Goal: Book appointment/travel/reservation

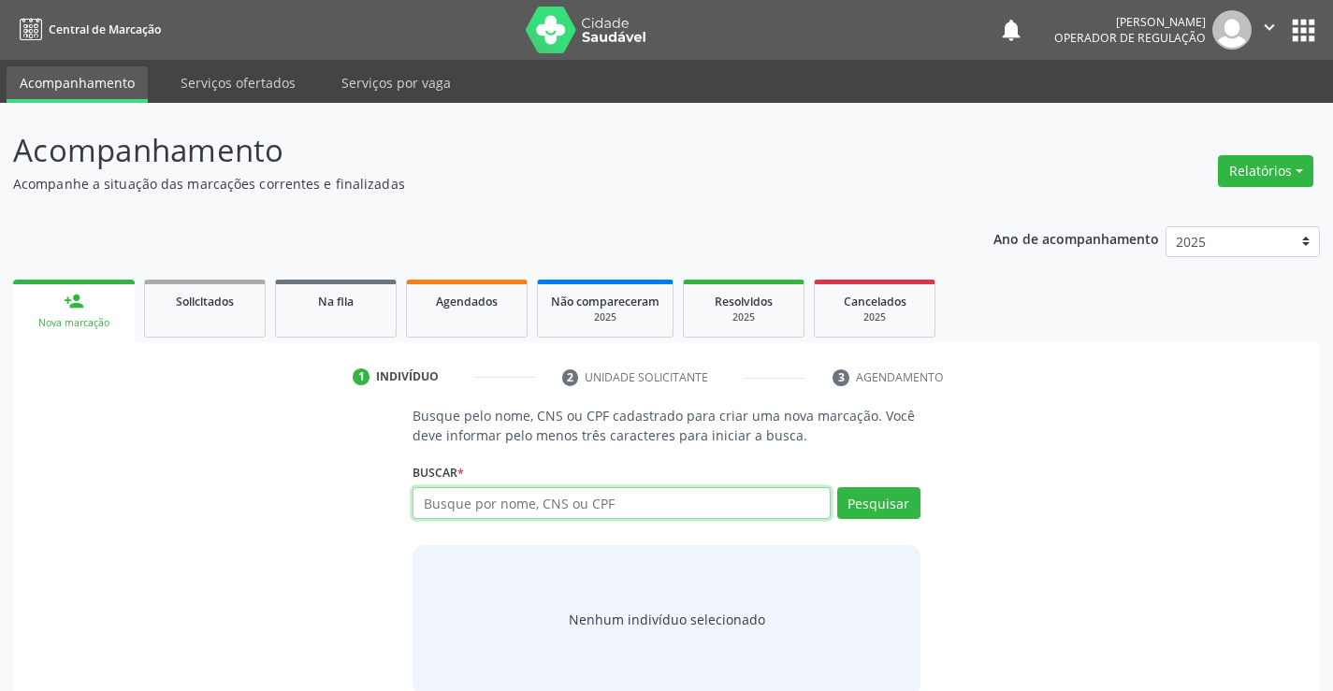
click at [657, 492] on input "text" at bounding box center [621, 503] width 417 height 32
type input "700303910978837"
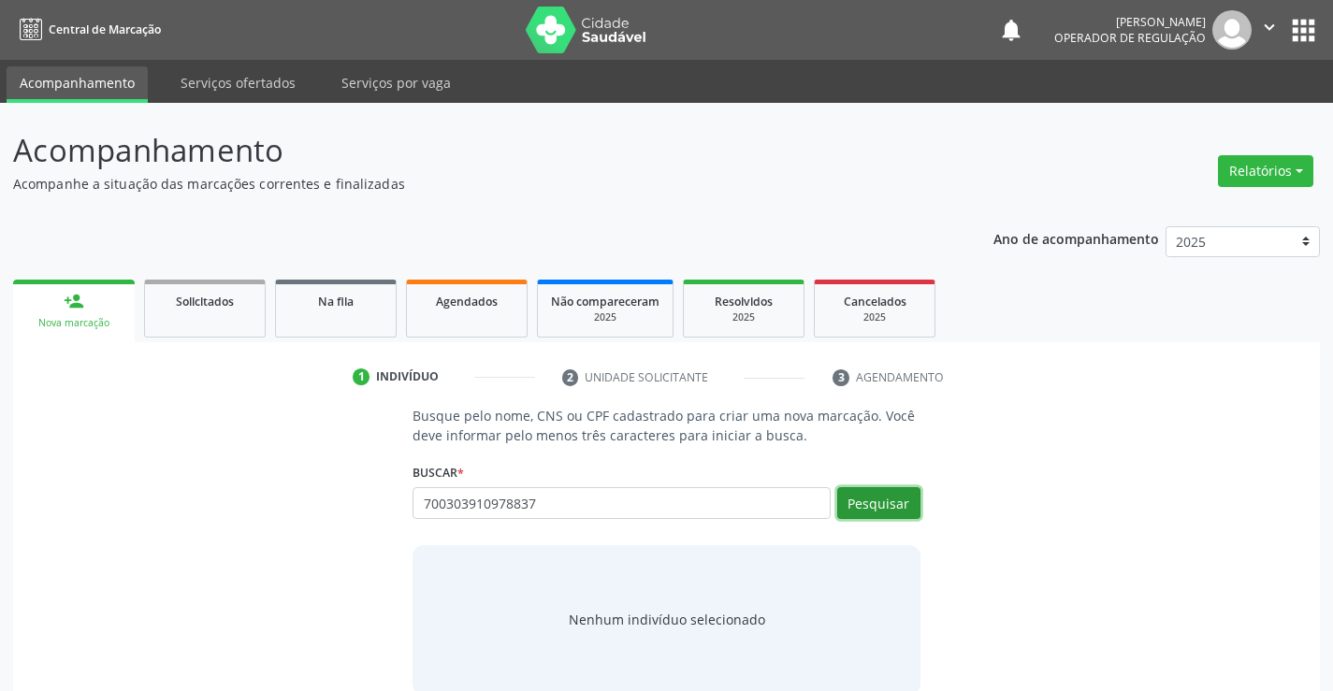
click at [887, 509] on button "Pesquisar" at bounding box center [878, 503] width 83 height 32
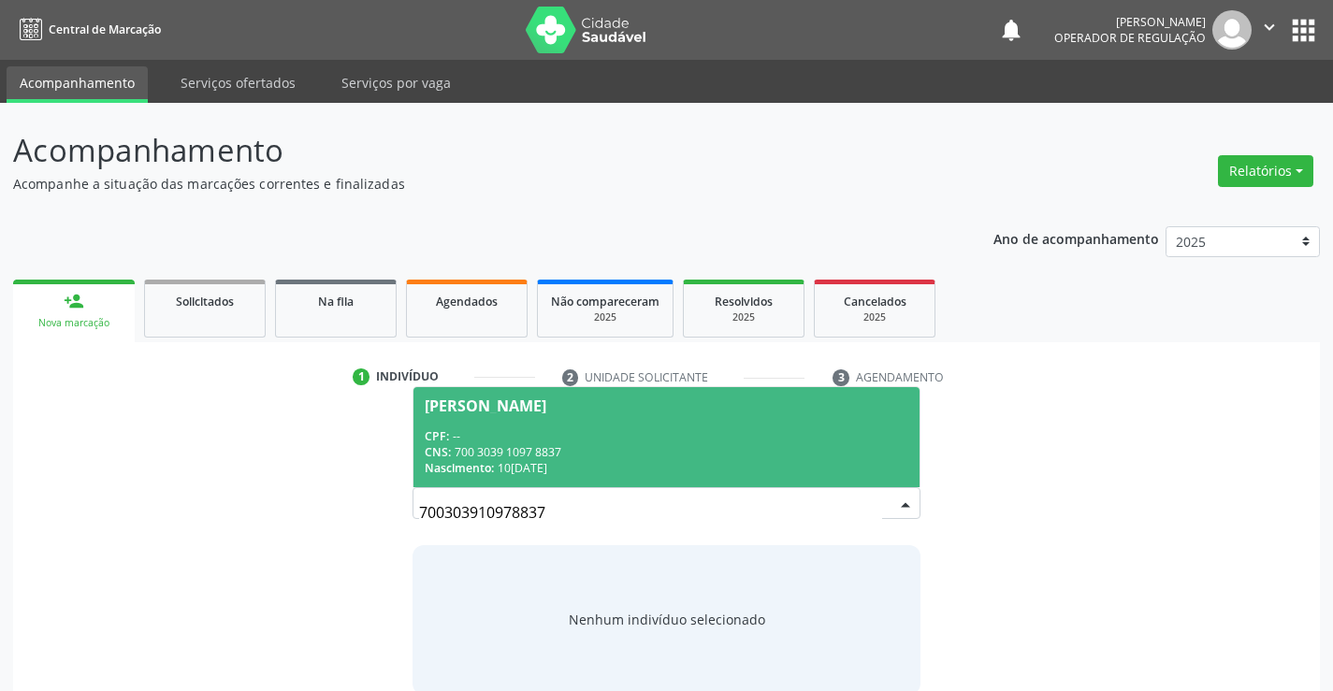
click at [752, 432] on div "CPF: --" at bounding box center [666, 436] width 483 height 16
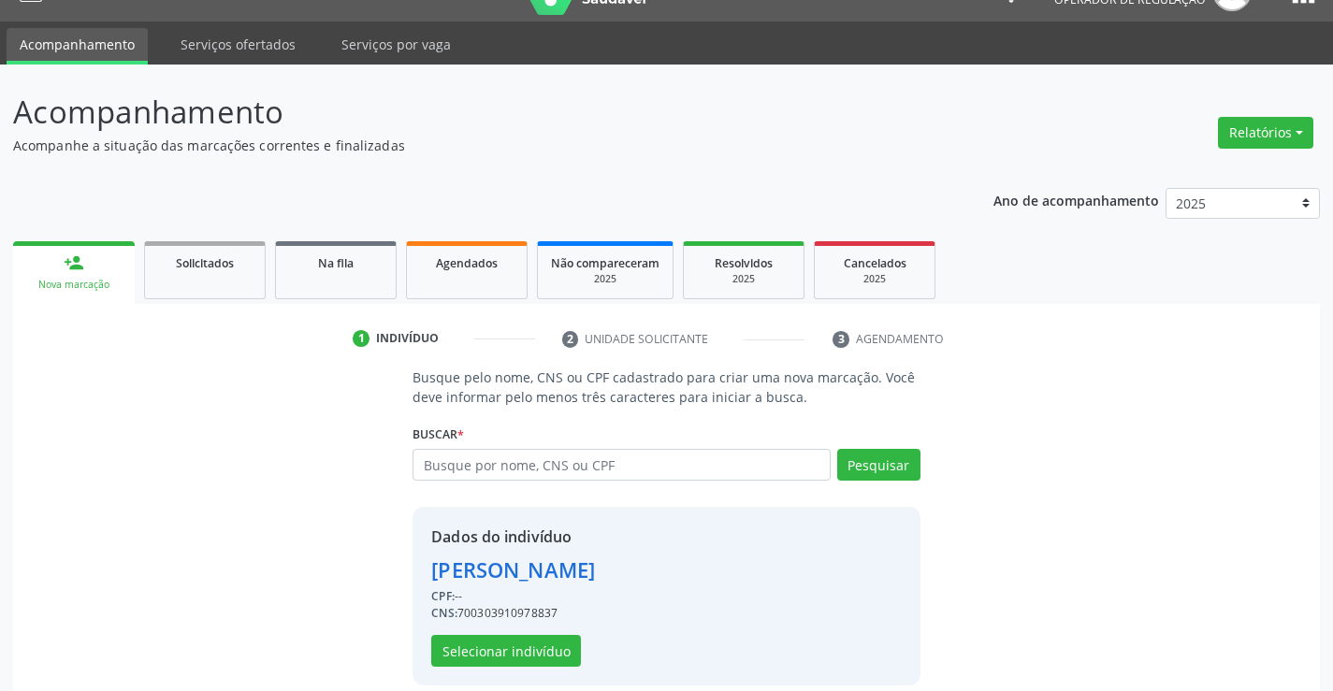
scroll to position [59, 0]
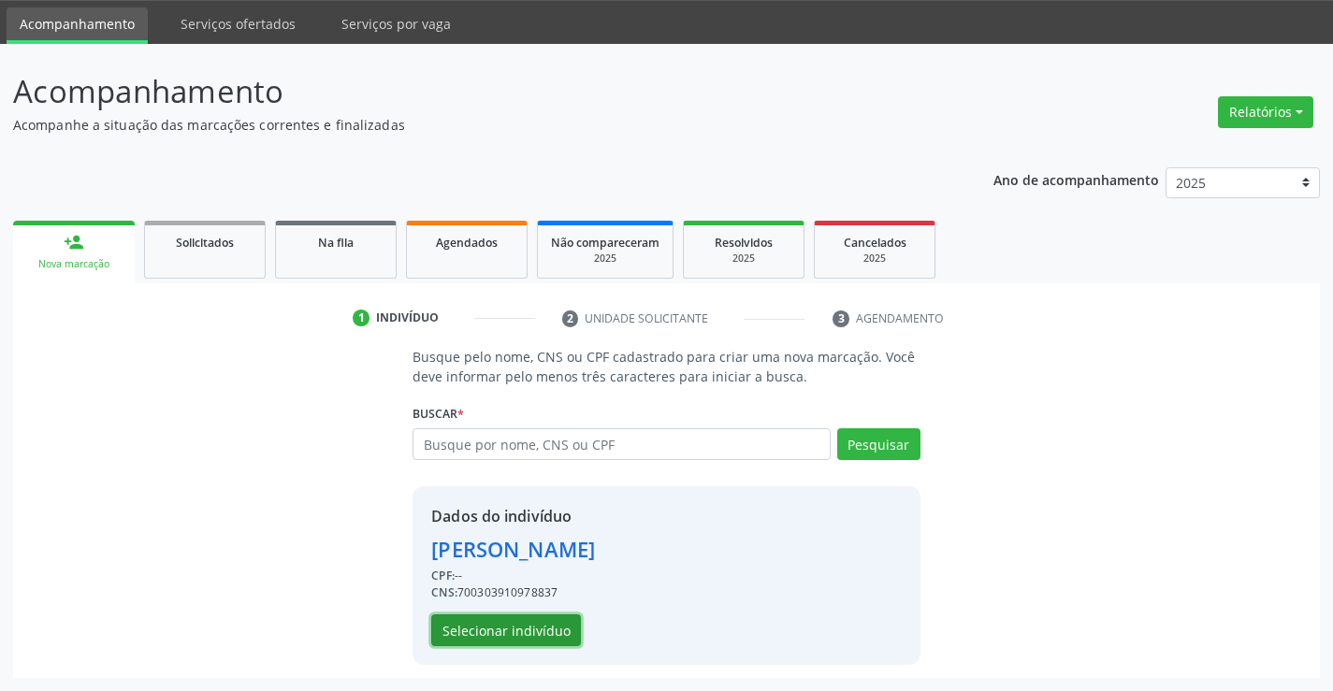
click at [514, 622] on button "Selecionar indivíduo" at bounding box center [506, 631] width 150 height 32
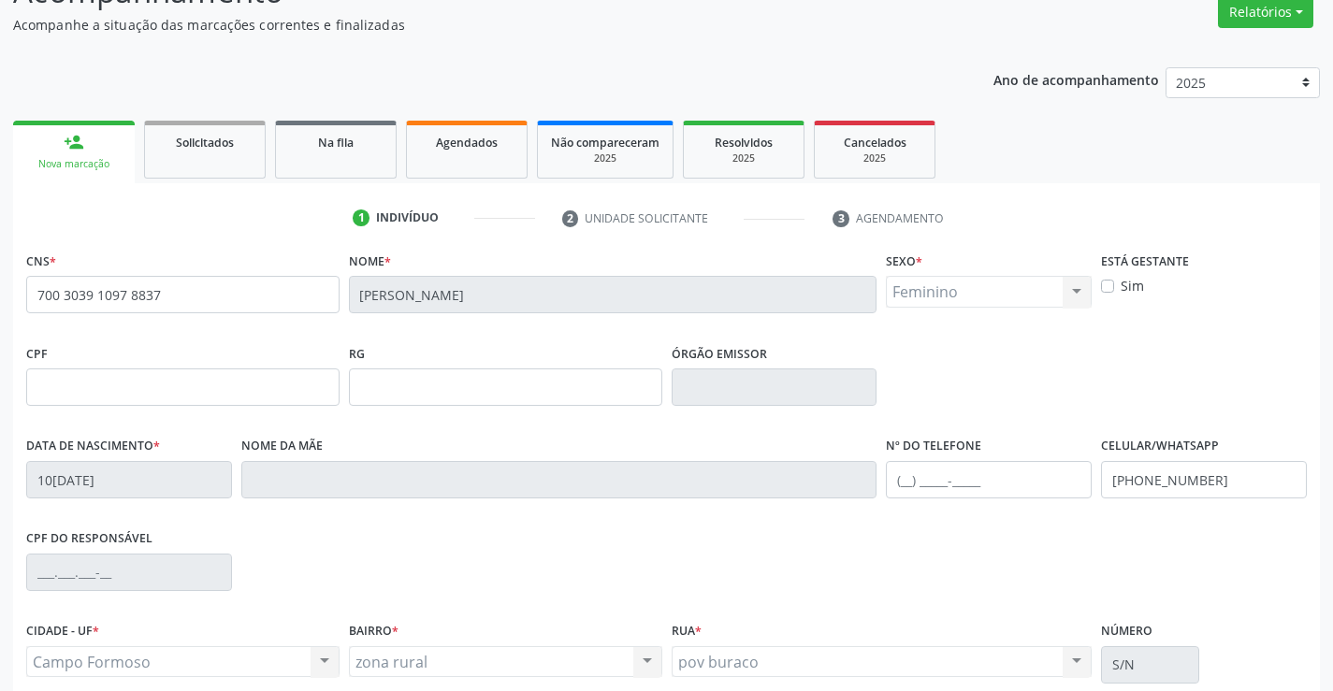
scroll to position [323, 0]
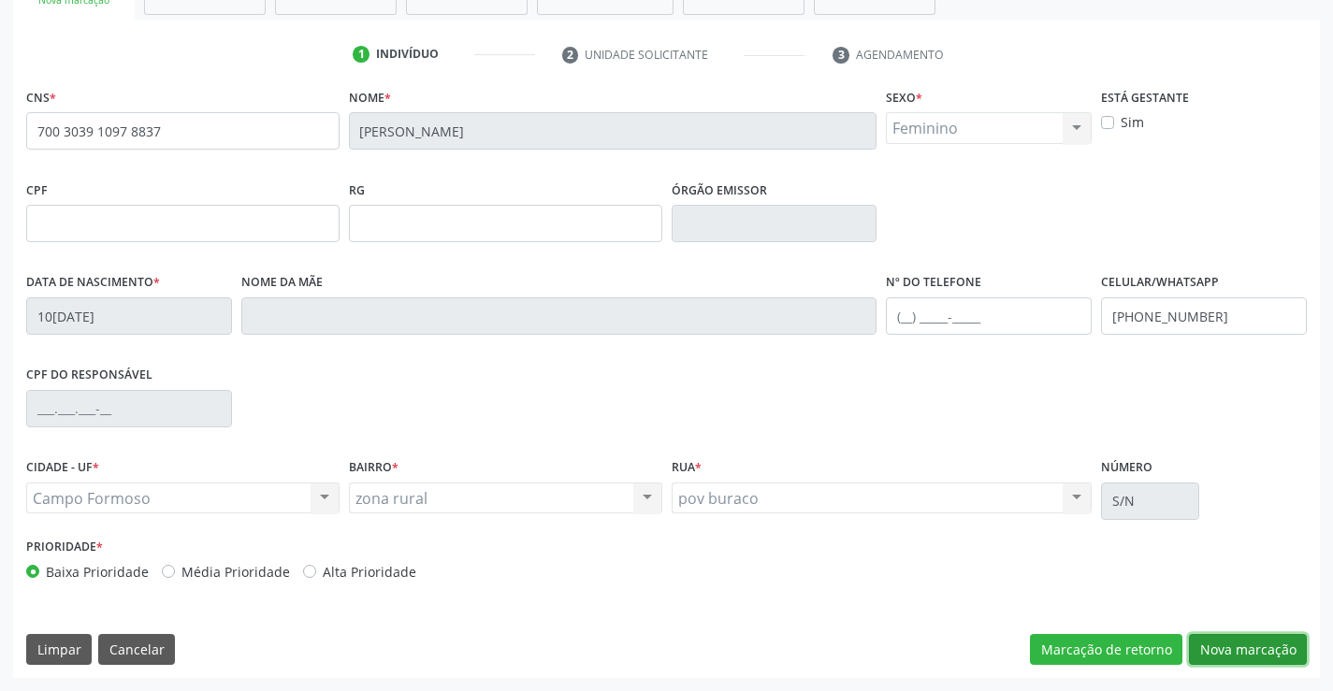
drag, startPoint x: 1232, startPoint y: 654, endPoint x: 1205, endPoint y: 607, distance: 54.1
click at [1232, 652] on button "Nova marcação" at bounding box center [1248, 650] width 118 height 32
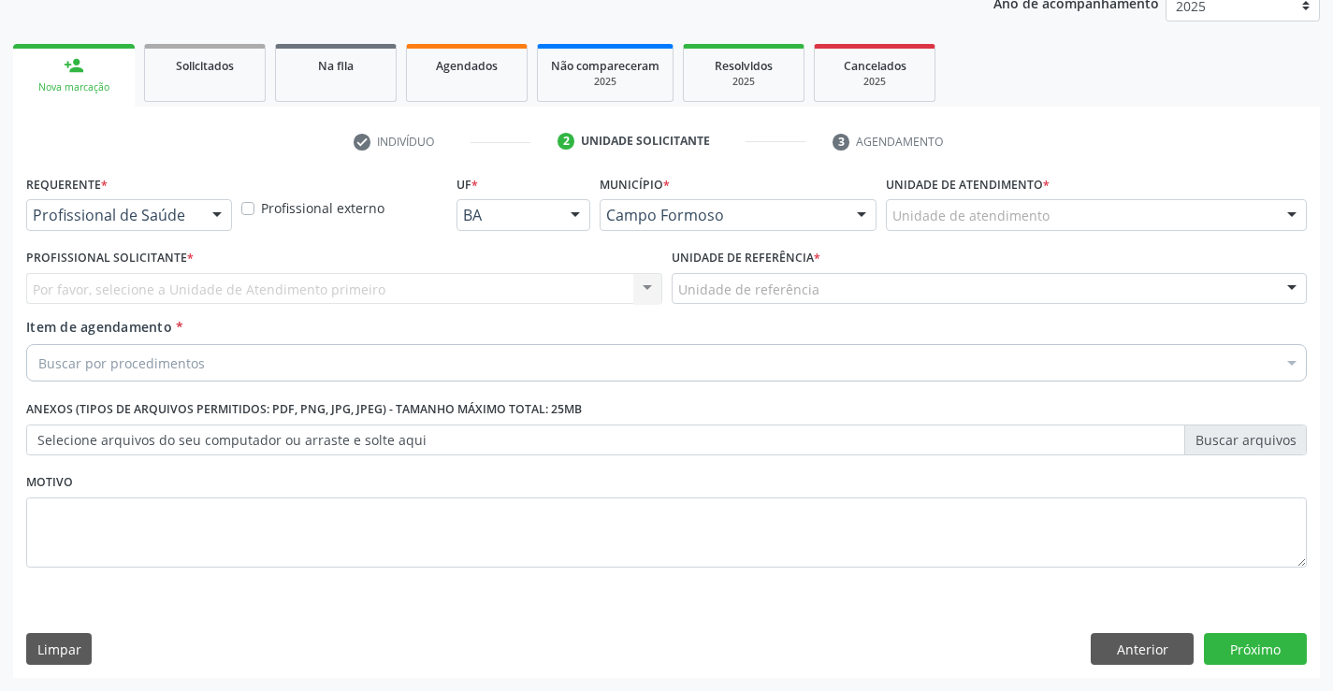
scroll to position [236, 0]
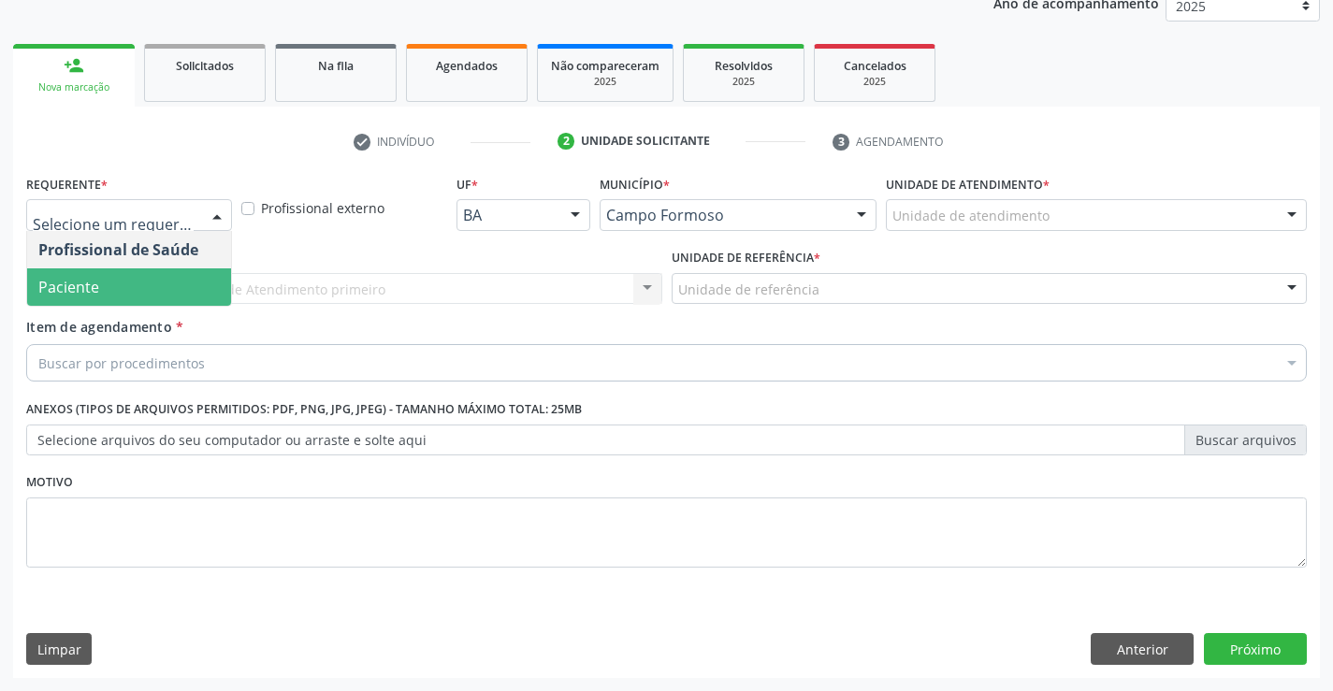
click at [133, 286] on span "Paciente" at bounding box center [129, 286] width 204 height 37
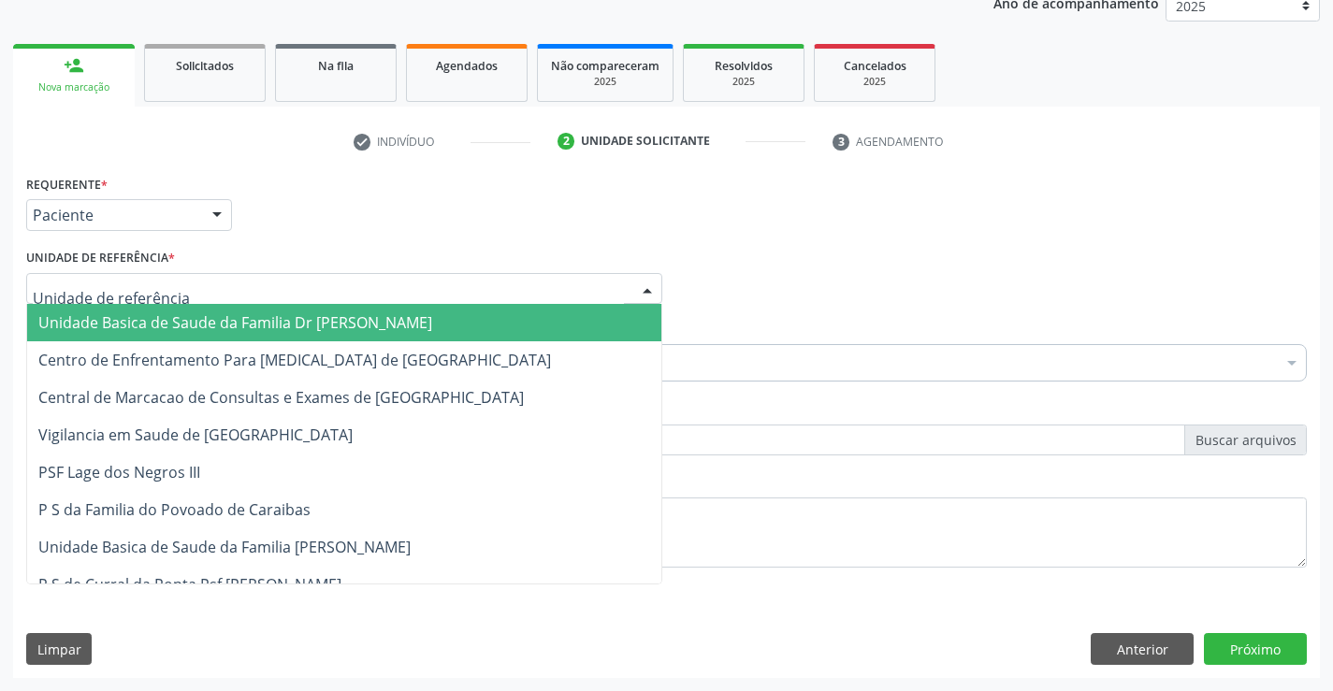
click at [154, 309] on span "Unidade Basica de Saude da Familia Dr [PERSON_NAME]" at bounding box center [344, 322] width 634 height 37
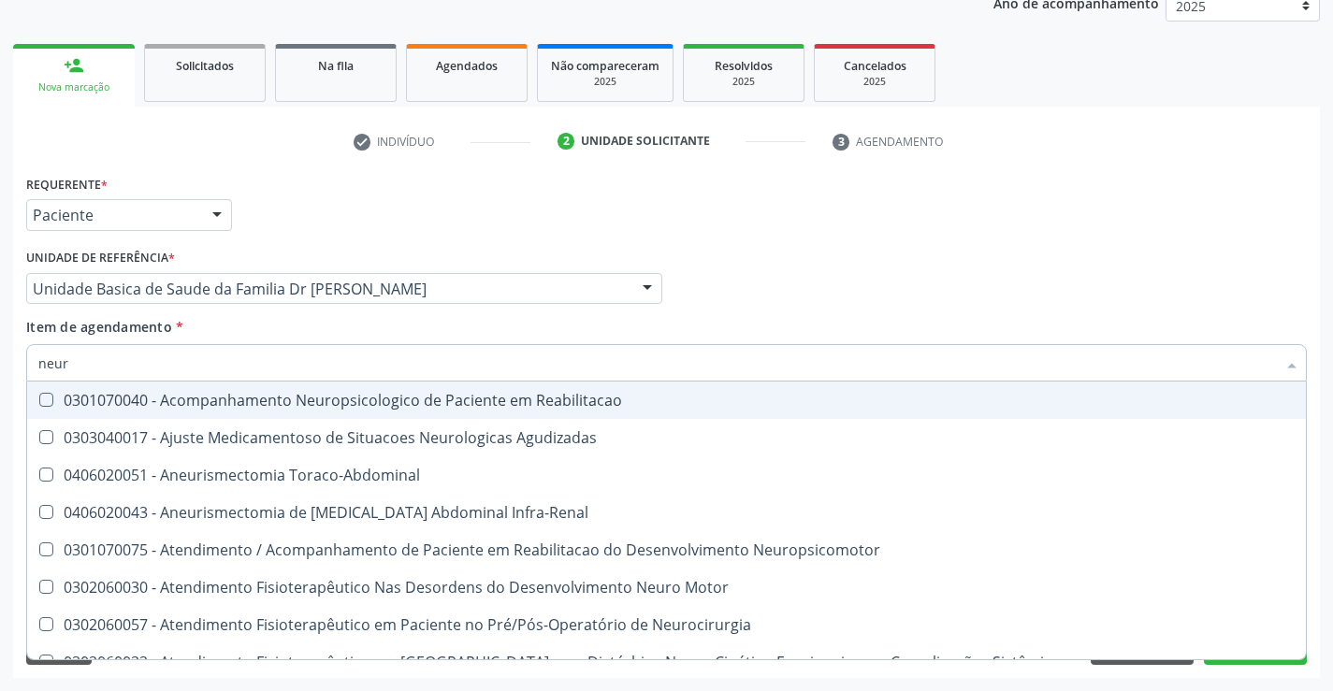
type input "neuro"
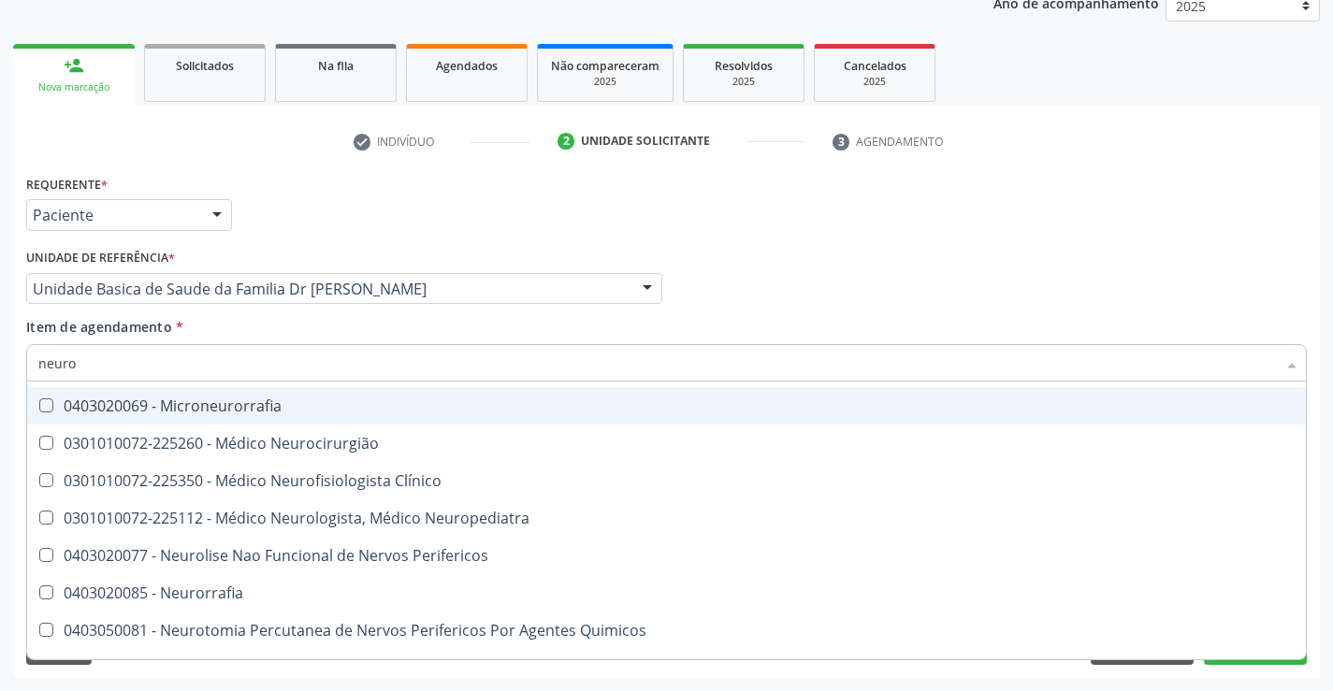
scroll to position [561, 0]
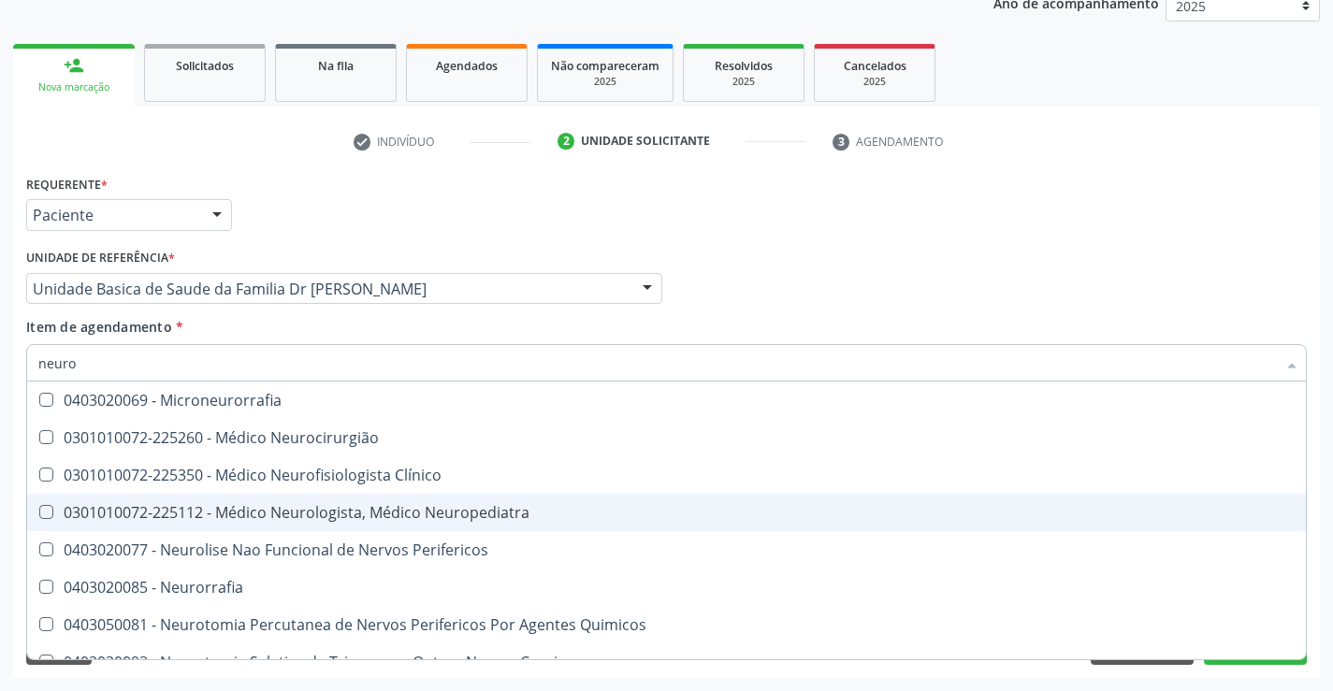
click at [342, 512] on div "0301010072-225112 - Médico Neurologista, Médico Neuropediatra" at bounding box center [666, 512] width 1256 height 15
checkbox Neuropediatra "true"
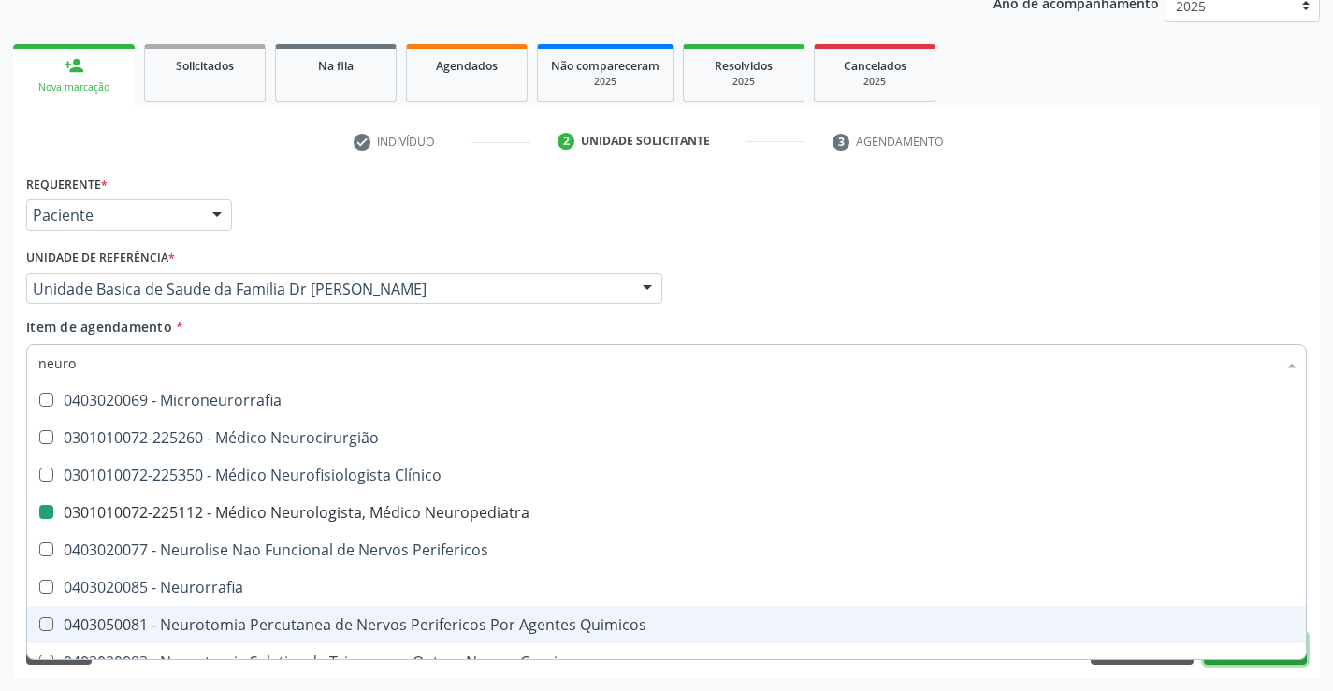
click at [1259, 664] on button "Próximo" at bounding box center [1255, 649] width 103 height 32
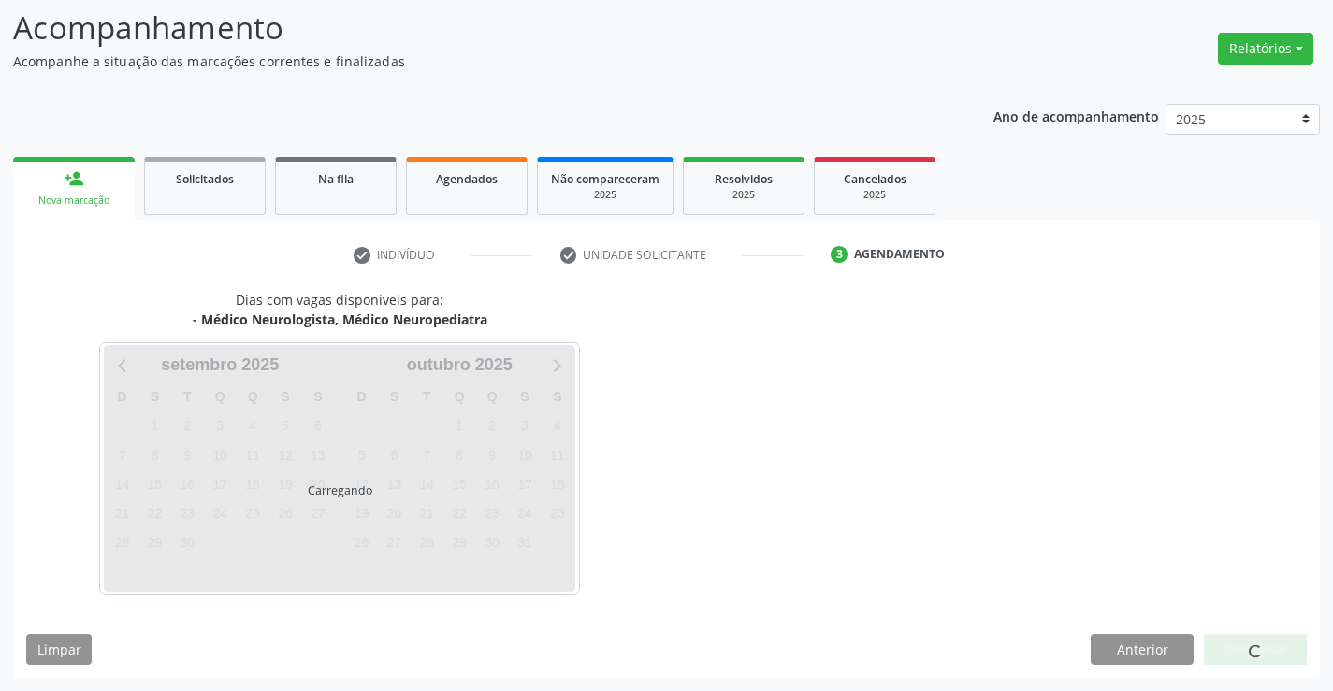
scroll to position [0, 0]
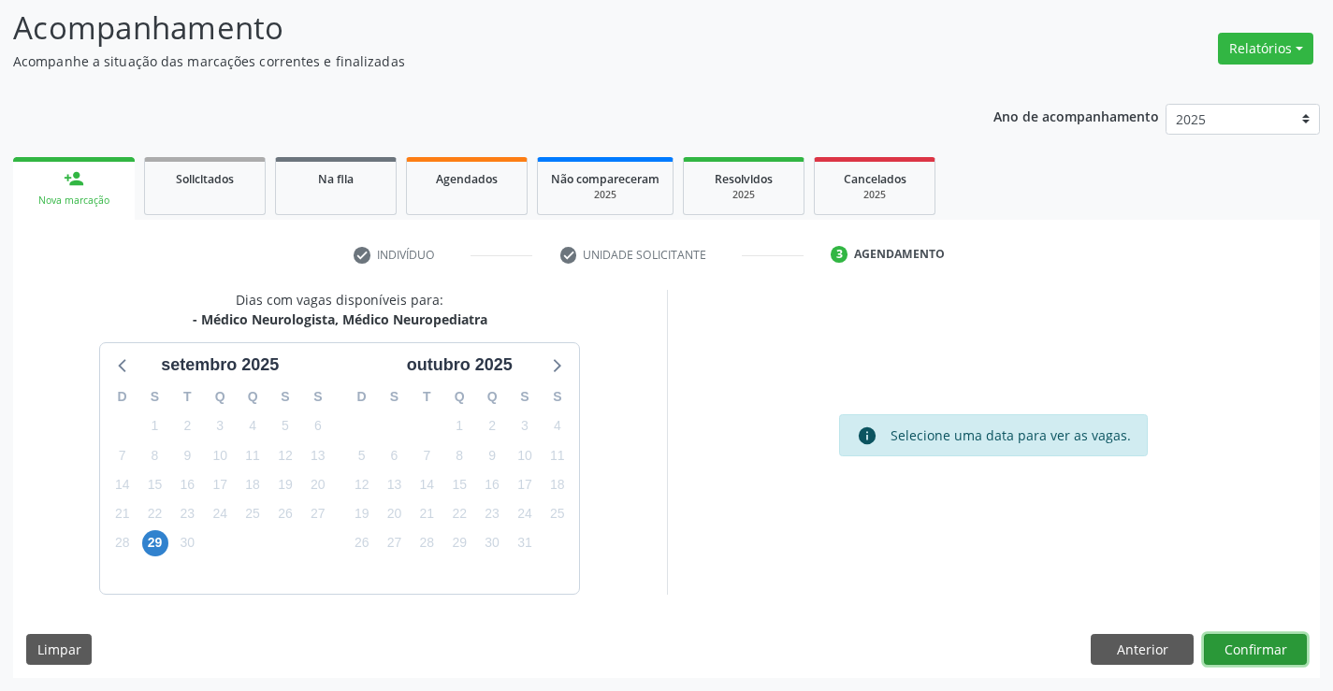
click at [1261, 649] on button "Confirmar" at bounding box center [1255, 650] width 103 height 32
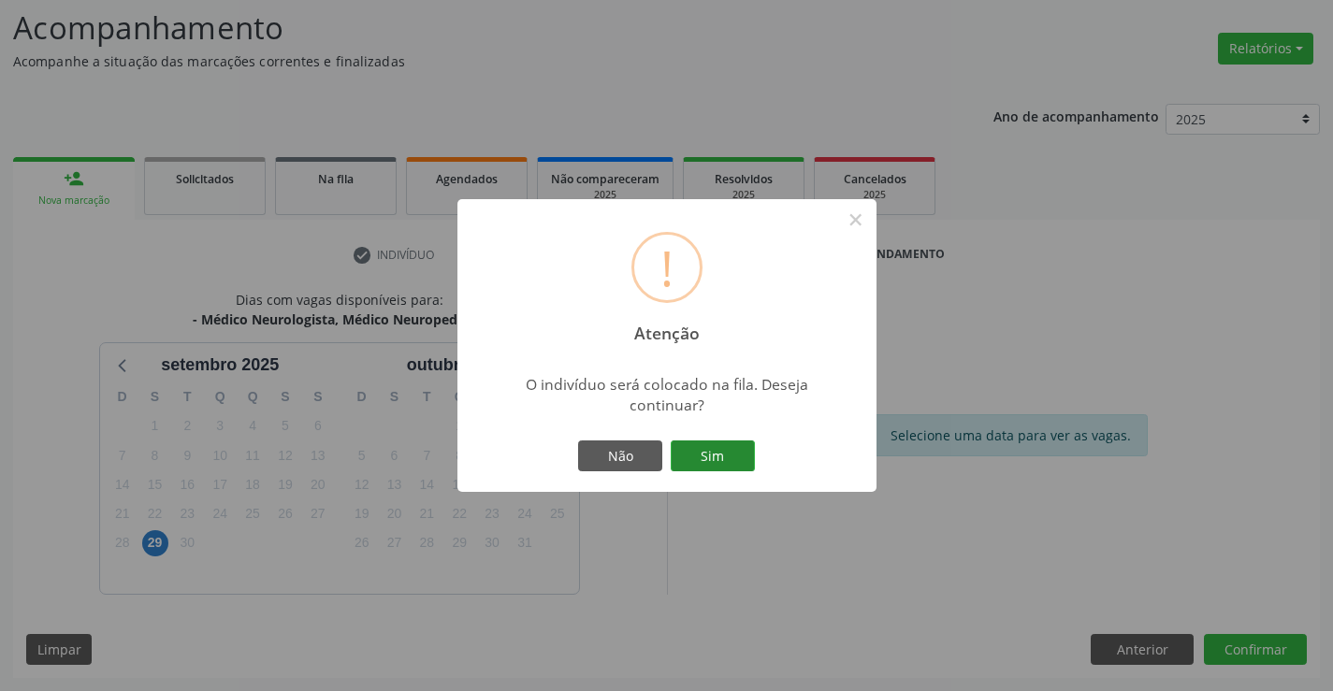
click at [710, 448] on button "Sim" at bounding box center [713, 457] width 84 height 32
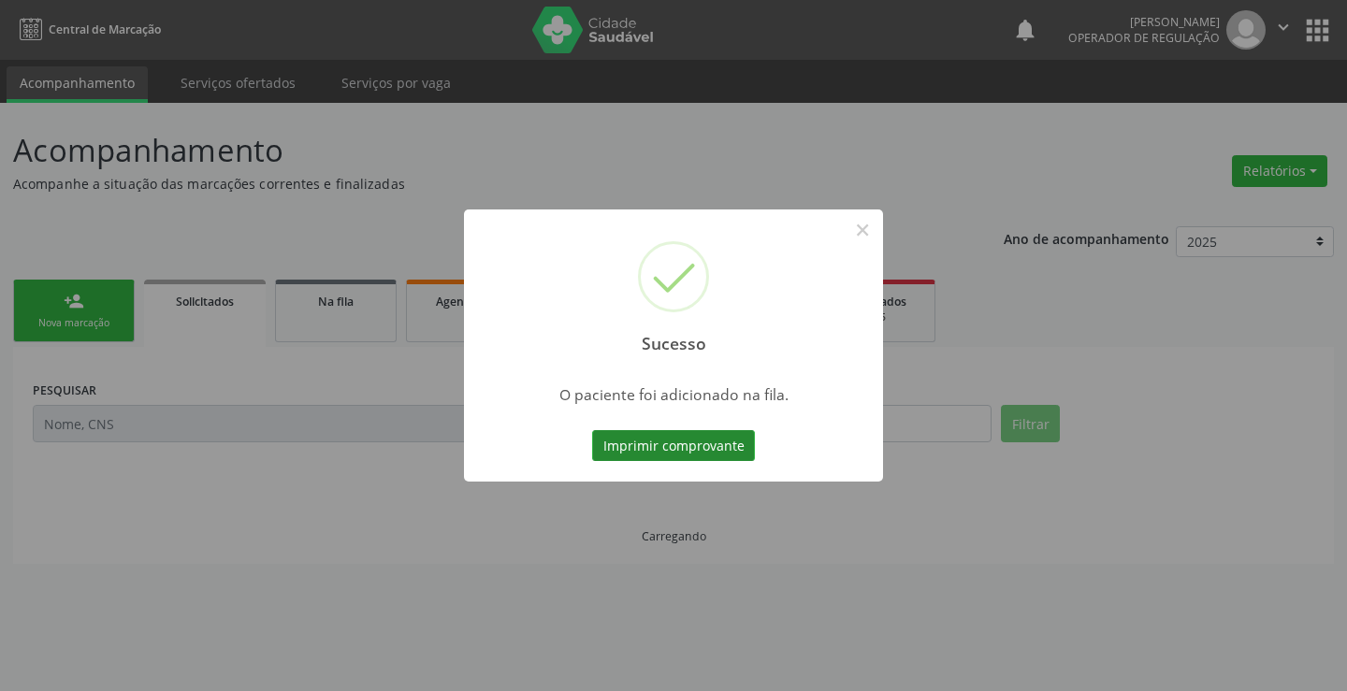
click at [660, 437] on button "Imprimir comprovante" at bounding box center [673, 446] width 163 height 32
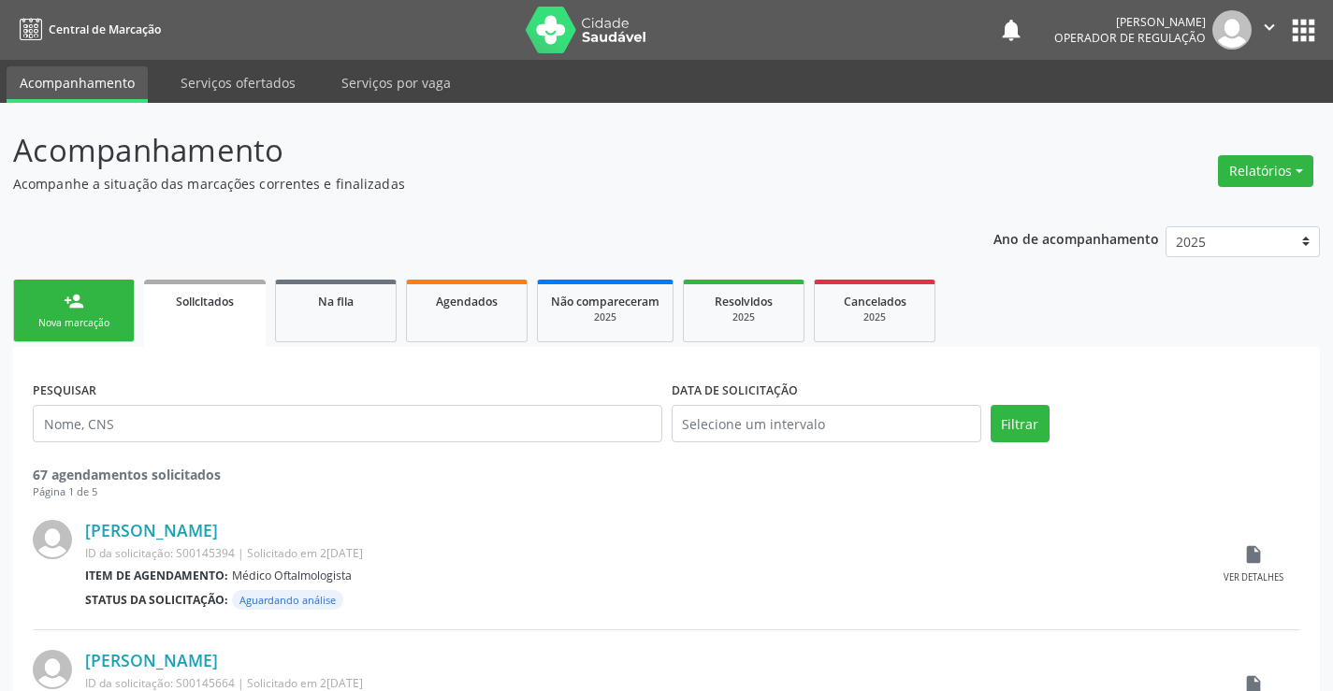
click at [130, 310] on link "person_add Nova marcação" at bounding box center [74, 311] width 122 height 63
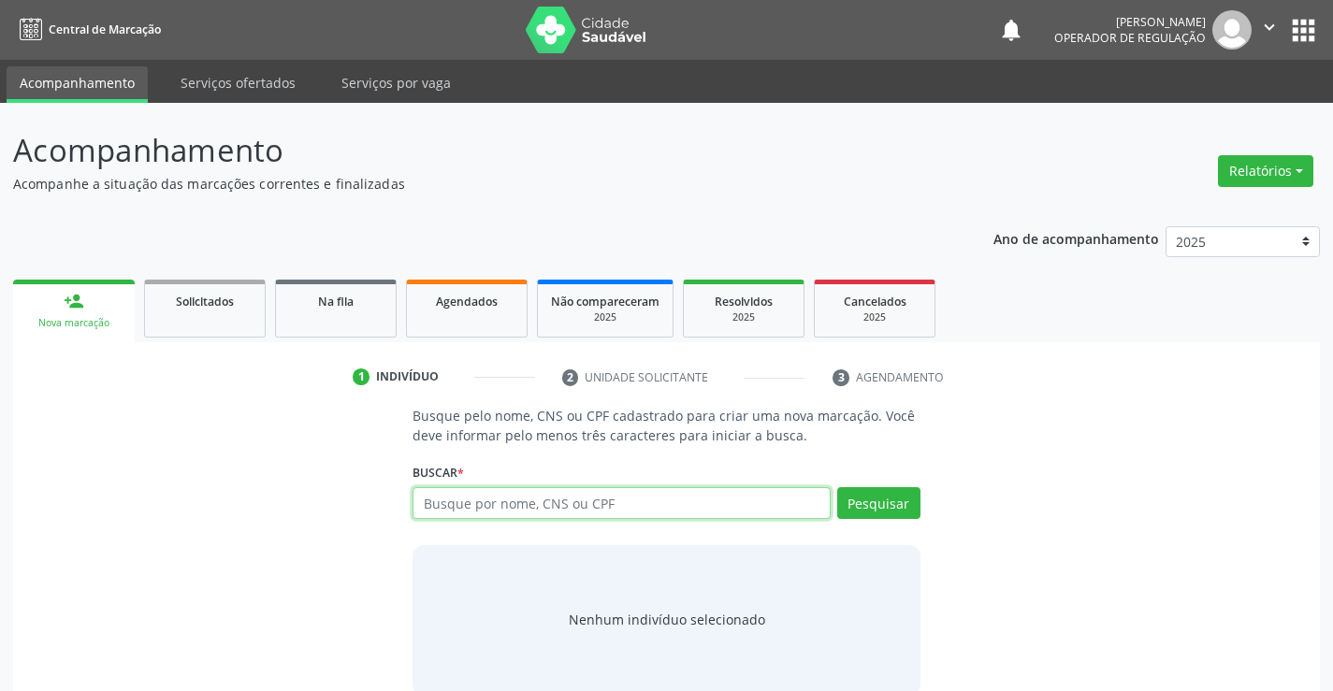
click at [496, 505] on input "text" at bounding box center [621, 503] width 417 height 32
type input "707407066959173"
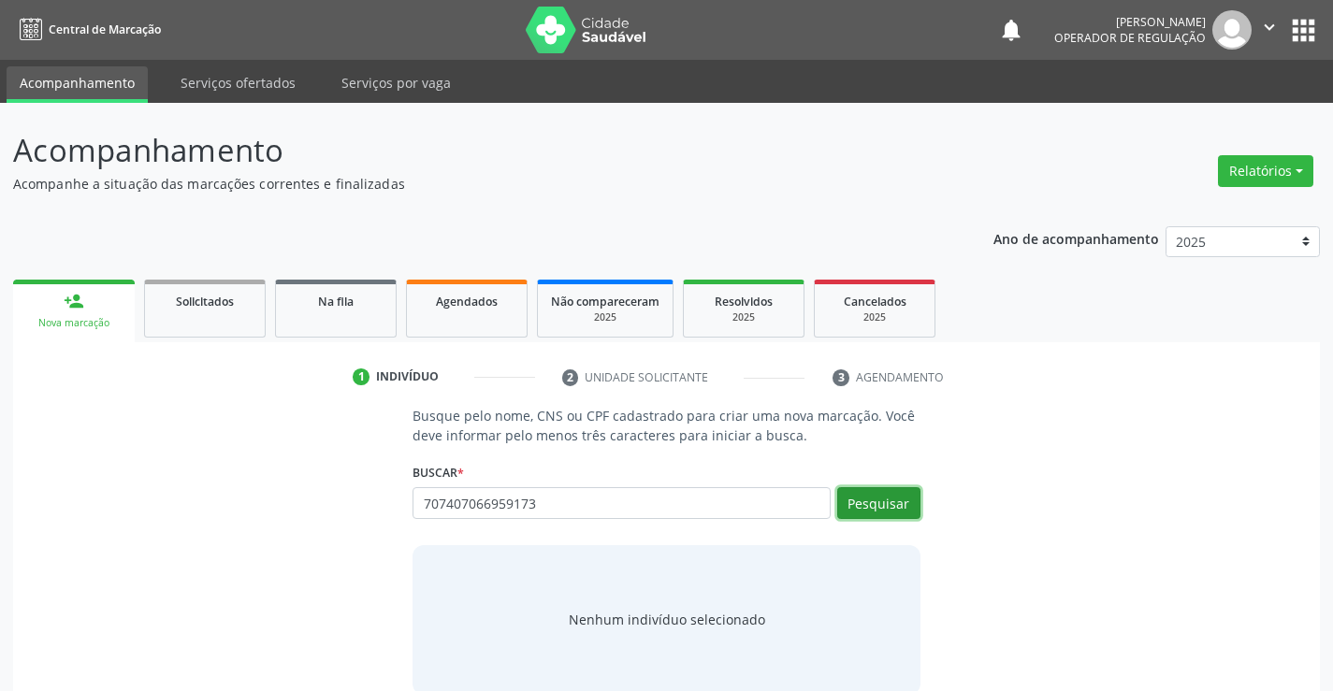
click at [863, 500] on button "Pesquisar" at bounding box center [878, 503] width 83 height 32
click at [979, 456] on div "Busque pelo nome, CNS ou CPF cadastrado para criar uma nova marcação. Você deve…" at bounding box center [666, 550] width 1281 height 288
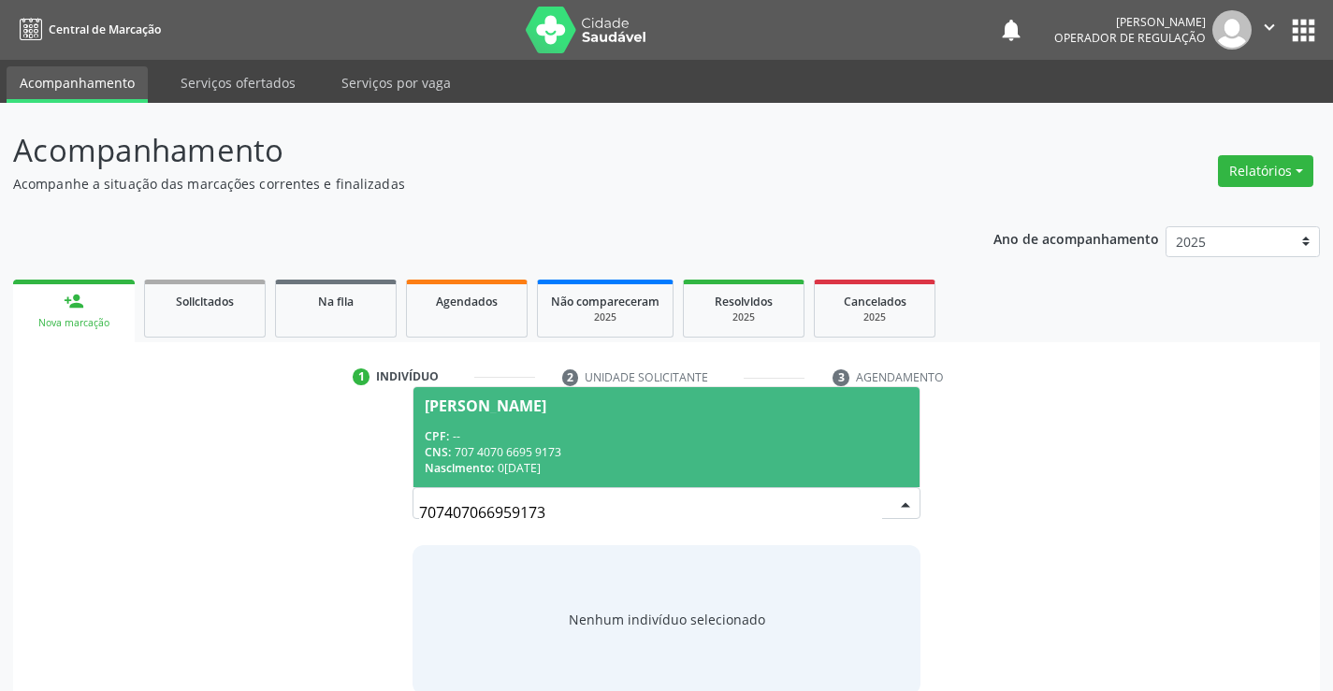
click at [664, 434] on div "CPF: --" at bounding box center [666, 436] width 483 height 16
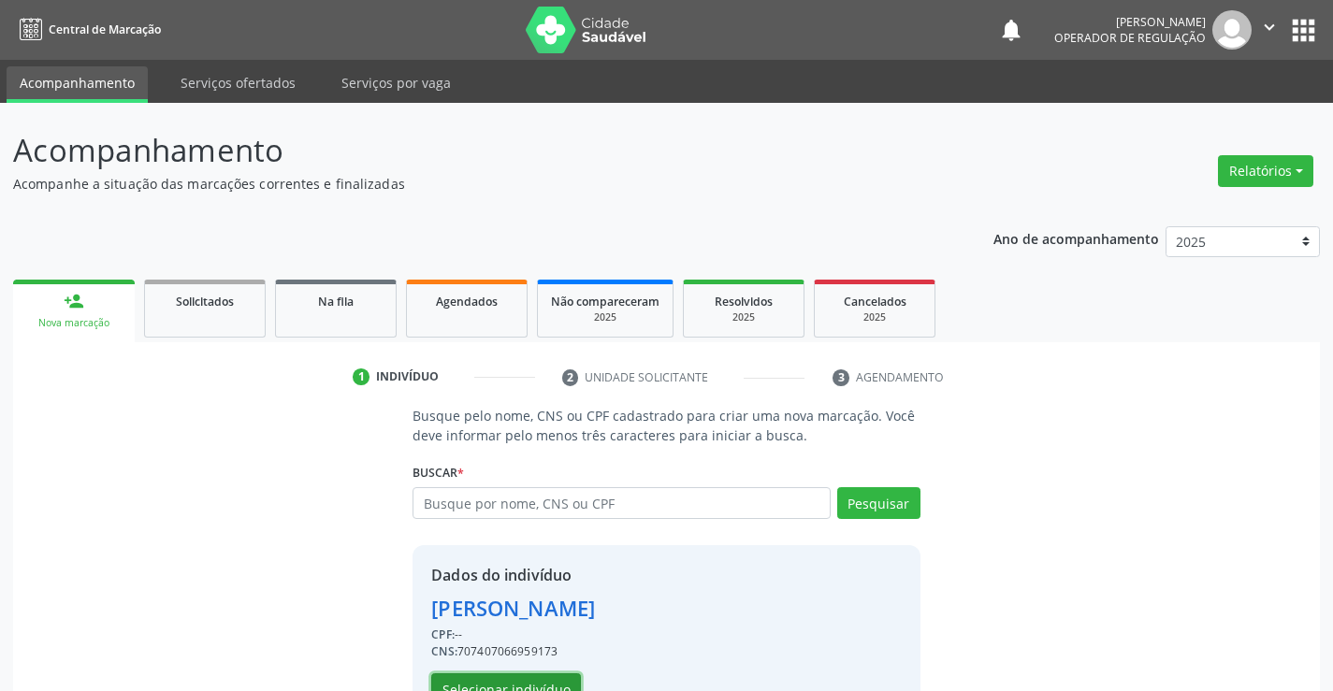
click at [507, 687] on button "Selecionar indivíduo" at bounding box center [506, 689] width 150 height 32
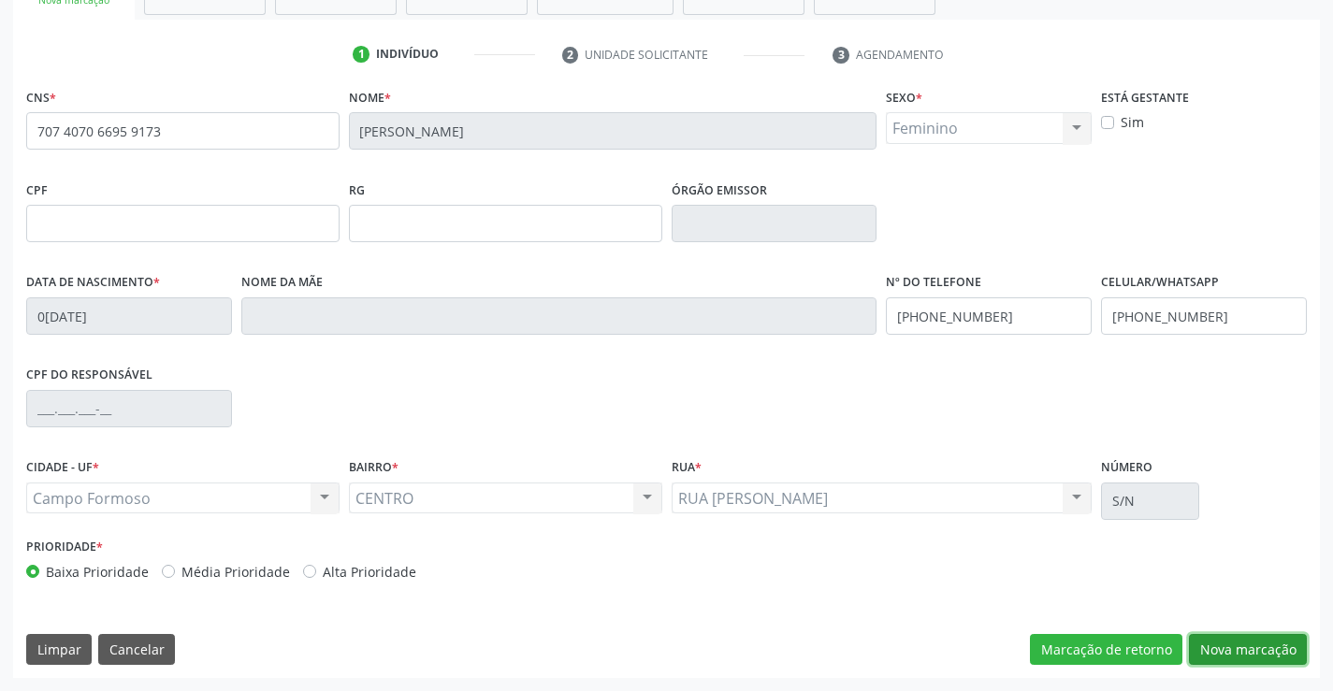
click at [1260, 644] on button "Nova marcação" at bounding box center [1248, 650] width 118 height 32
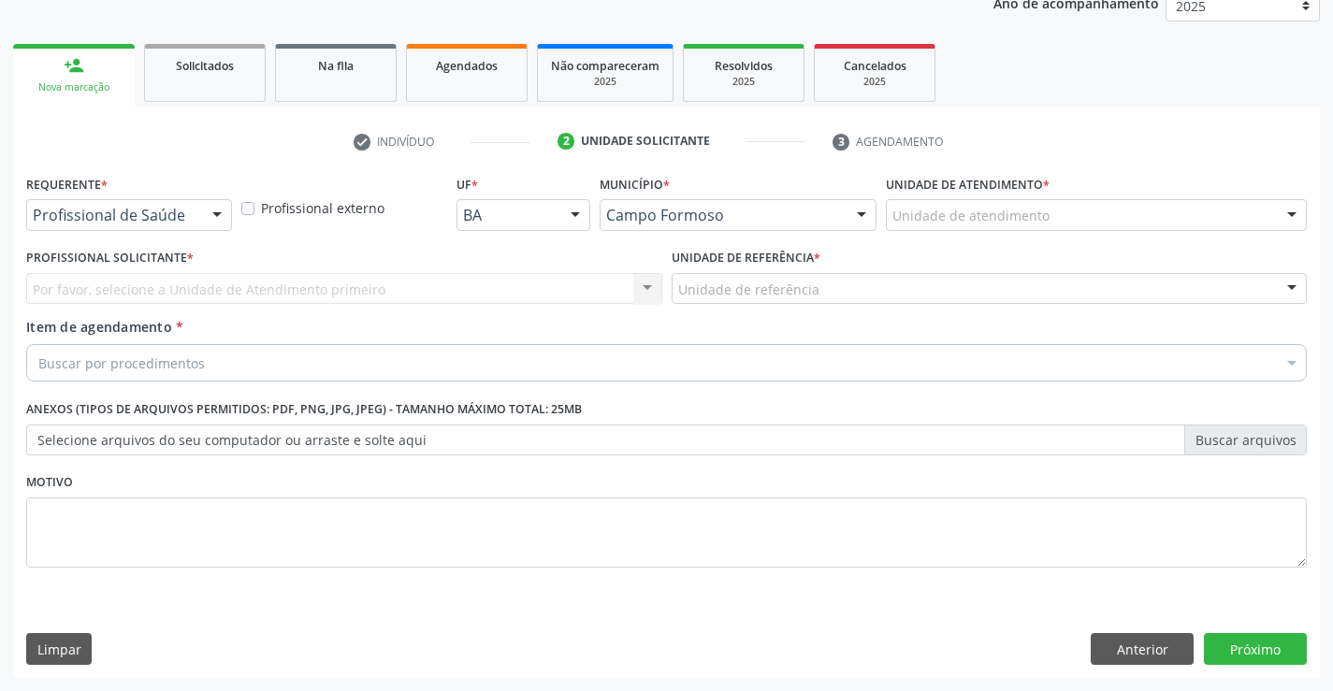
scroll to position [236, 0]
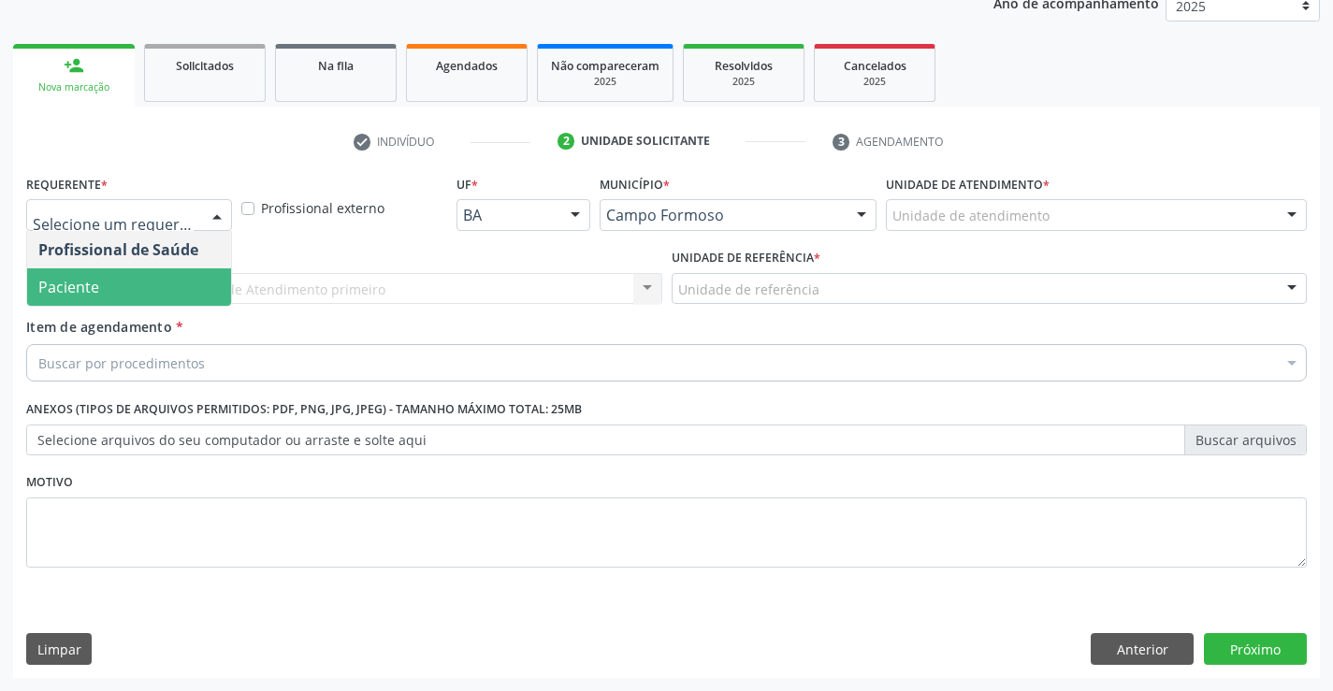
click at [146, 297] on span "Paciente" at bounding box center [129, 286] width 204 height 37
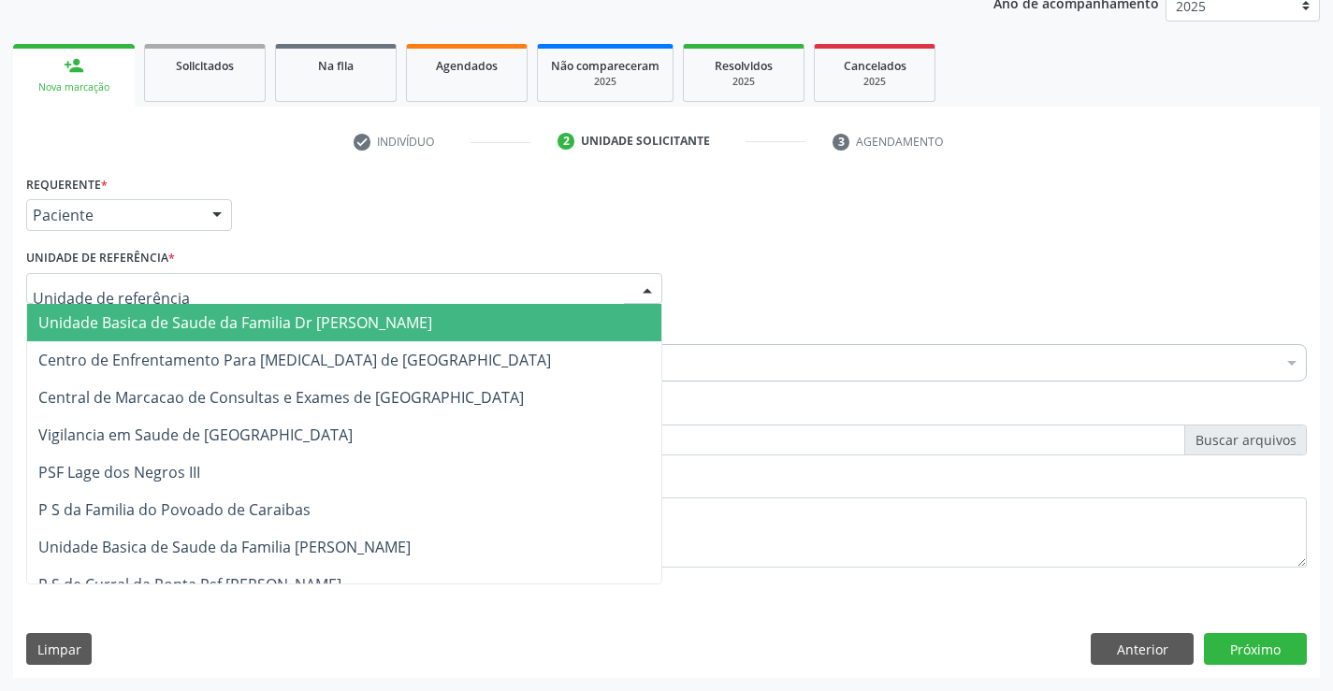
click at [164, 319] on span "Unidade Basica de Saude da Familia Dr [PERSON_NAME]" at bounding box center [235, 322] width 394 height 21
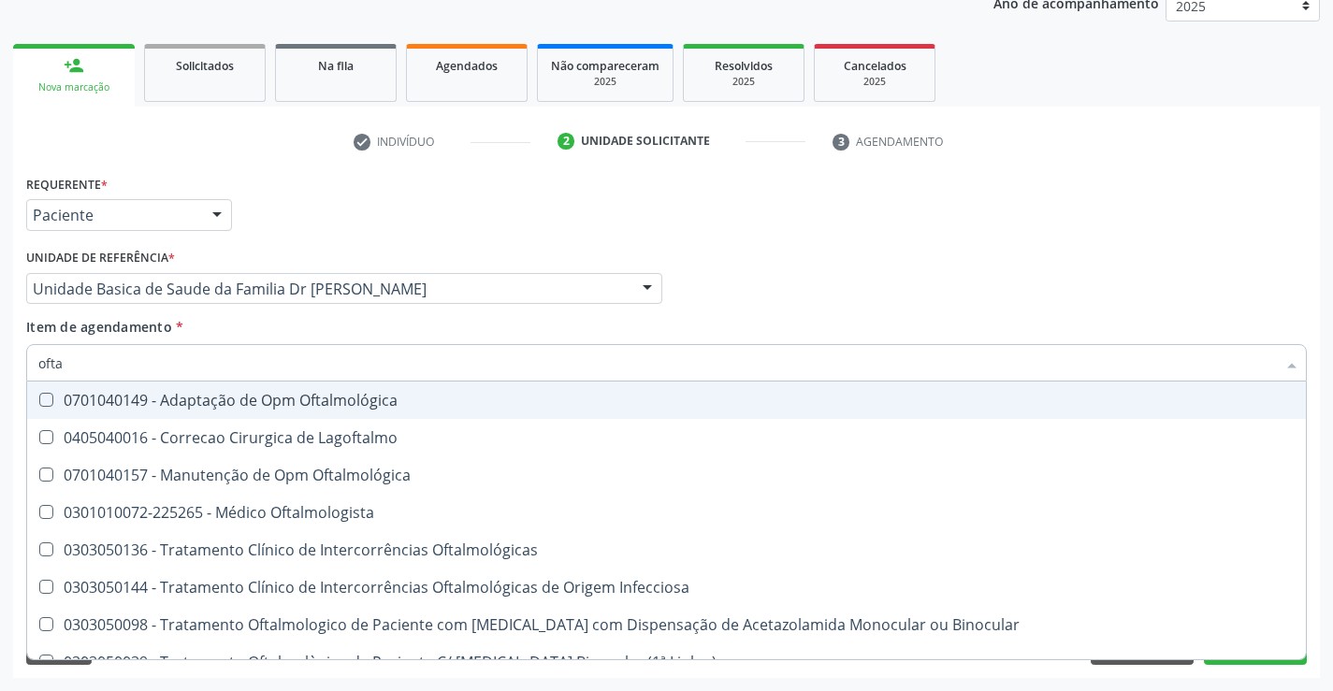
type input "oftal"
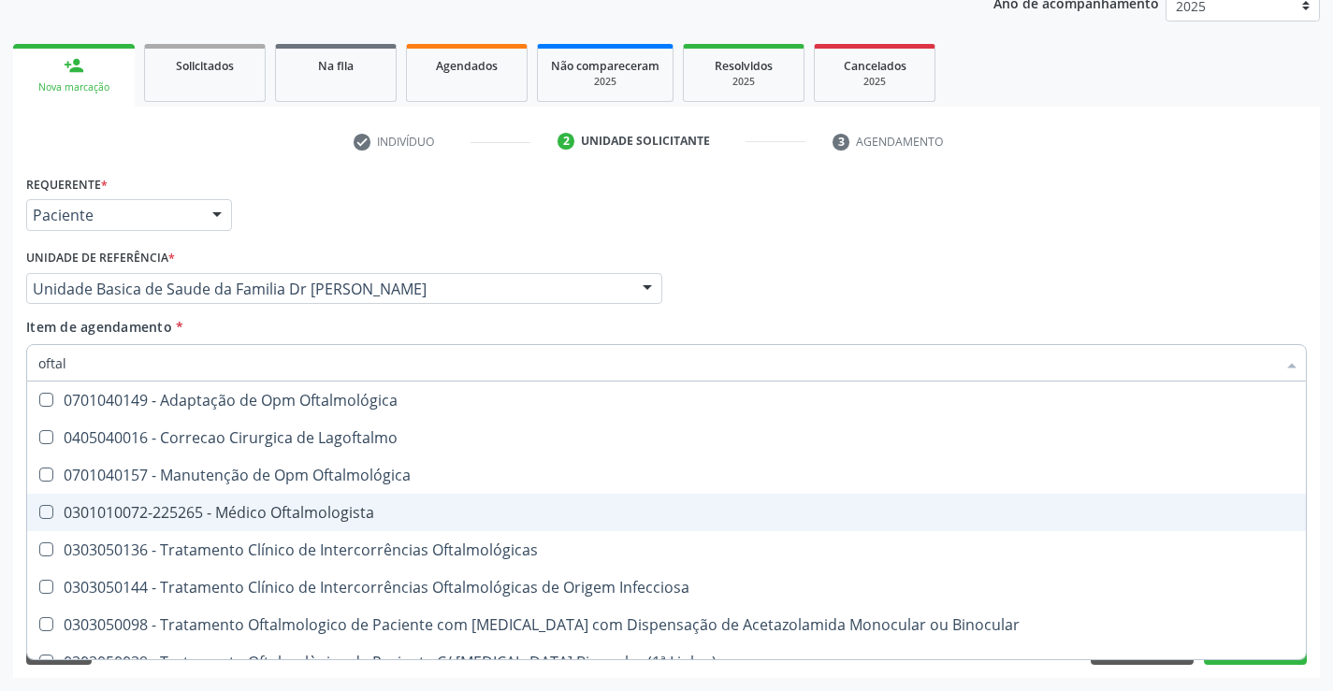
click at [262, 514] on div "0301010072-225265 - Médico Oftalmologista" at bounding box center [666, 512] width 1256 height 15
checkbox Oftalmologista "true"
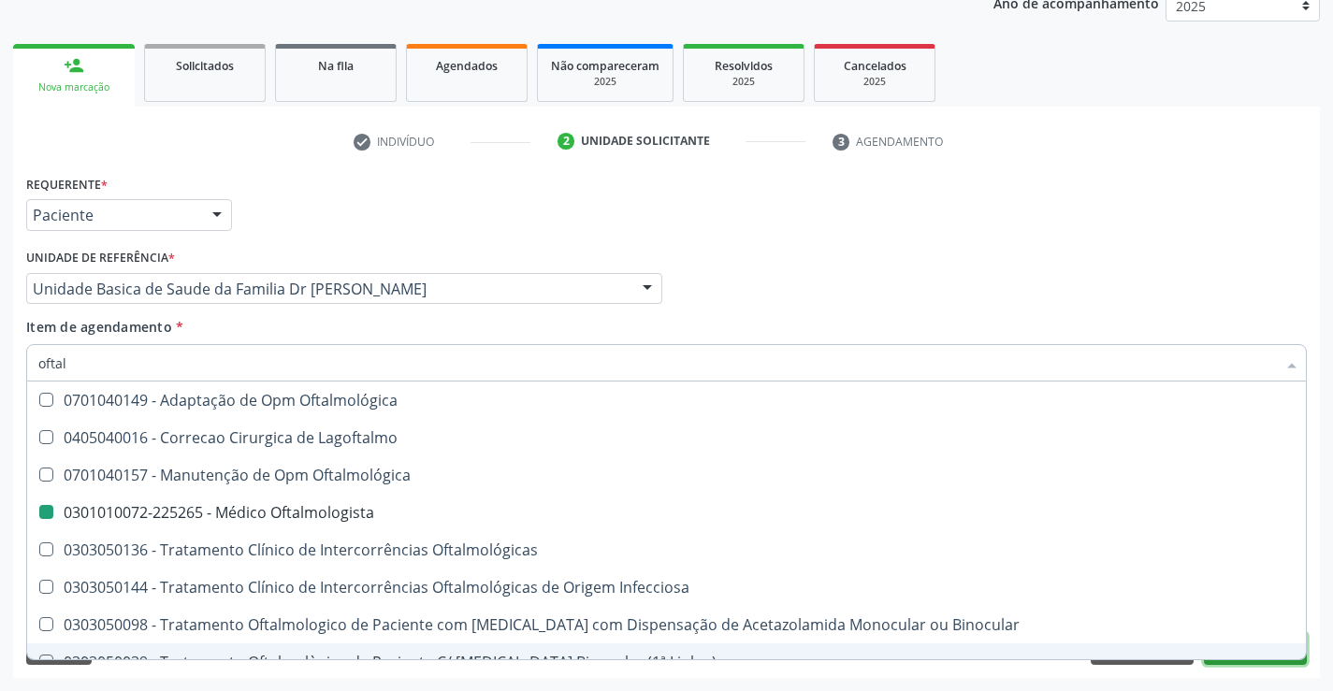
click at [1251, 663] on button "Próximo" at bounding box center [1255, 649] width 103 height 32
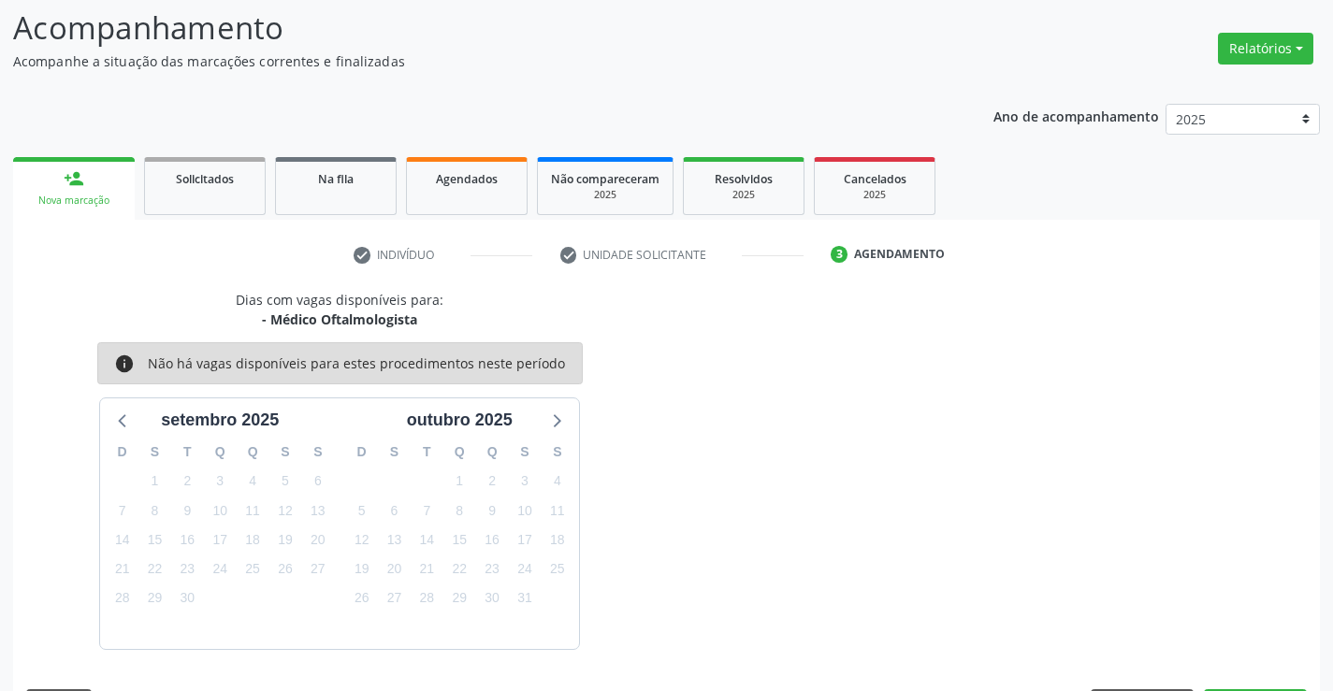
scroll to position [178, 0]
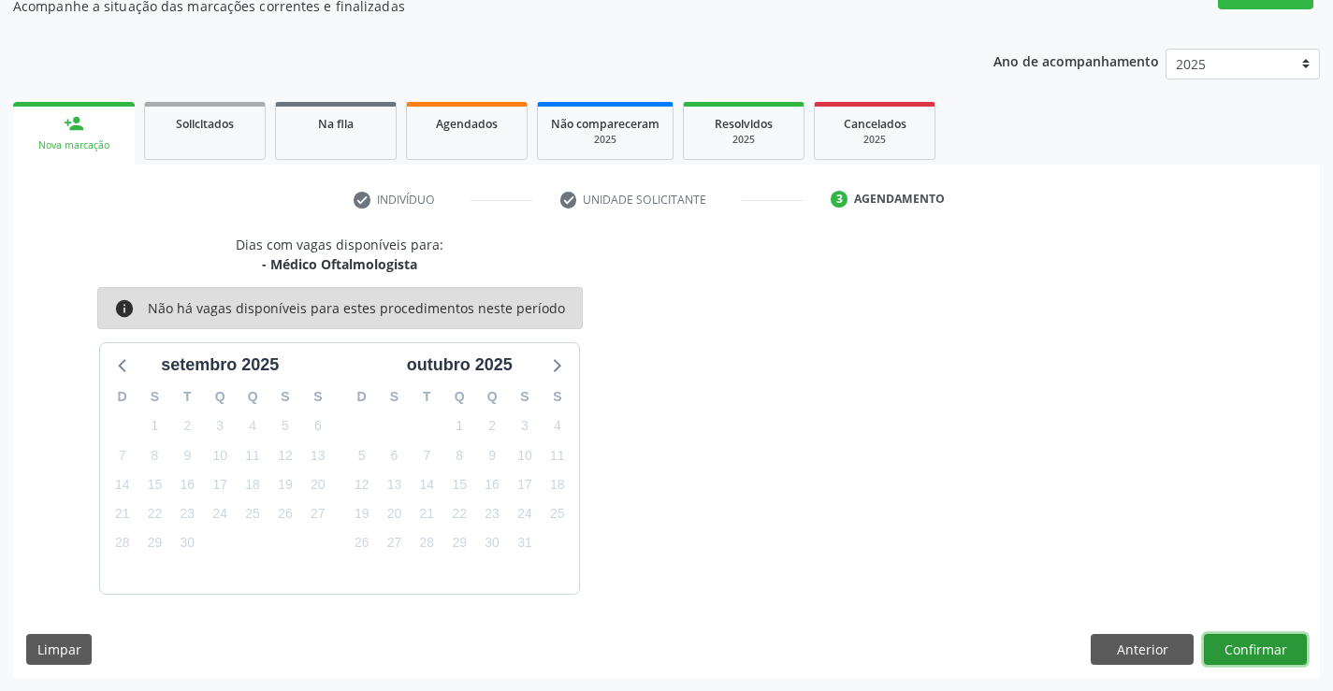
click at [1251, 648] on button "Confirmar" at bounding box center [1255, 650] width 103 height 32
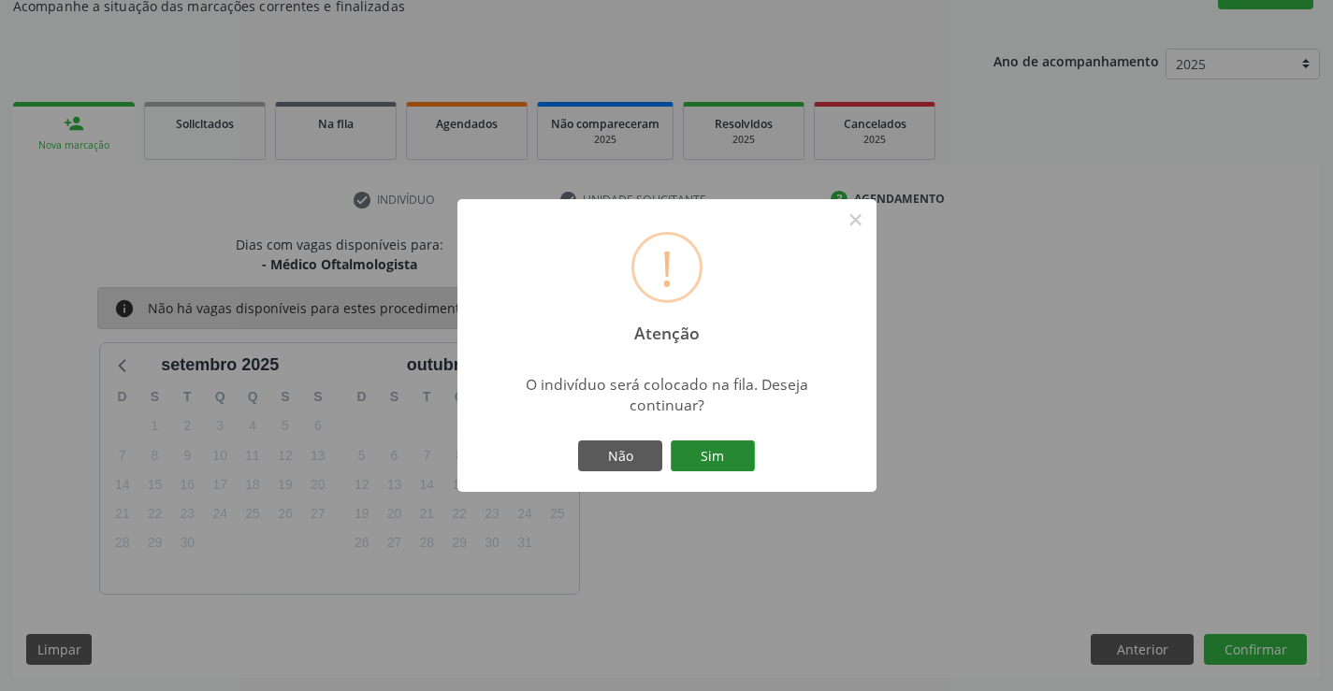
click at [716, 448] on button "Sim" at bounding box center [713, 457] width 84 height 32
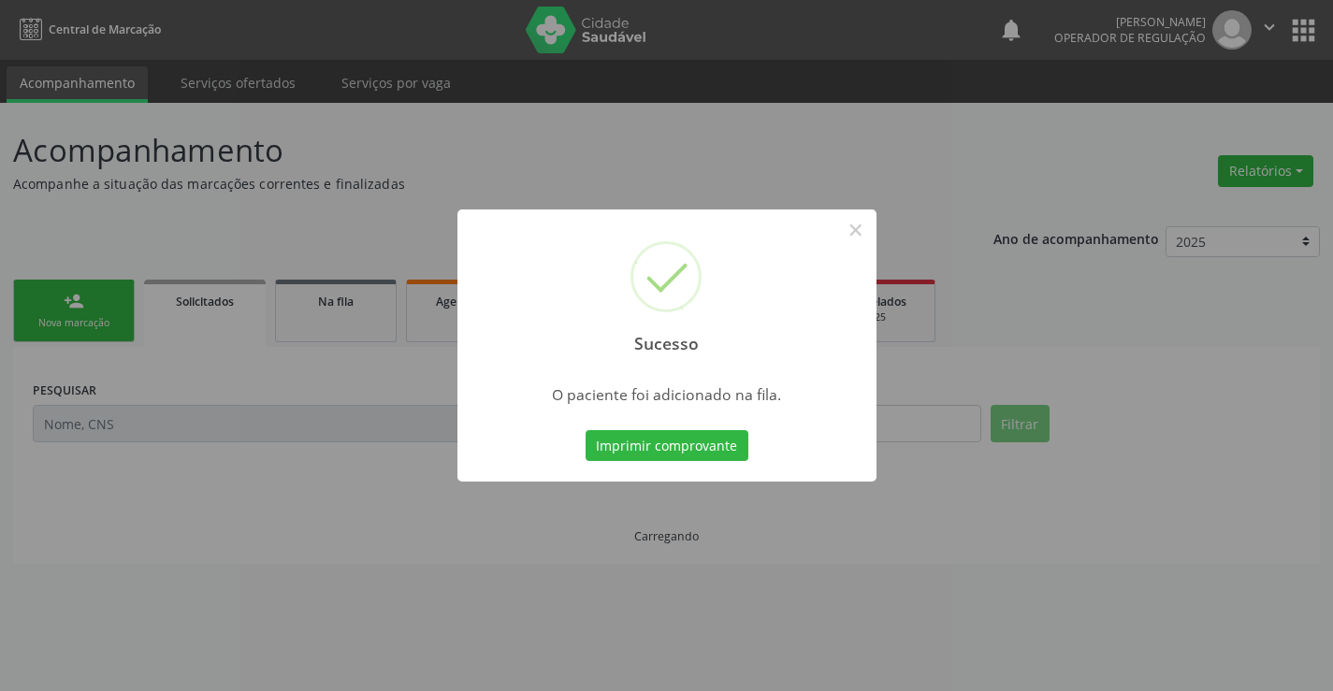
scroll to position [0, 0]
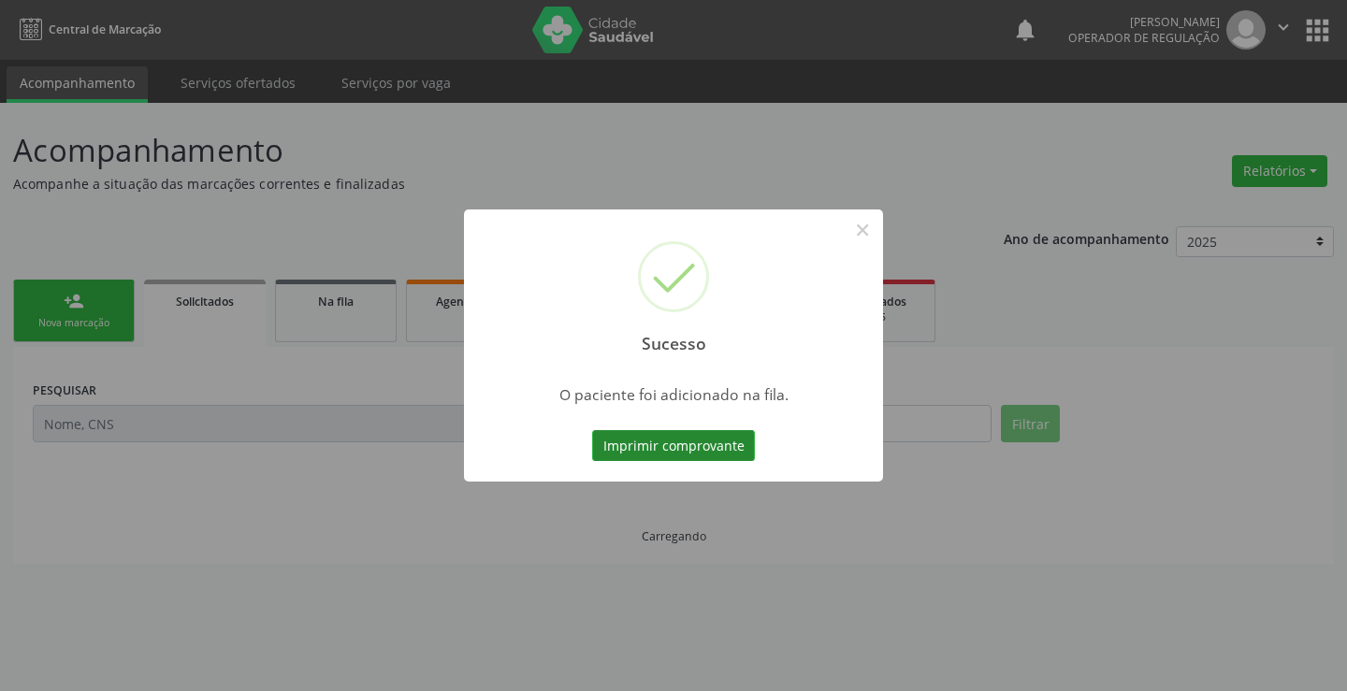
click at [713, 450] on button "Imprimir comprovante" at bounding box center [673, 446] width 163 height 32
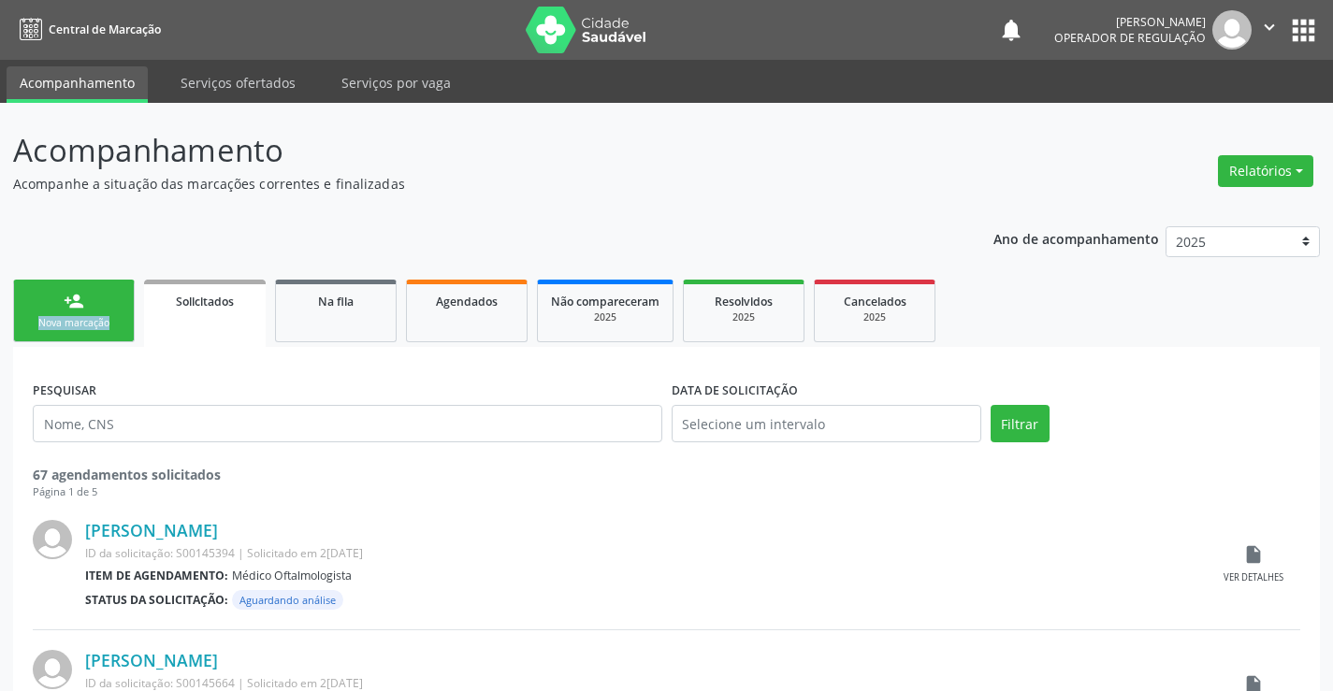
click at [139, 308] on ul "person_add Nova marcação Solicitados Na fila Agendados Não compareceram 2025 Re…" at bounding box center [666, 311] width 1307 height 72
click at [95, 320] on div "Nova marcação" at bounding box center [74, 323] width 94 height 14
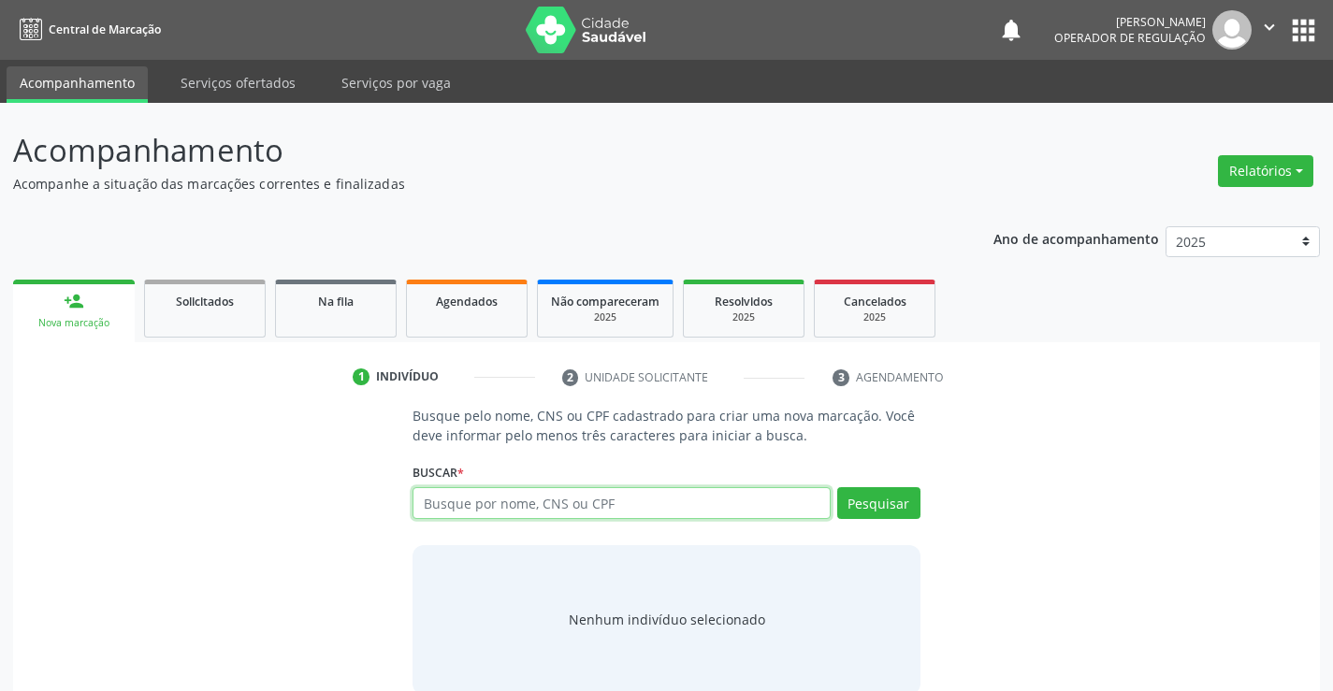
click at [496, 506] on input "text" at bounding box center [621, 503] width 417 height 32
type input "707005863466431"
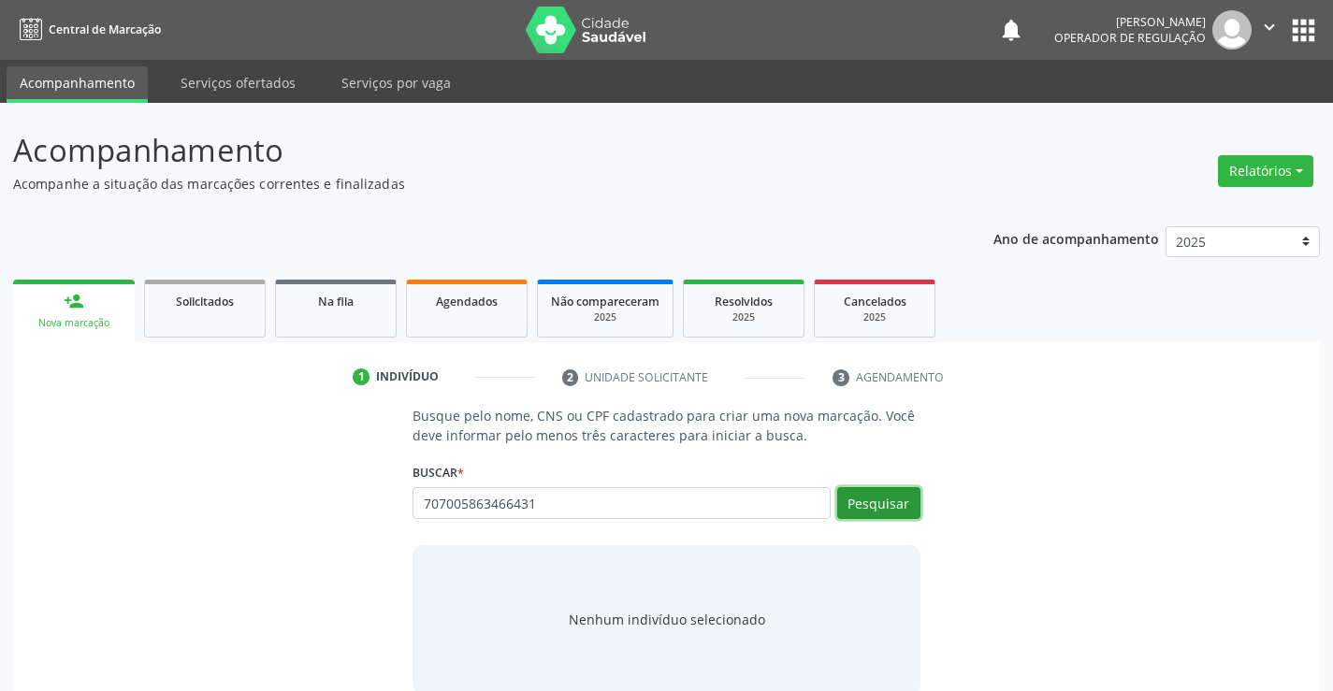
click at [888, 512] on button "Pesquisar" at bounding box center [878, 503] width 83 height 32
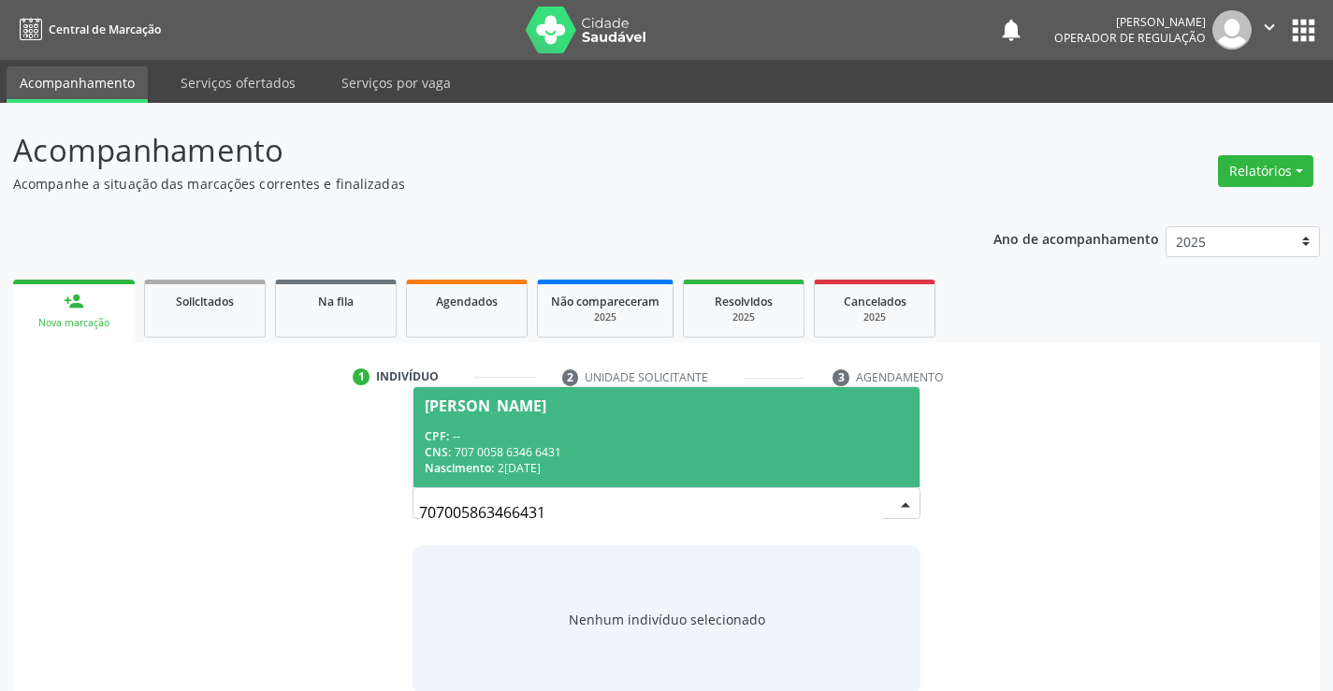
click at [710, 410] on div "[PERSON_NAME]" at bounding box center [666, 405] width 483 height 15
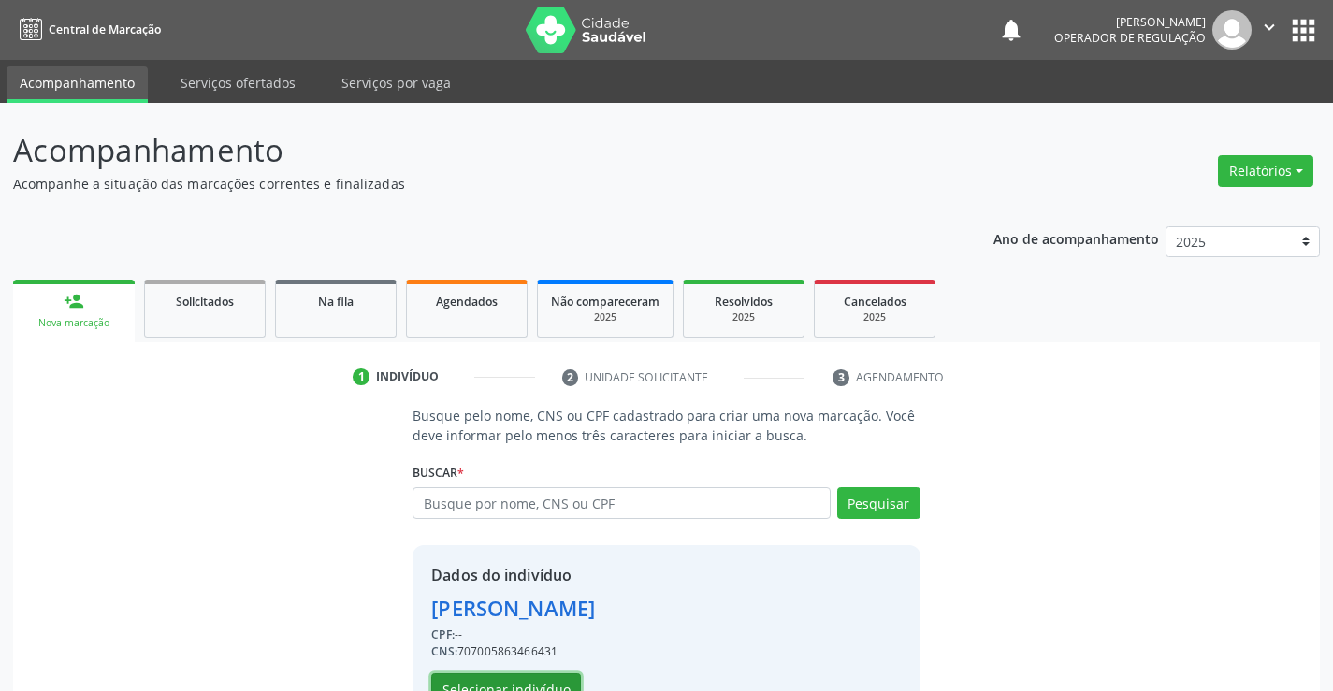
click at [529, 686] on button "Selecionar indivíduo" at bounding box center [506, 689] width 150 height 32
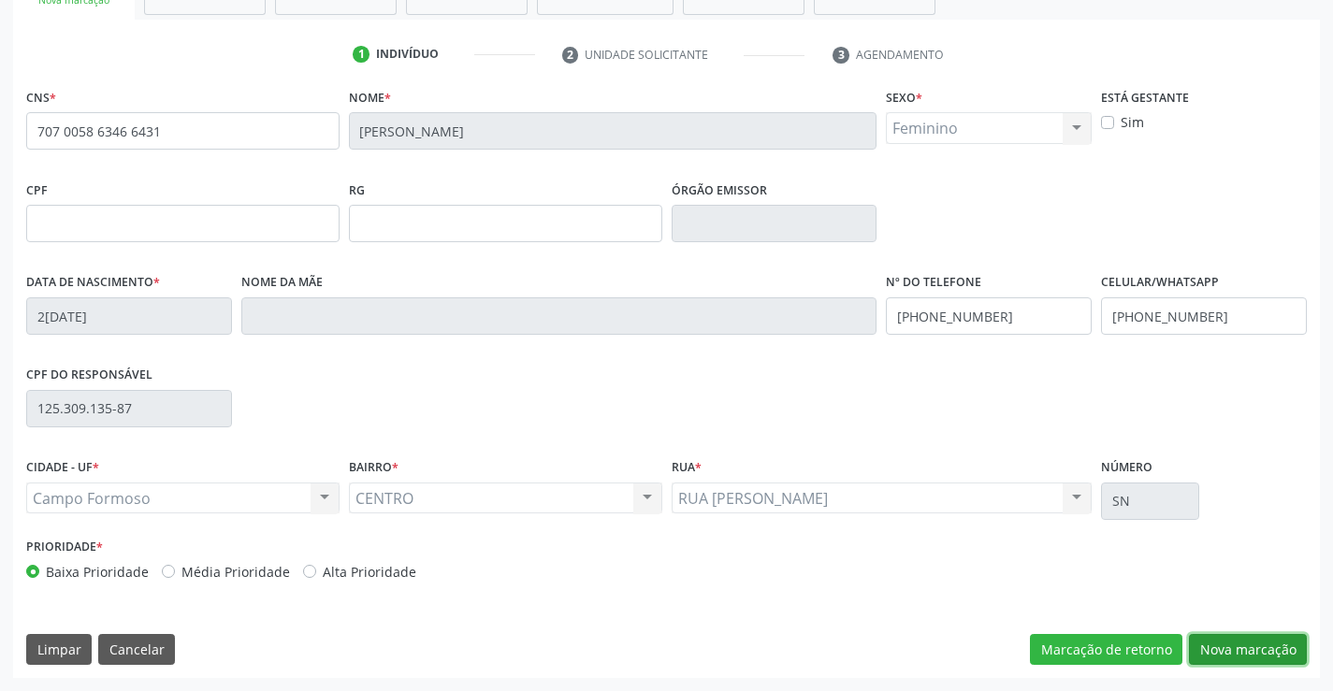
drag, startPoint x: 1237, startPoint y: 647, endPoint x: 963, endPoint y: 528, distance: 298.2
click at [1238, 643] on button "Nova marcação" at bounding box center [1248, 650] width 118 height 32
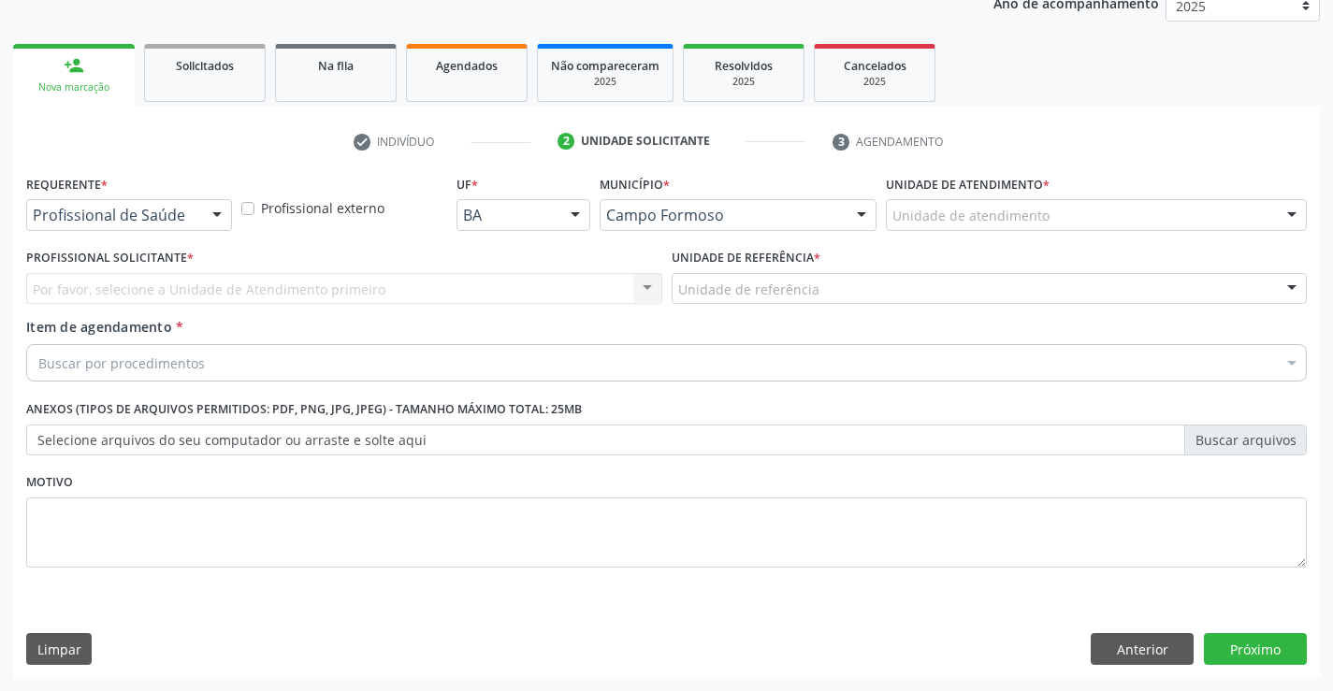
scroll to position [236, 0]
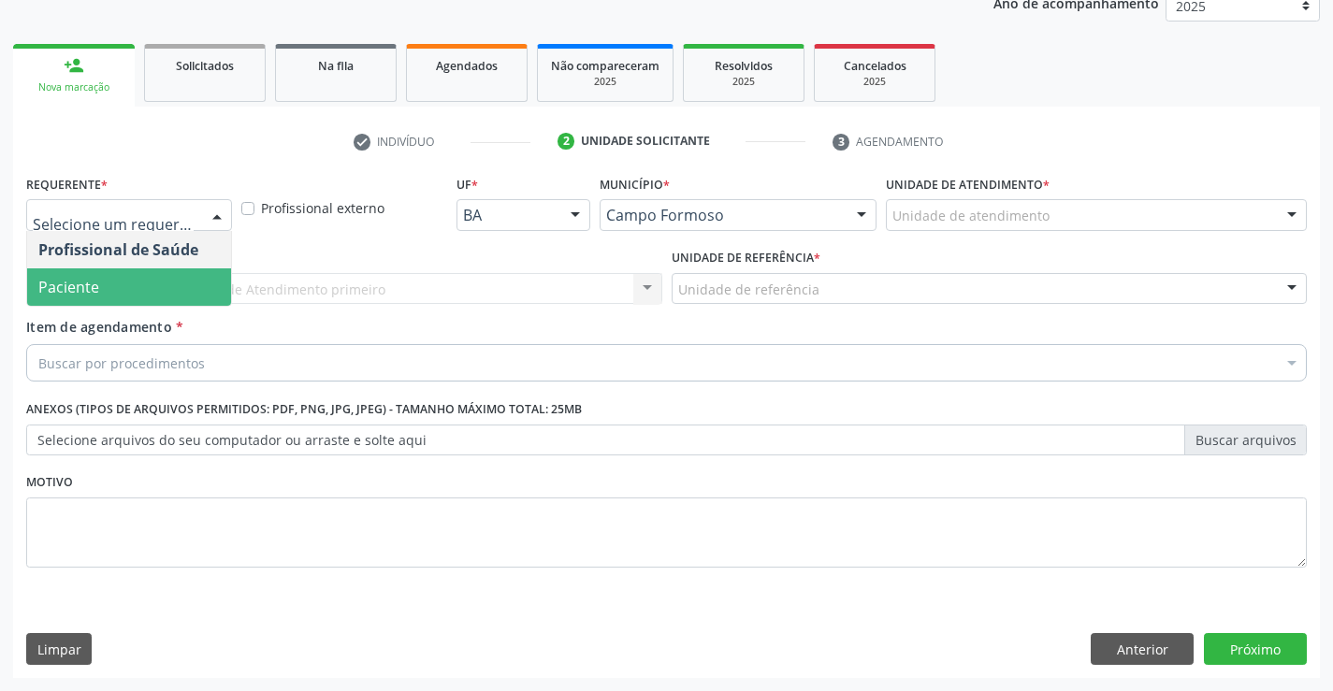
click at [134, 280] on span "Paciente" at bounding box center [129, 286] width 204 height 37
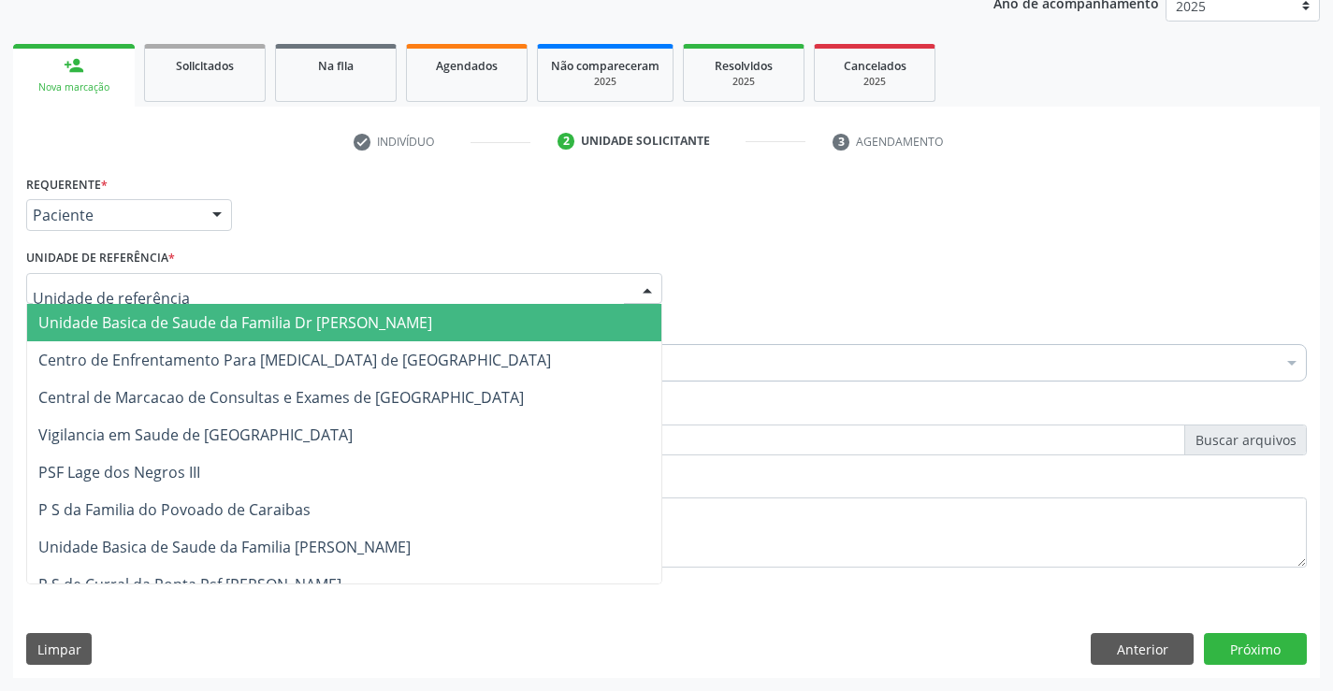
drag, startPoint x: 144, startPoint y: 316, endPoint x: 107, endPoint y: 335, distance: 41.8
click at [143, 317] on span "Unidade Basica de Saude da Familia Dr [PERSON_NAME]" at bounding box center [235, 322] width 394 height 21
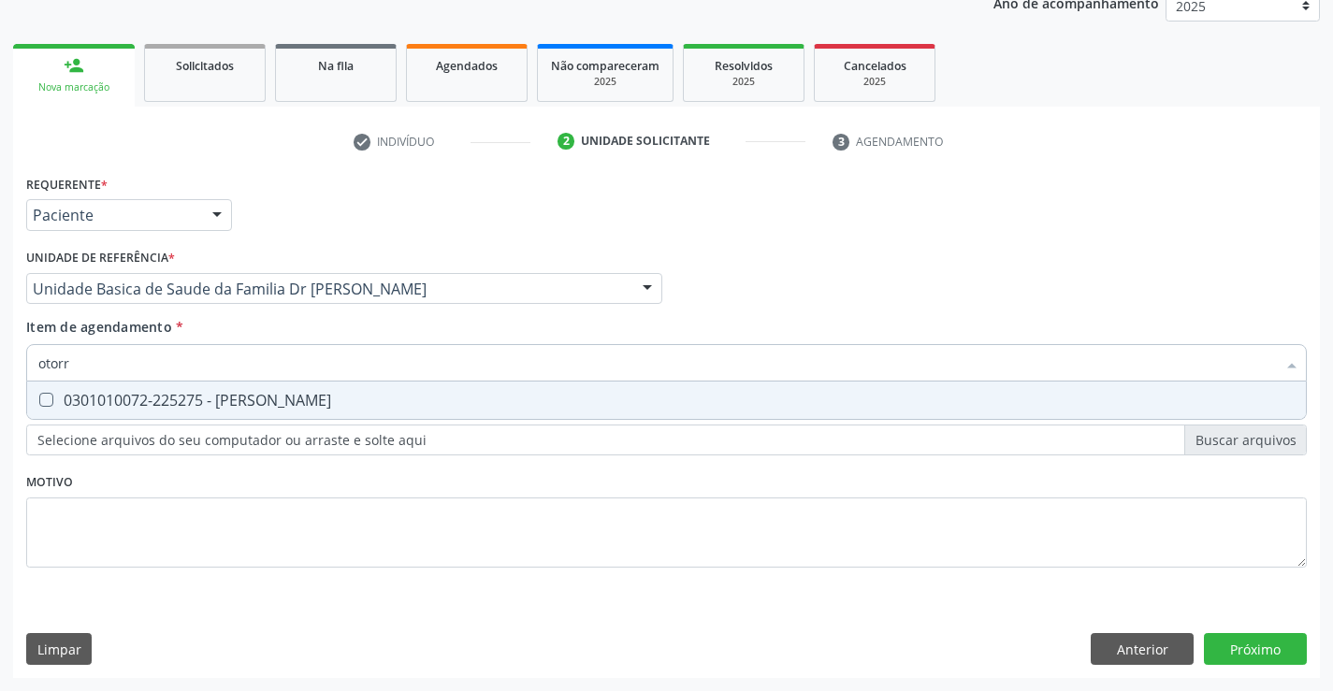
type input "otorri"
click at [304, 398] on div "0301010072-225275 - [PERSON_NAME]" at bounding box center [666, 400] width 1256 height 15
checkbox Otorrinolaringologista "true"
click at [1243, 645] on div "Requerente * Paciente Profissional de Saúde Paciente Nenhum resultado encontrad…" at bounding box center [666, 424] width 1307 height 508
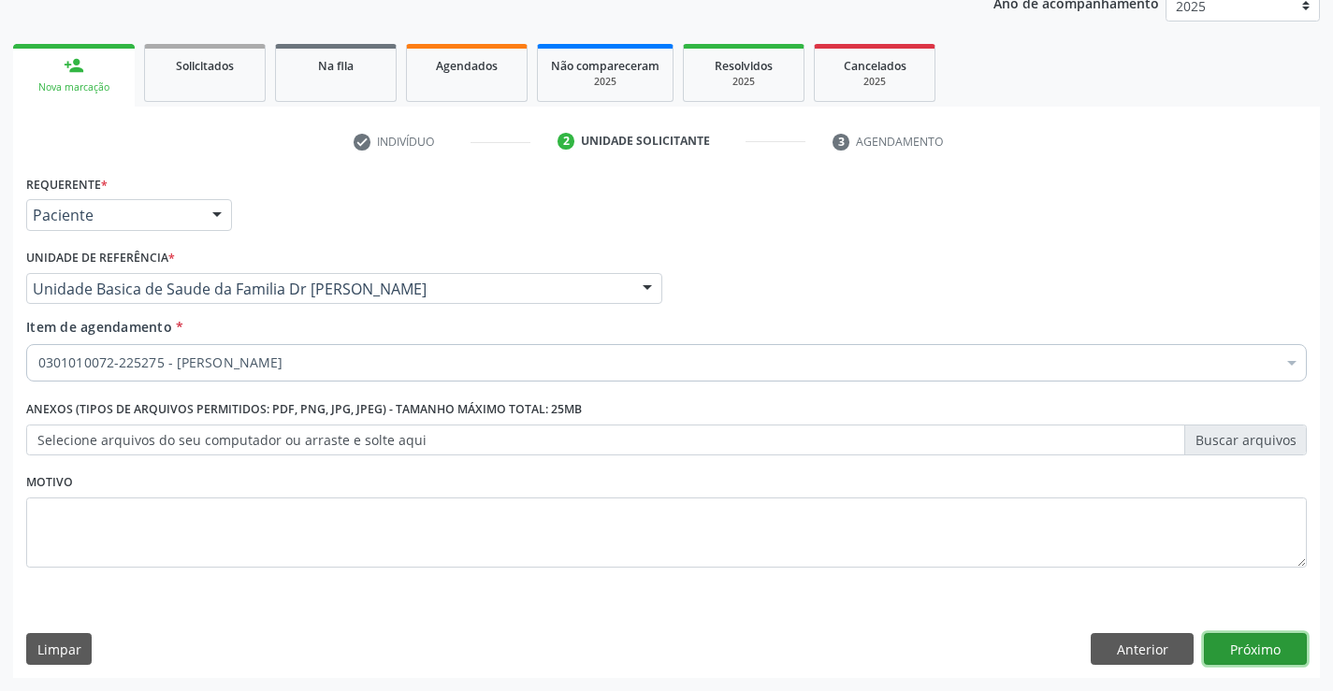
click at [1269, 642] on button "Próximo" at bounding box center [1255, 649] width 103 height 32
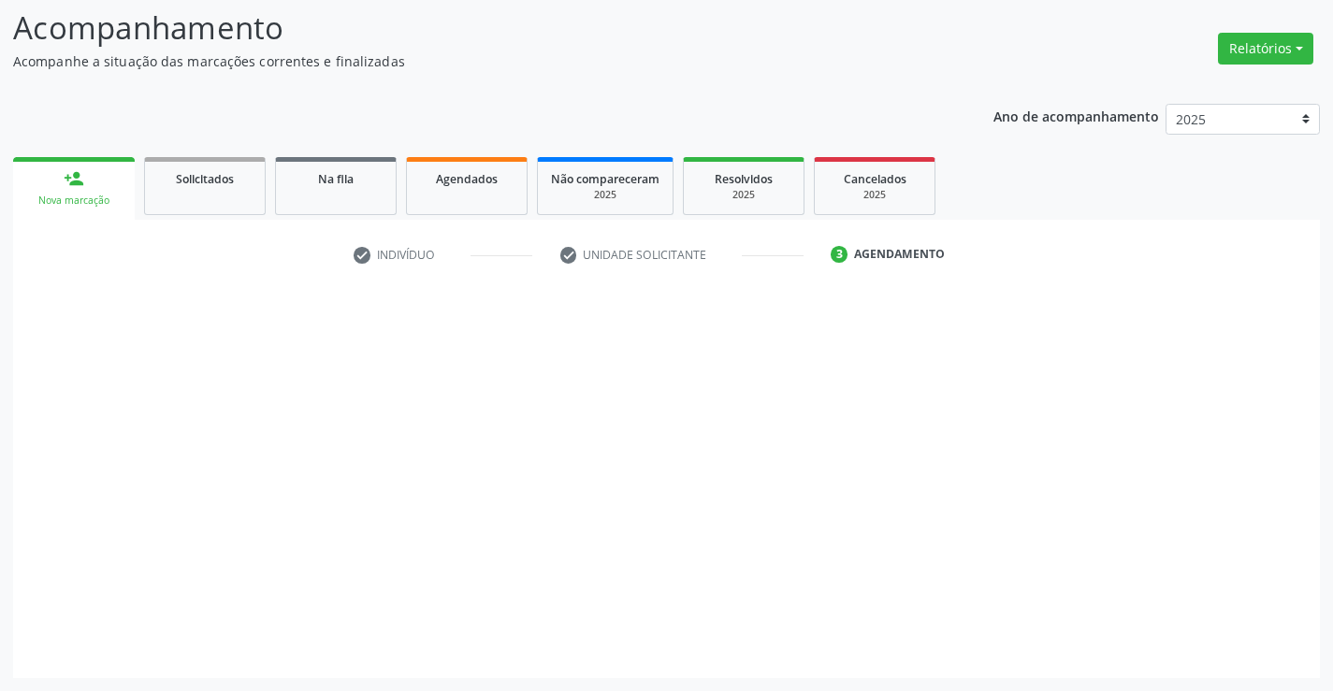
scroll to position [123, 0]
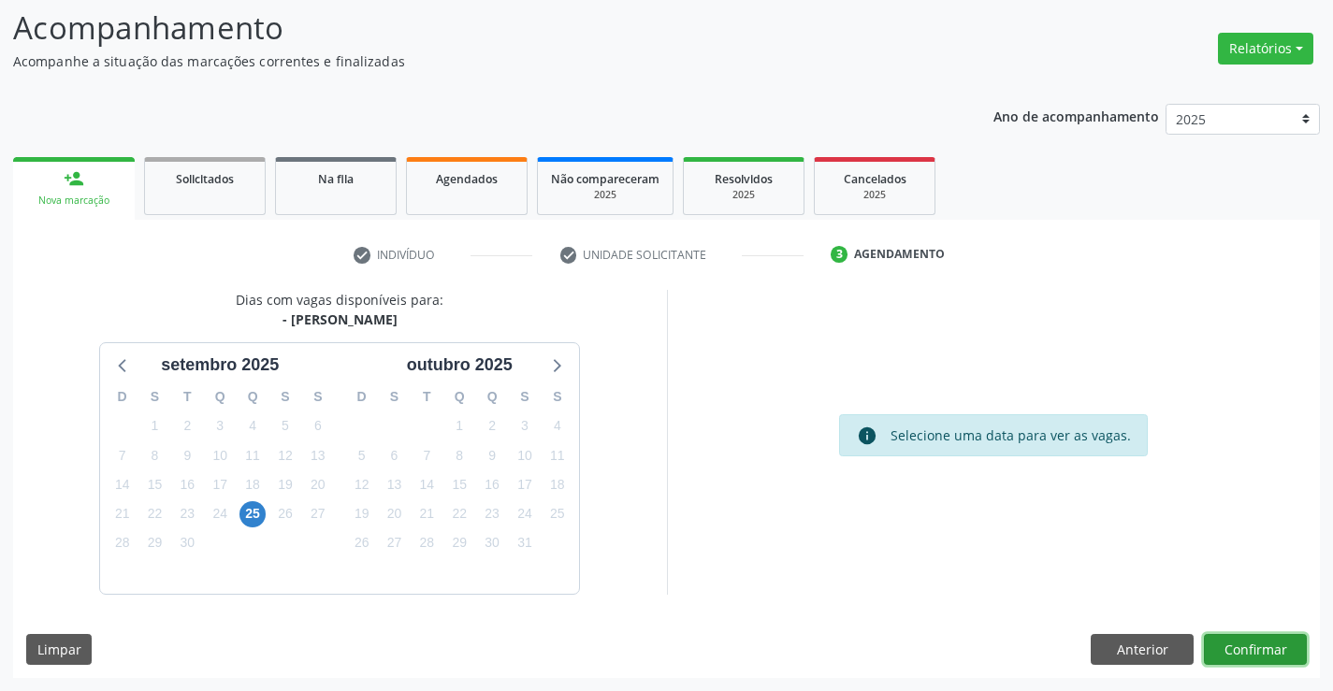
click at [1268, 654] on button "Confirmar" at bounding box center [1255, 650] width 103 height 32
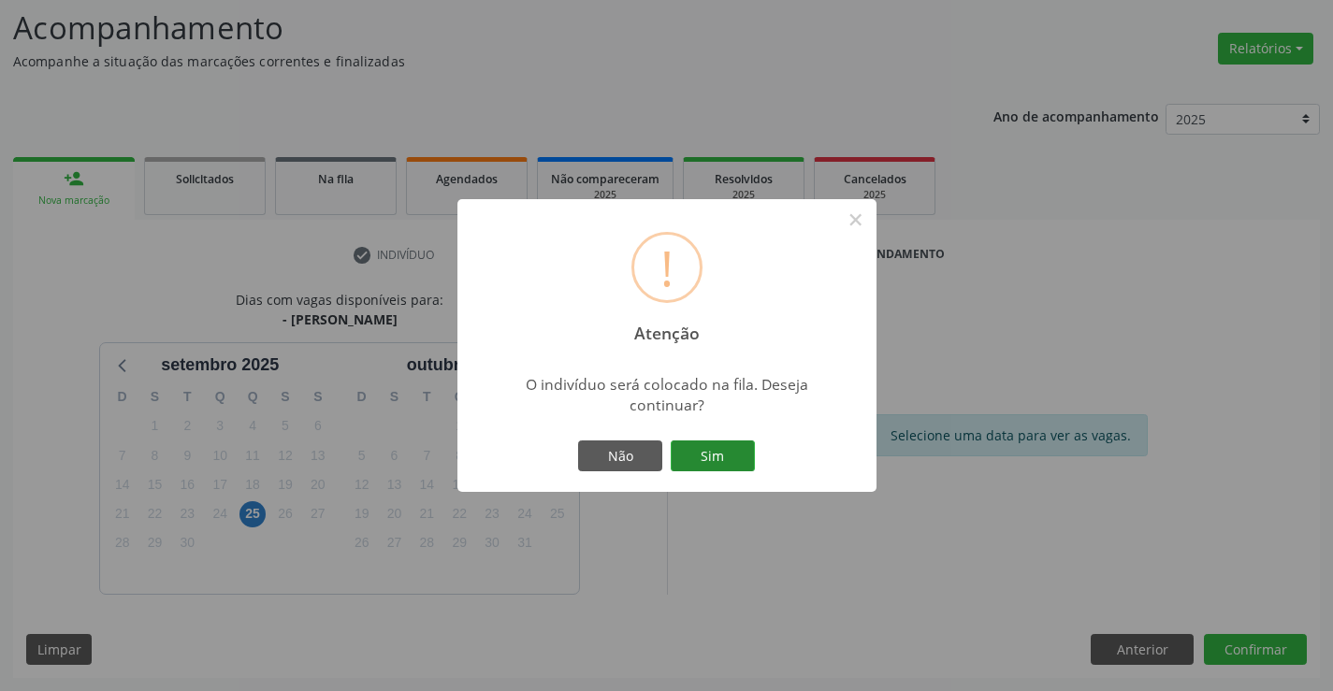
click at [696, 458] on button "Sim" at bounding box center [713, 457] width 84 height 32
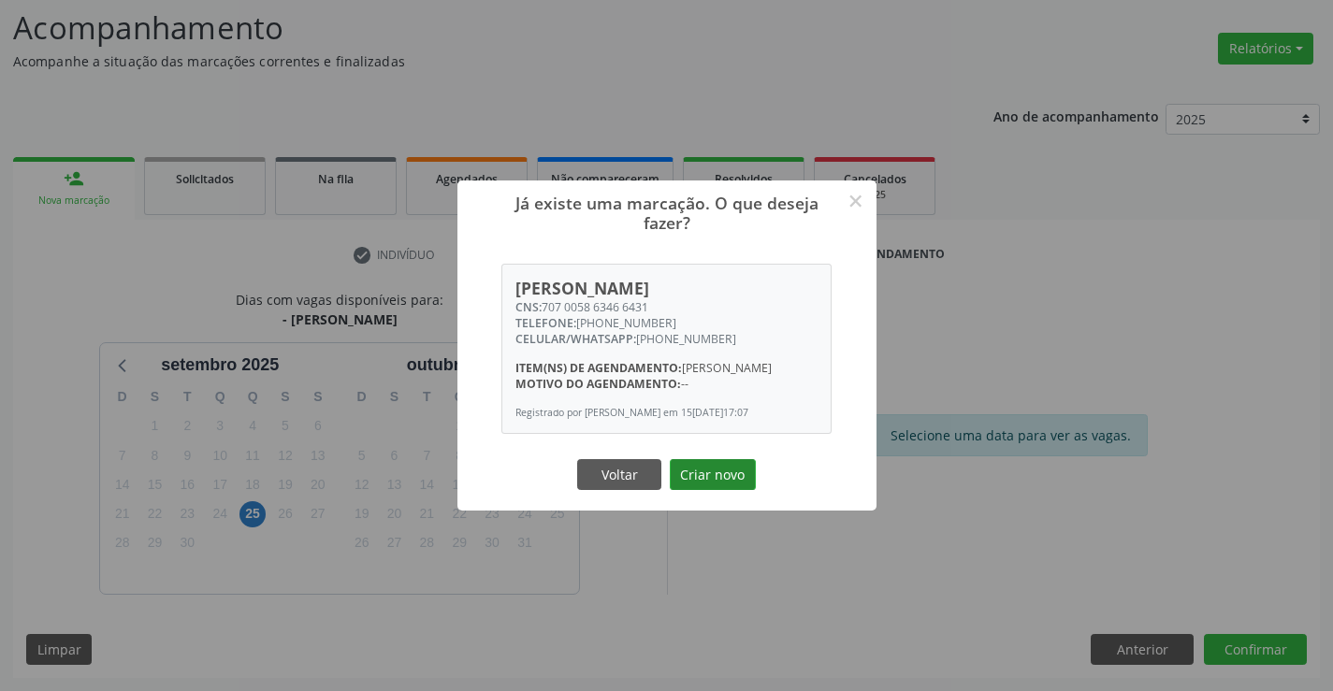
click at [702, 488] on button "Criar novo" at bounding box center [713, 475] width 86 height 32
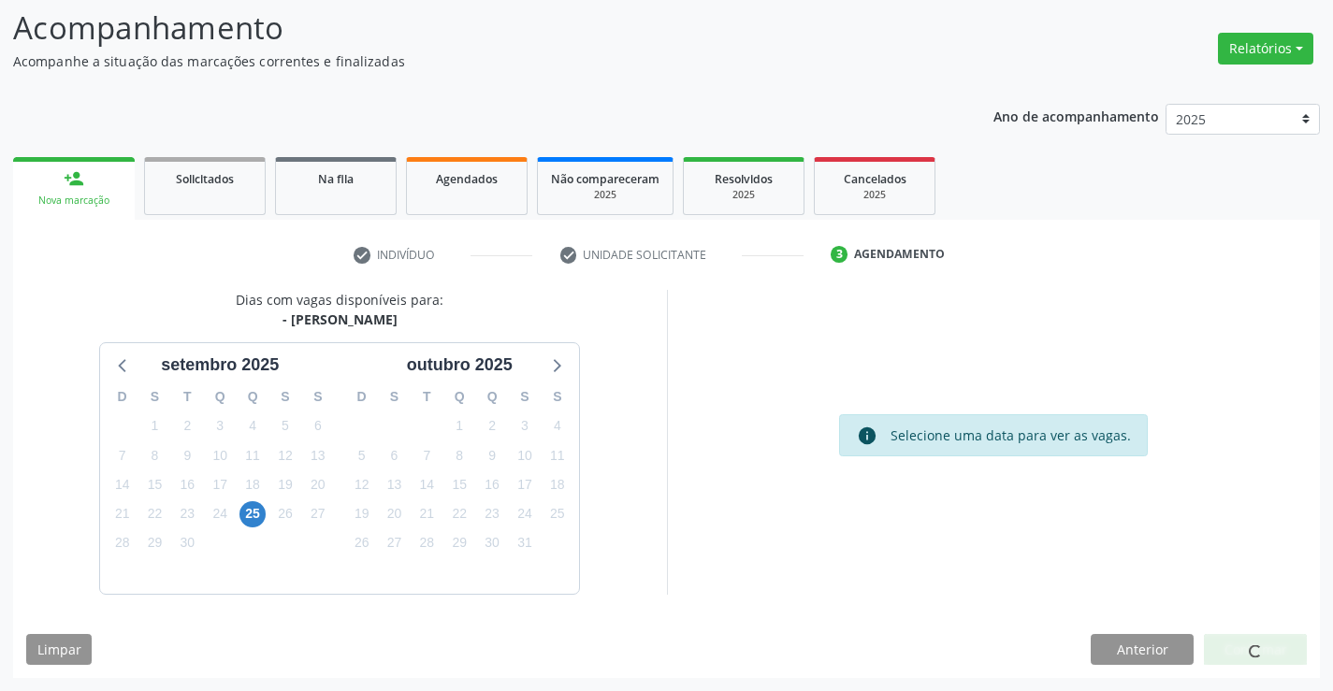
scroll to position [0, 0]
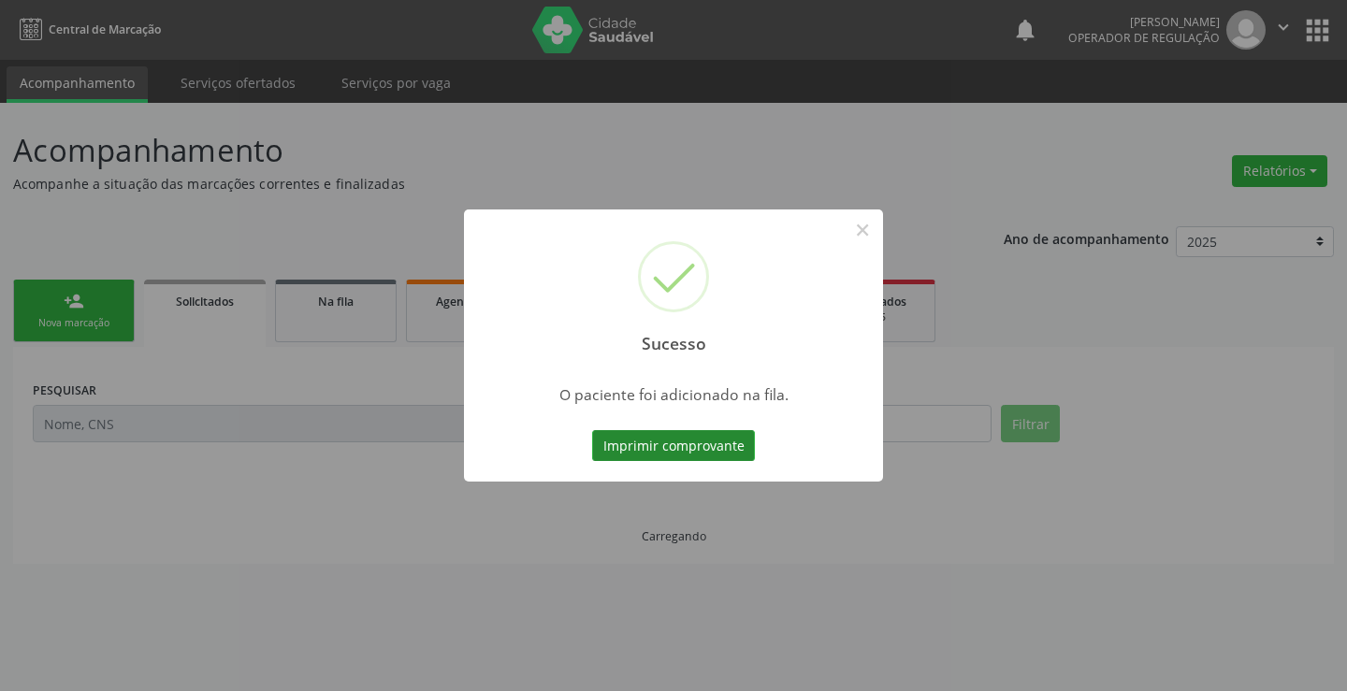
click at [702, 449] on button "Imprimir comprovante" at bounding box center [673, 446] width 163 height 32
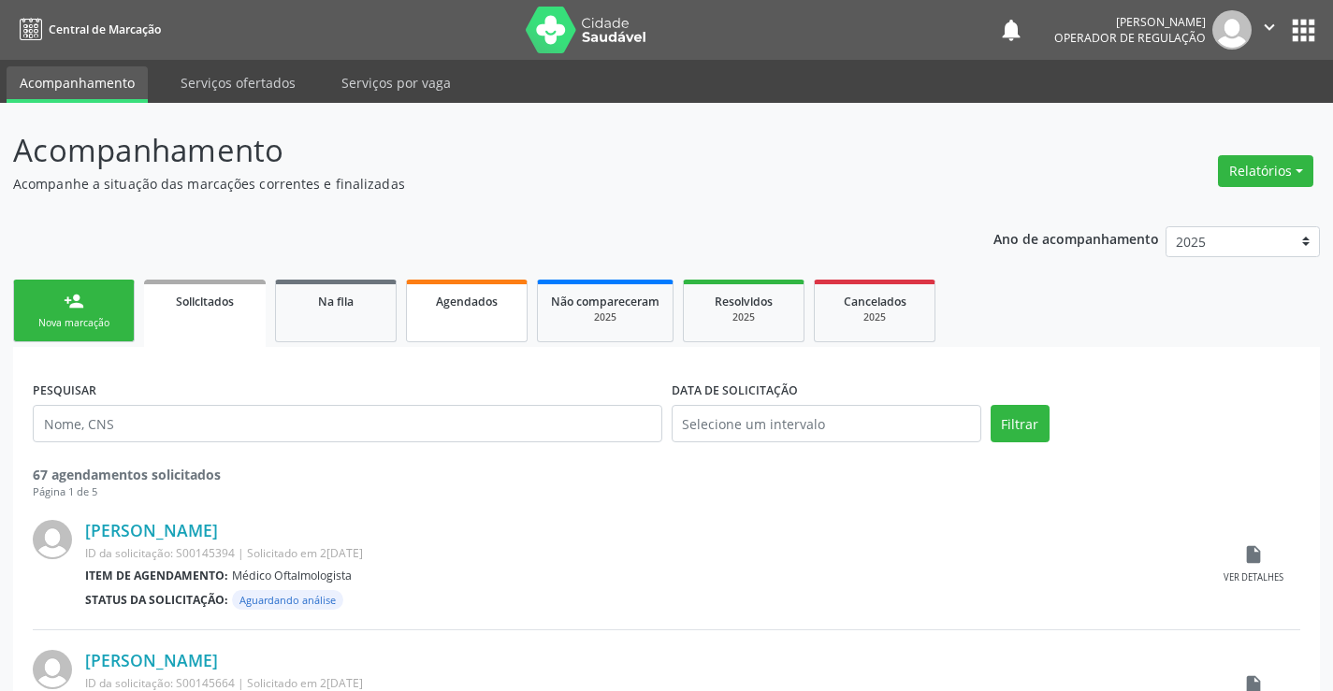
click at [509, 304] on div "Agendados" at bounding box center [467, 301] width 94 height 20
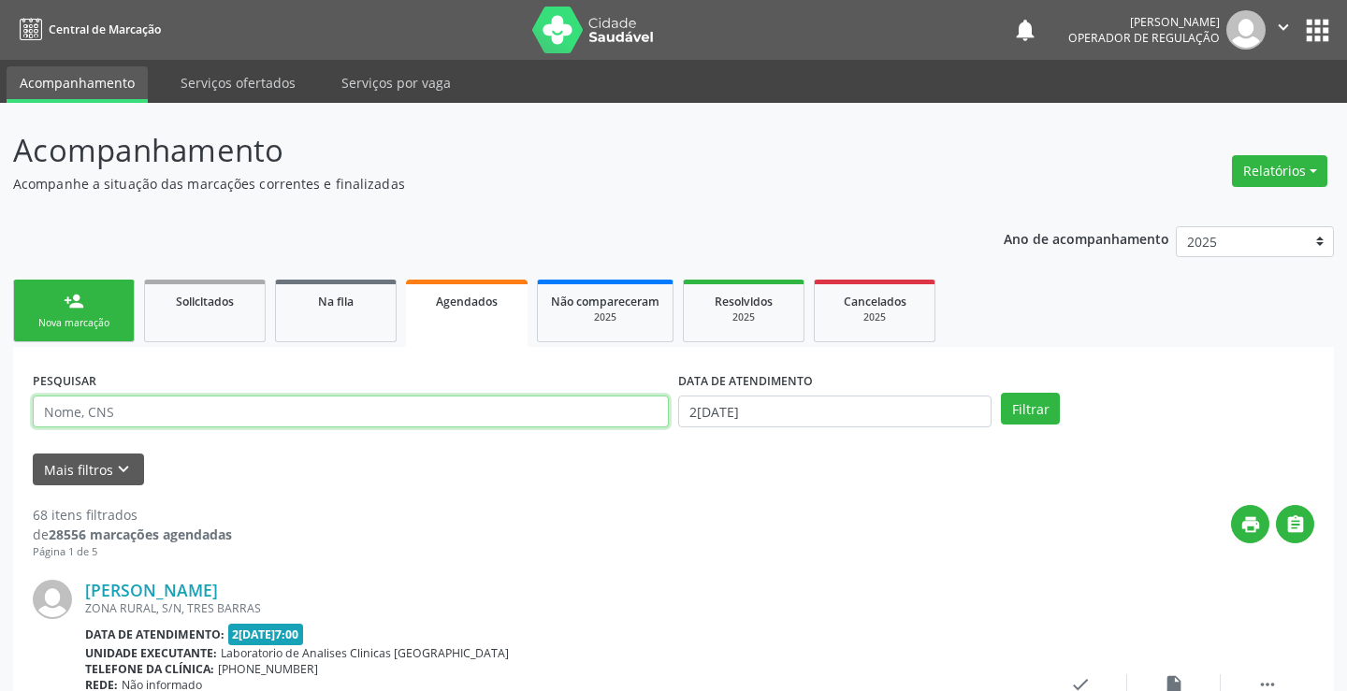
click at [233, 414] on input "text" at bounding box center [351, 412] width 636 height 32
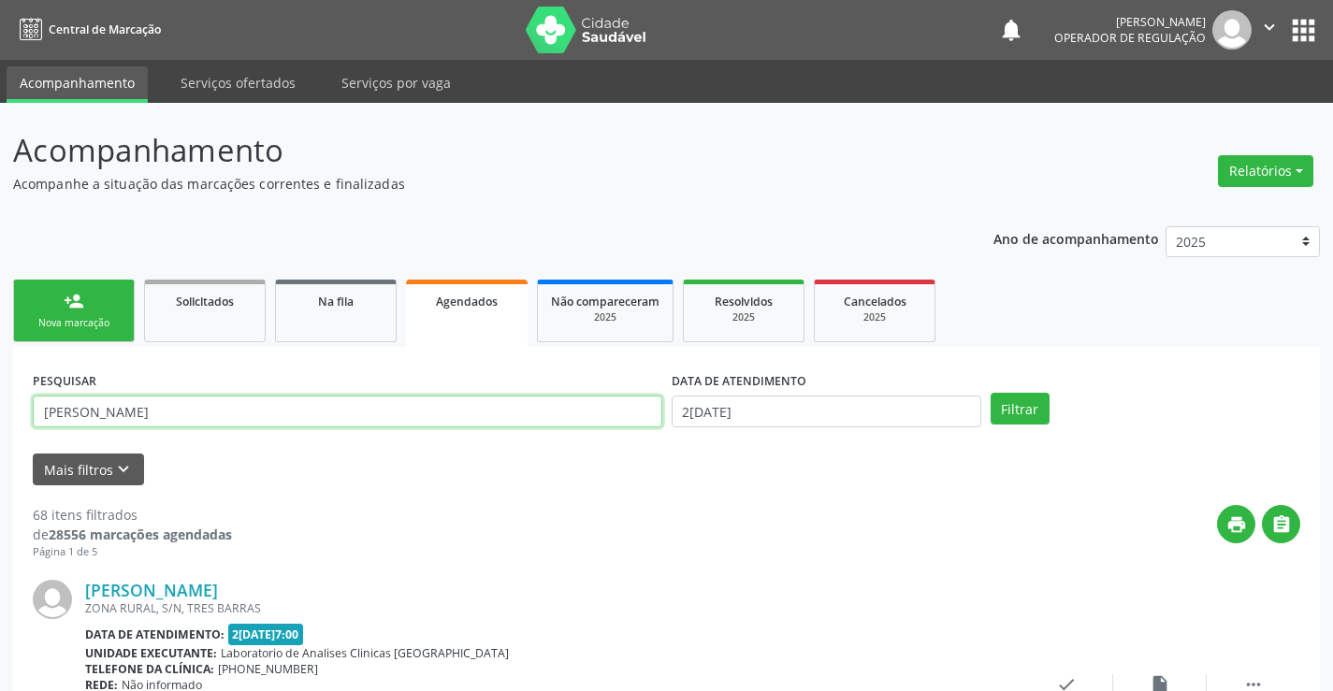
type input "[PERSON_NAME]"
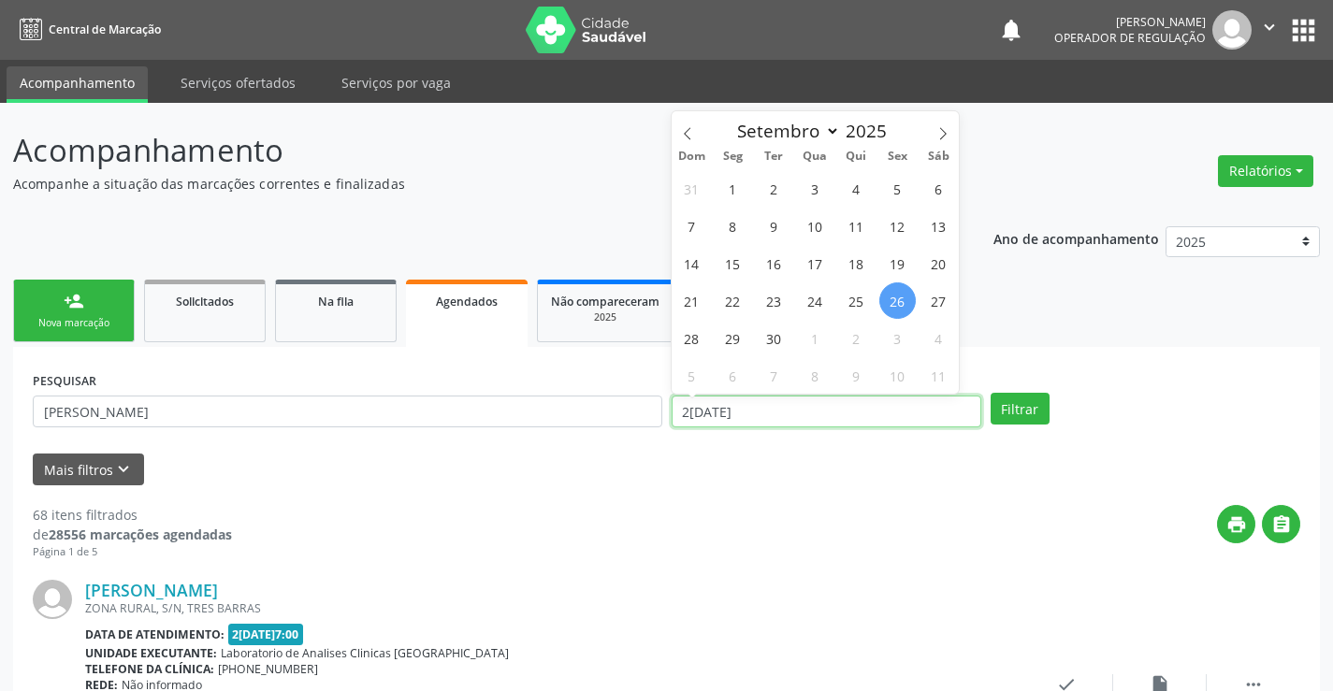
click at [725, 415] on input "2[DATE]" at bounding box center [827, 412] width 310 height 32
click at [746, 344] on span "29" at bounding box center [733, 338] width 36 height 36
type input "[DATE]"
click at [746, 344] on span "29" at bounding box center [733, 338] width 36 height 36
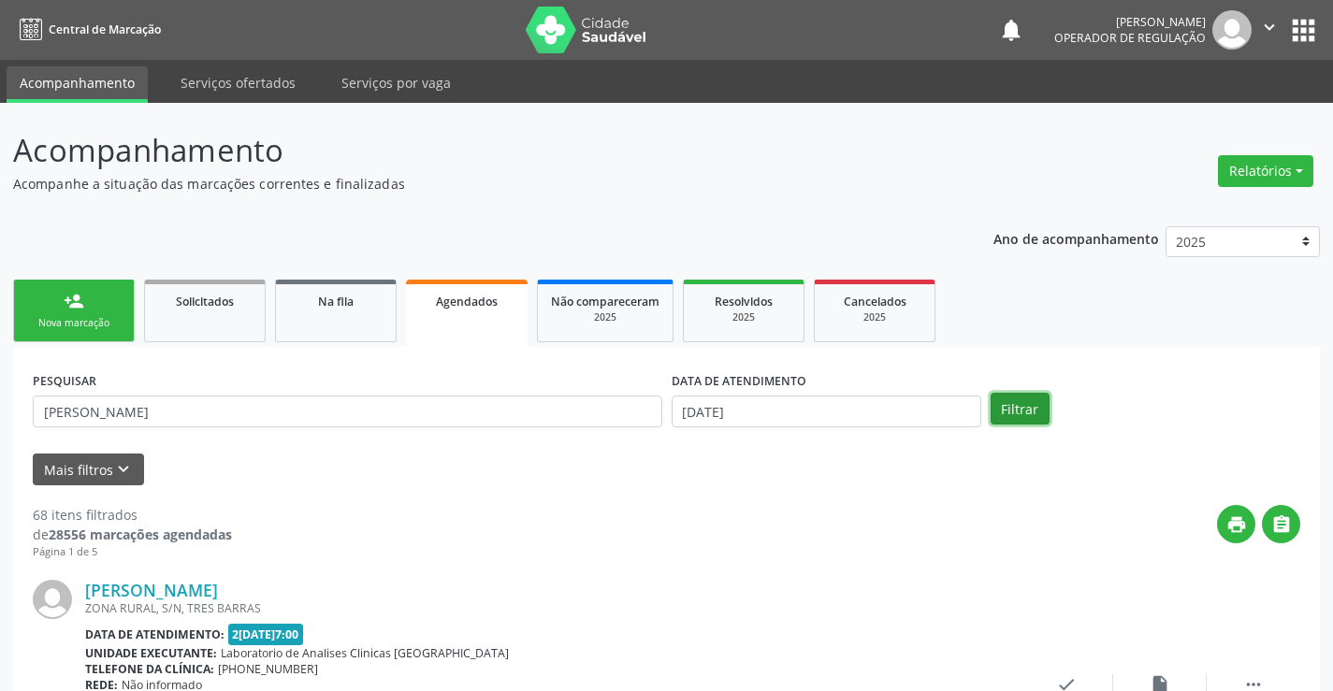
click at [1015, 406] on button "Filtrar" at bounding box center [1020, 409] width 59 height 32
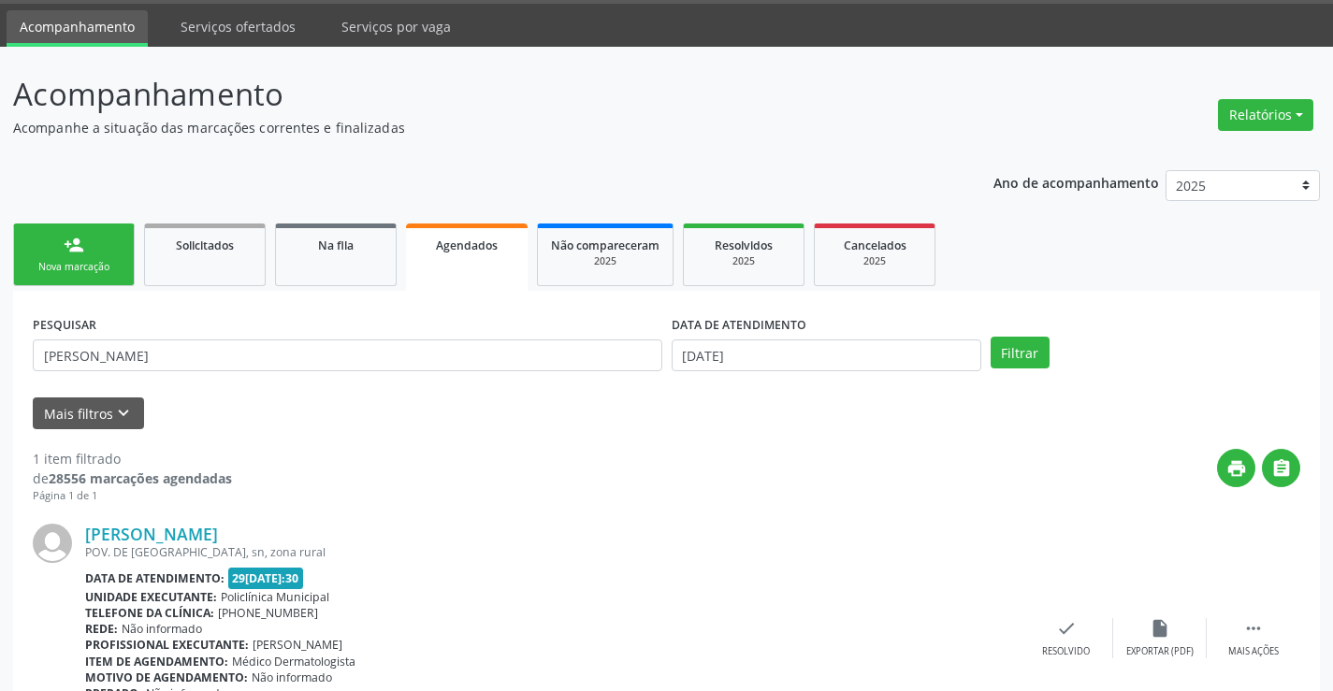
scroll to position [170, 0]
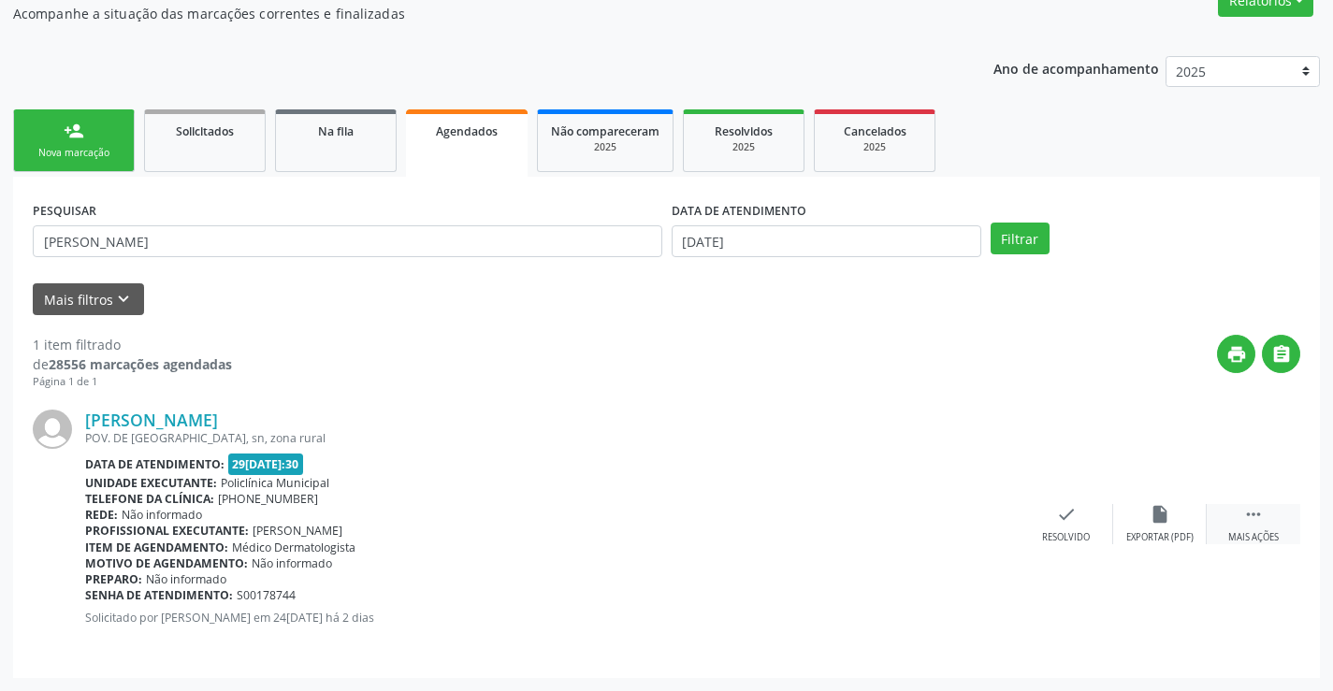
click at [1256, 520] on icon "" at bounding box center [1253, 514] width 21 height 21
click at [887, 518] on icon "print" at bounding box center [879, 514] width 21 height 21
click at [77, 148] on div "Nova marcação" at bounding box center [74, 153] width 94 height 14
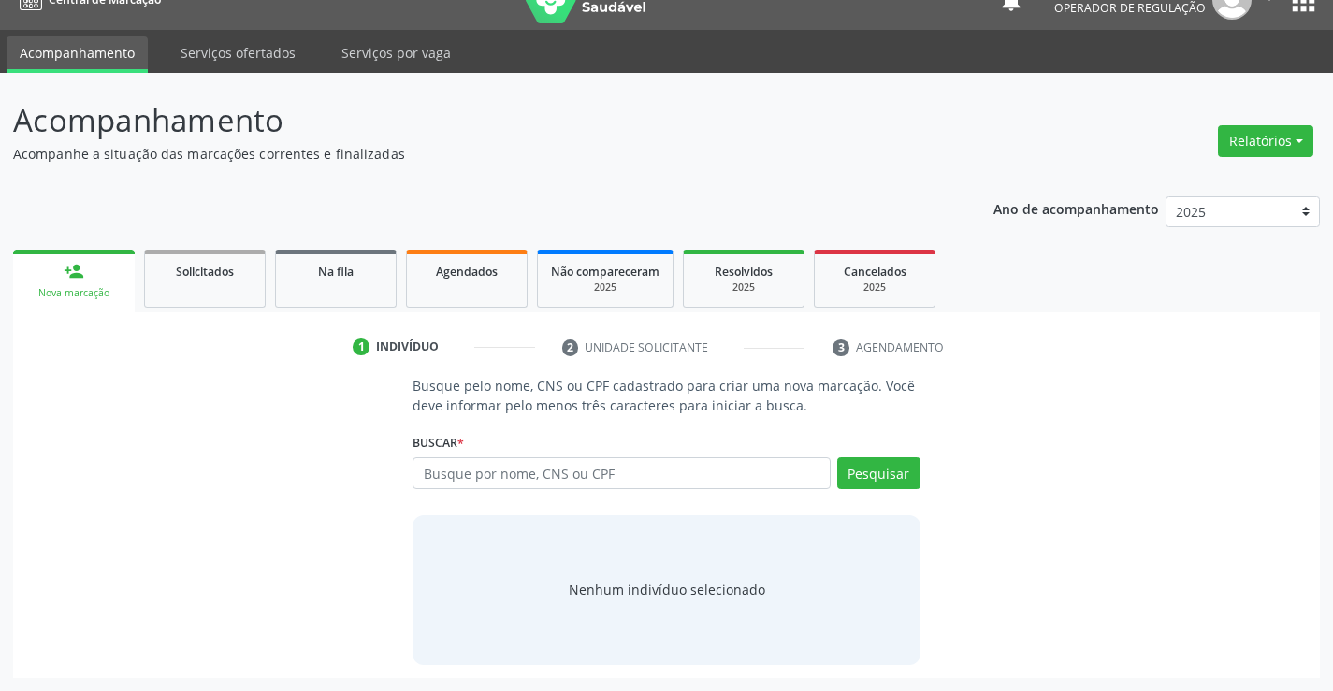
scroll to position [30, 0]
click at [538, 478] on input "text" at bounding box center [621, 473] width 417 height 32
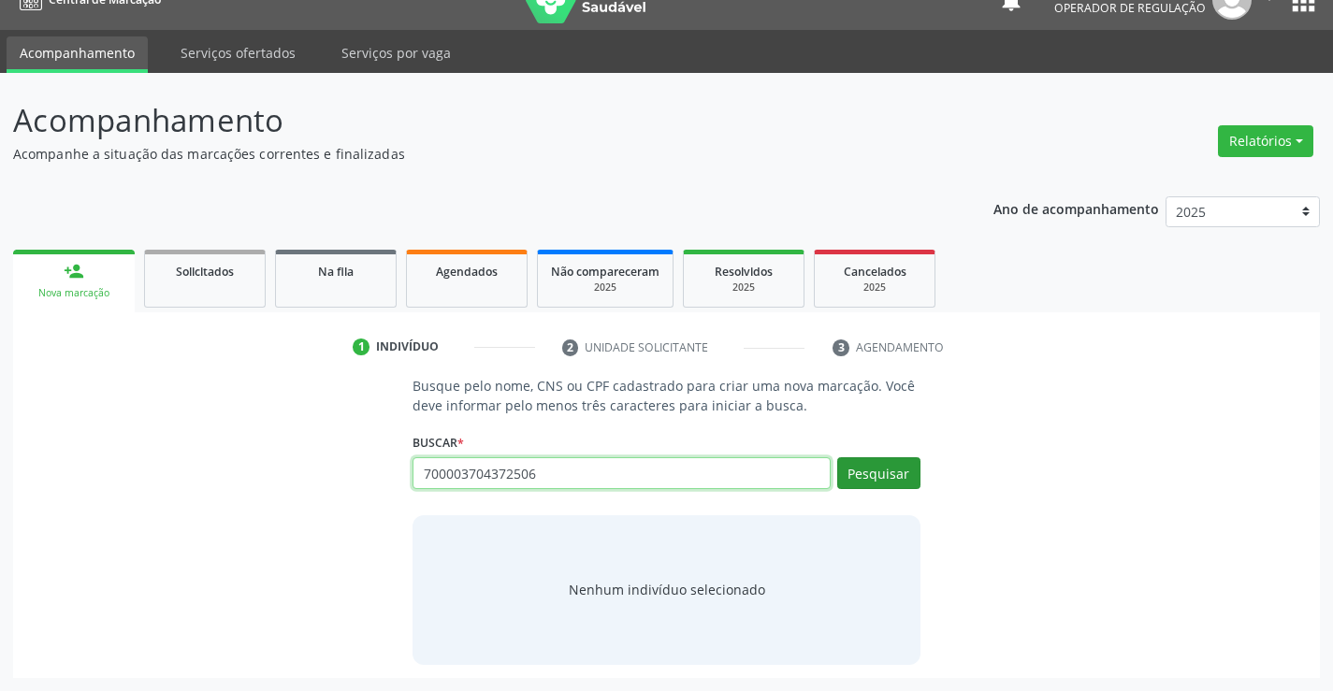
type input "700003704372506"
click at [886, 474] on button "Pesquisar" at bounding box center [878, 473] width 83 height 32
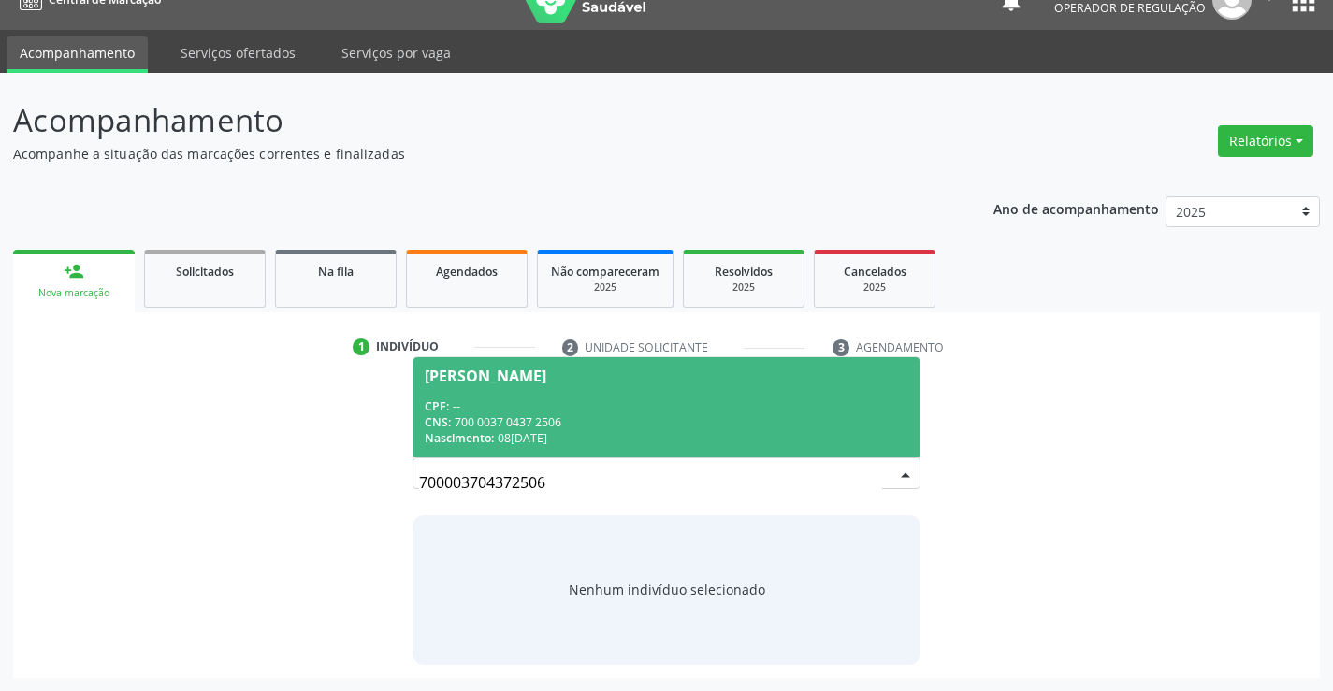
click at [710, 400] on div "CPF: --" at bounding box center [666, 406] width 483 height 16
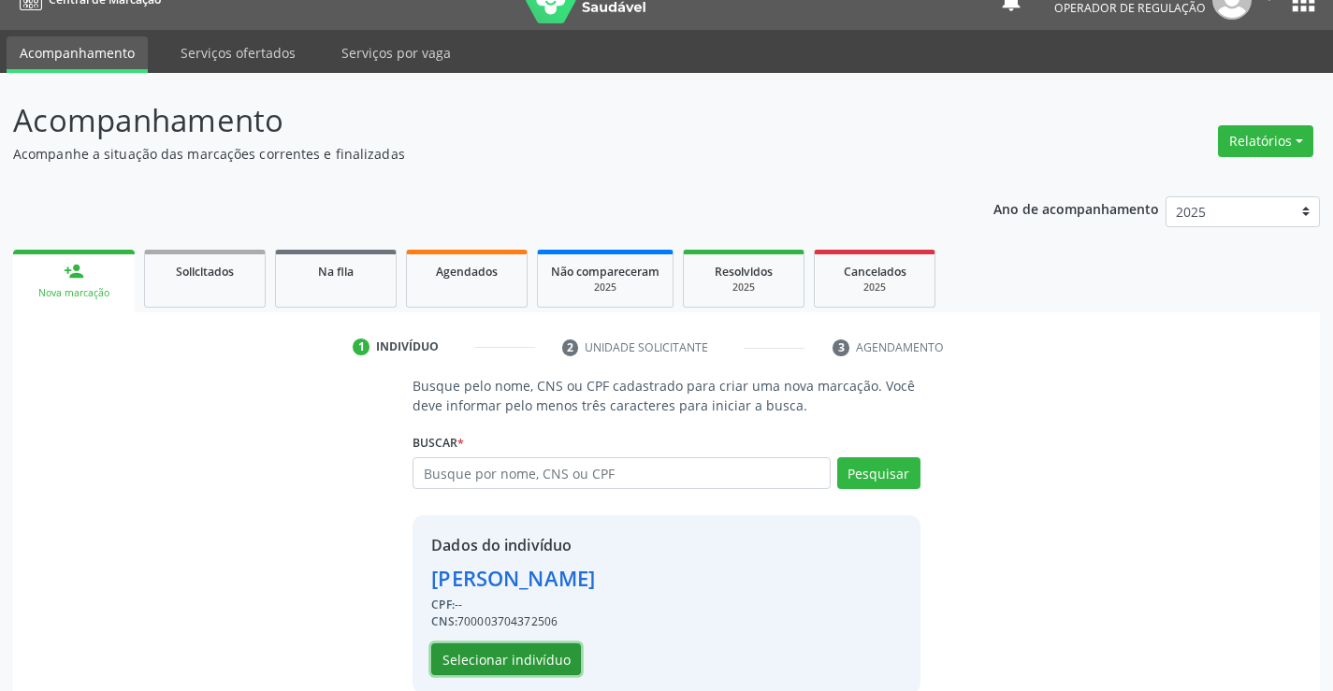
click at [544, 661] on button "Selecionar indivíduo" at bounding box center [506, 660] width 150 height 32
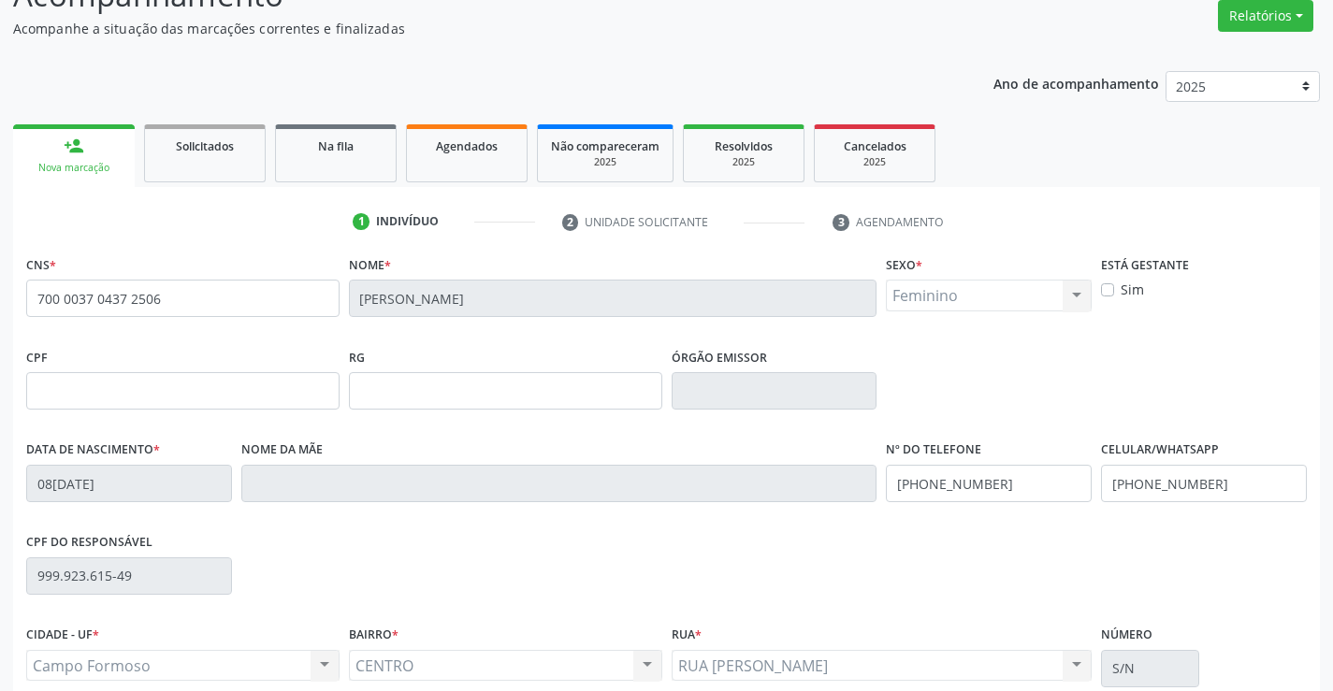
scroll to position [311, 0]
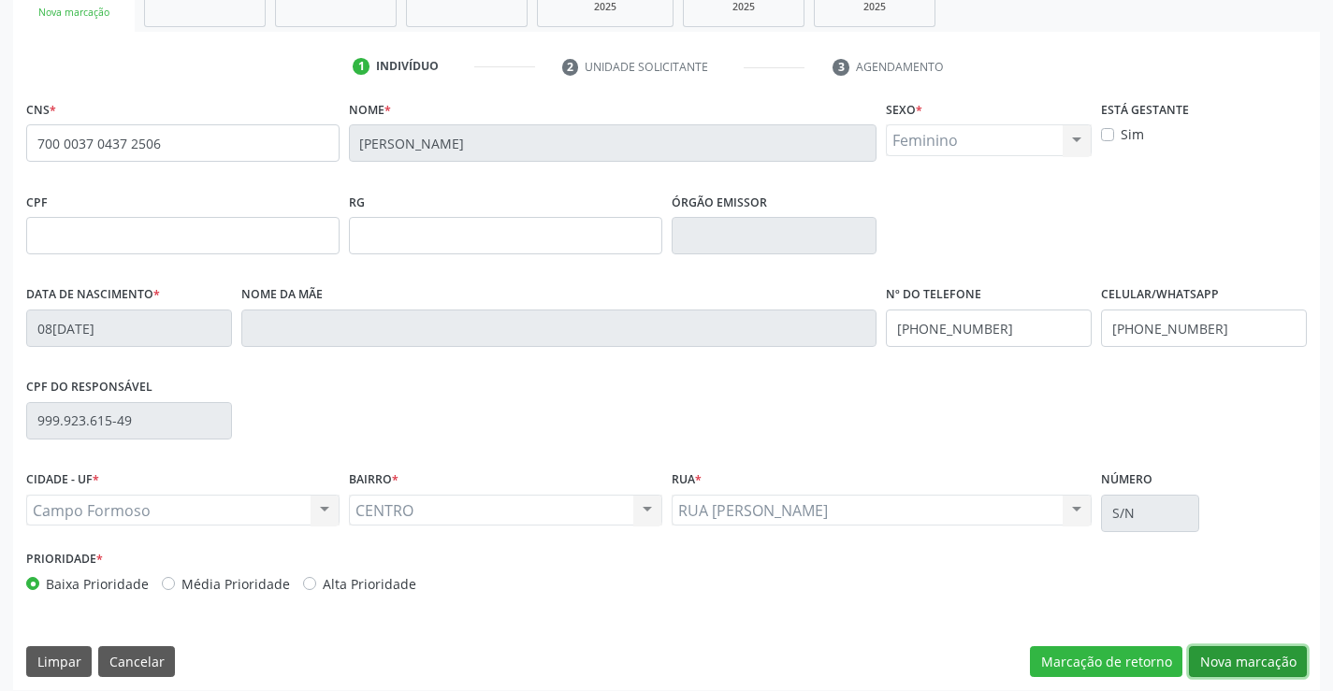
drag, startPoint x: 1238, startPoint y: 671, endPoint x: 941, endPoint y: 471, distance: 358.5
click at [1237, 663] on button "Nova marcação" at bounding box center [1248, 662] width 118 height 32
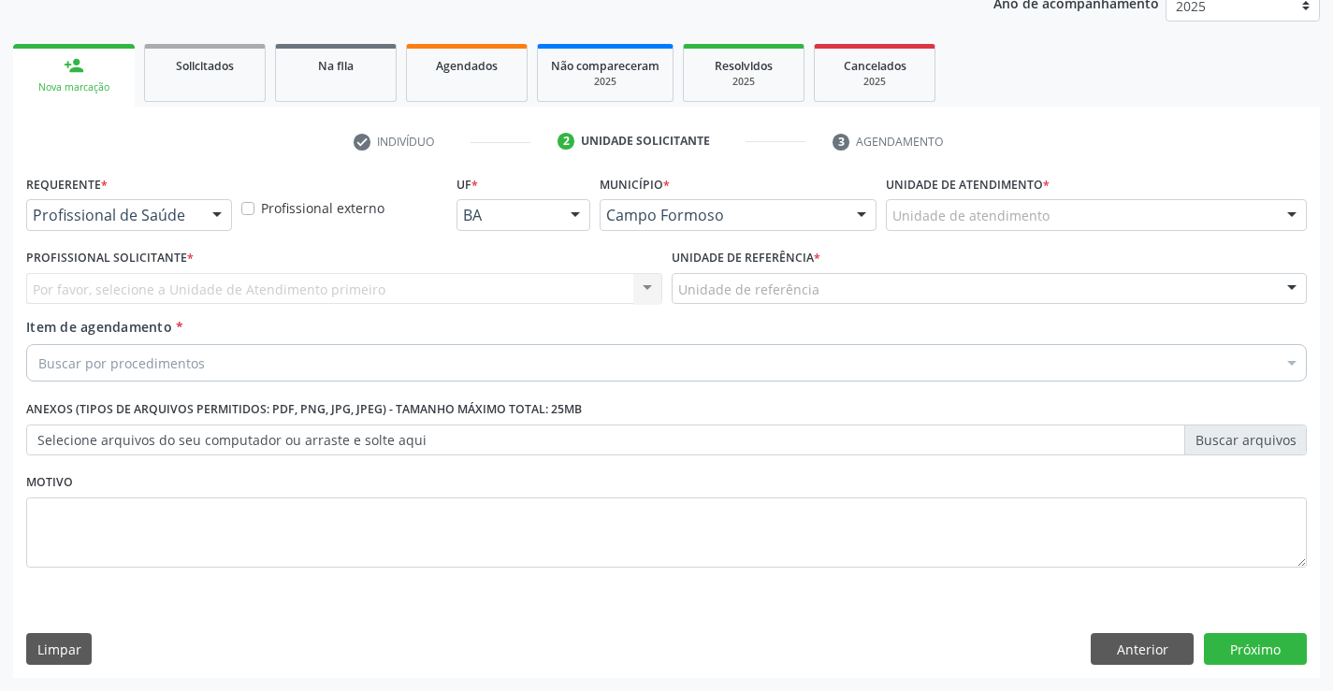
scroll to position [236, 0]
click at [126, 203] on div "Profissional de Saúde" at bounding box center [129, 215] width 206 height 32
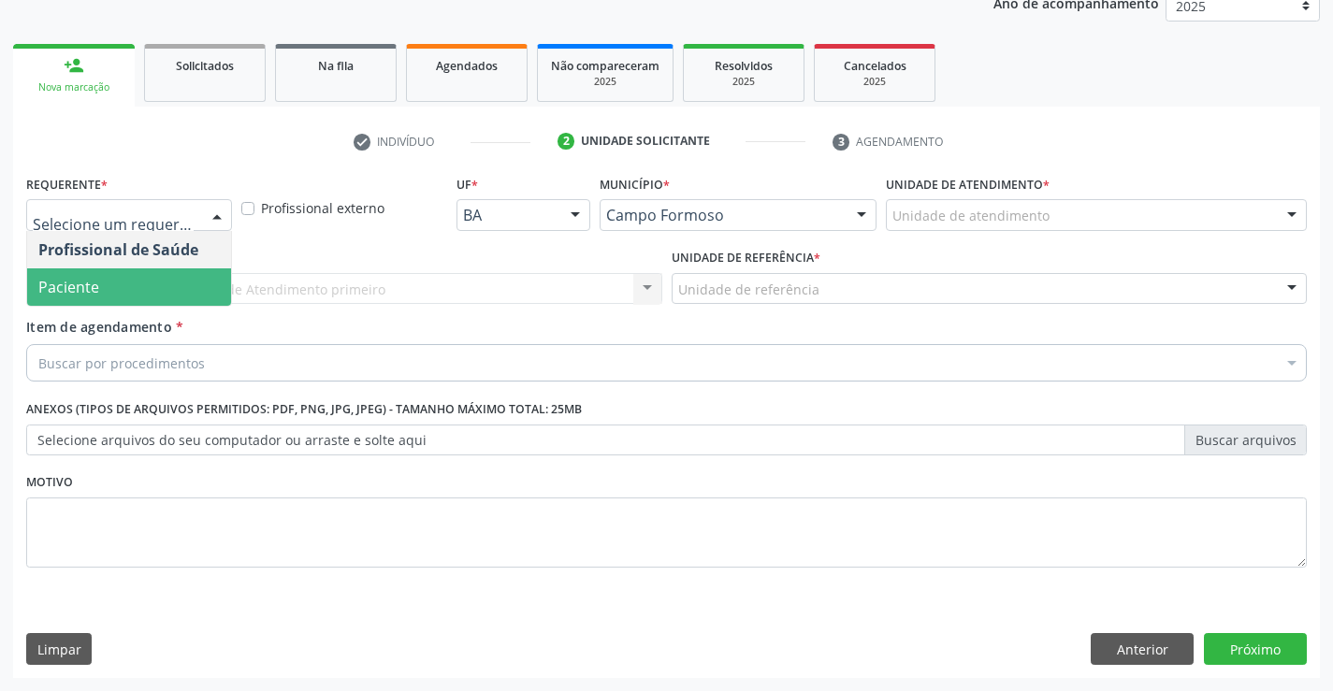
click at [113, 287] on span "Paciente" at bounding box center [129, 286] width 204 height 37
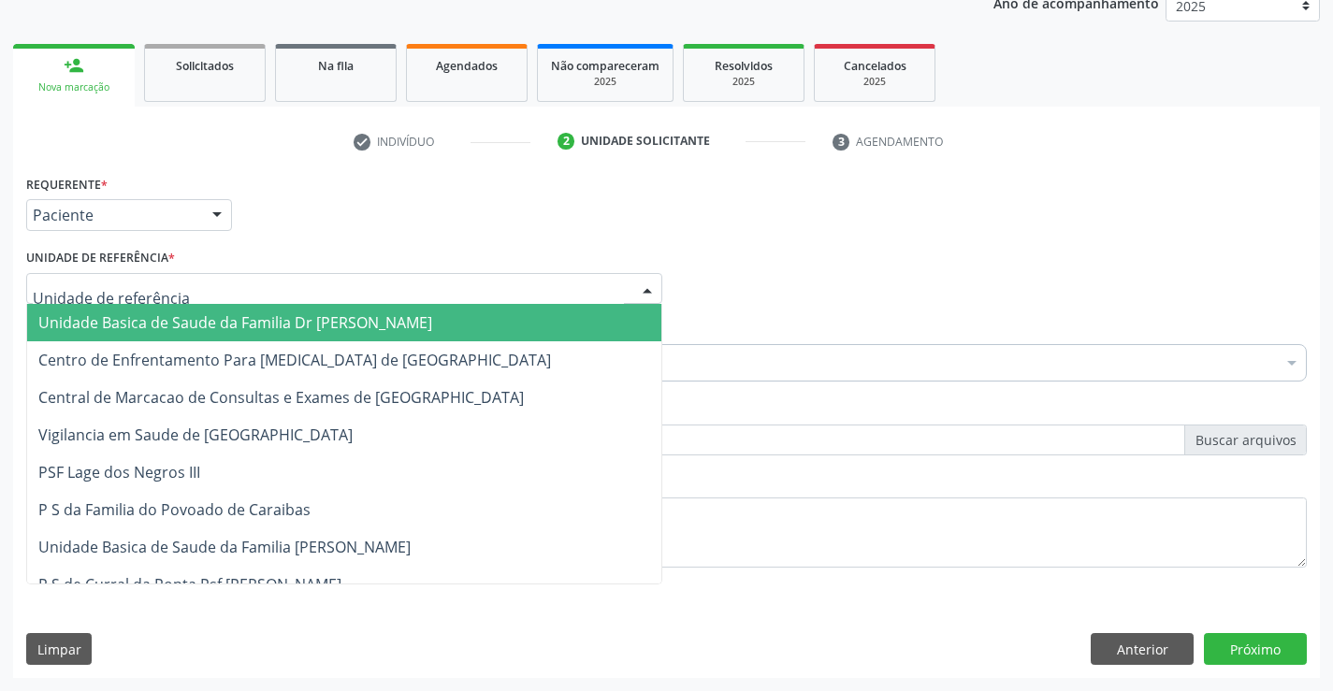
click at [137, 320] on span "Unidade Basica de Saude da Familia Dr [PERSON_NAME]" at bounding box center [235, 322] width 394 height 21
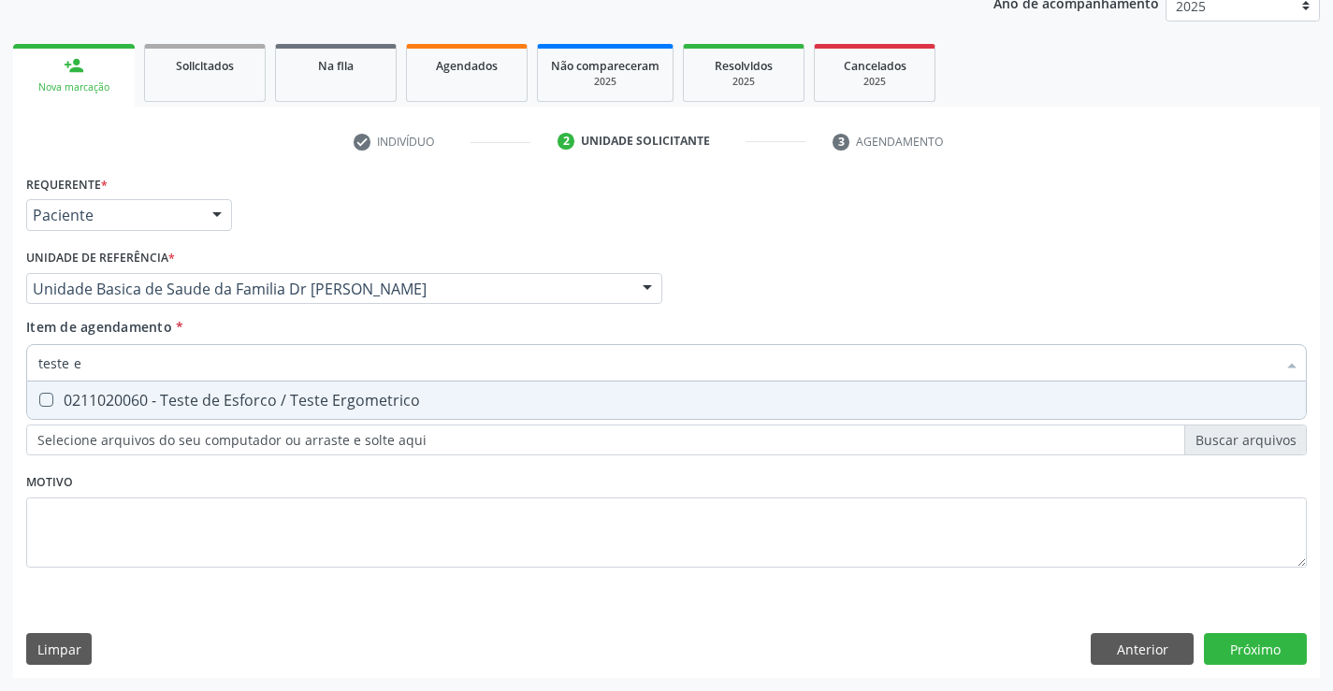
type input "teste er"
click at [318, 402] on div "0211020060 - Teste de Esforco / Teste Ergometrico" at bounding box center [666, 400] width 1256 height 15
checkbox Ergometrico "true"
type input "teste er"
click at [219, 647] on div "Requerente * Paciente Profissional de Saúde Paciente Nenhum resultado encontrad…" at bounding box center [666, 424] width 1307 height 508
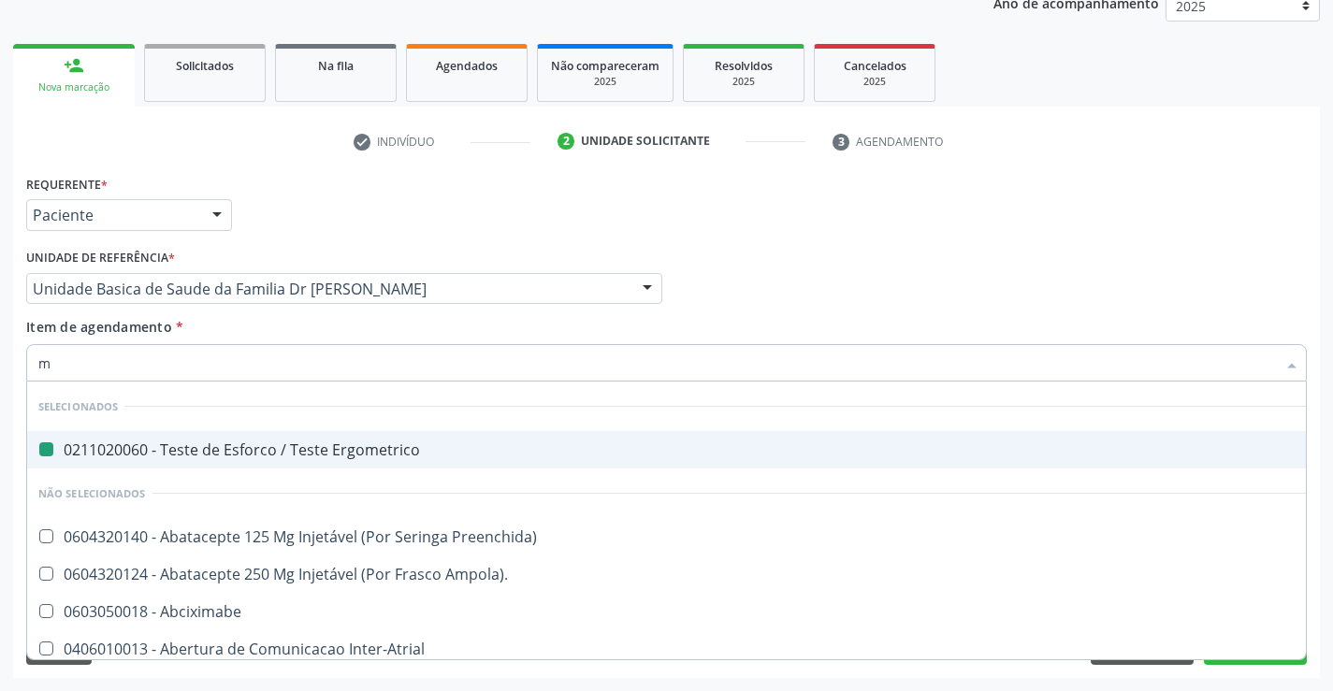
type input "mo"
checkbox Ergometrico "false"
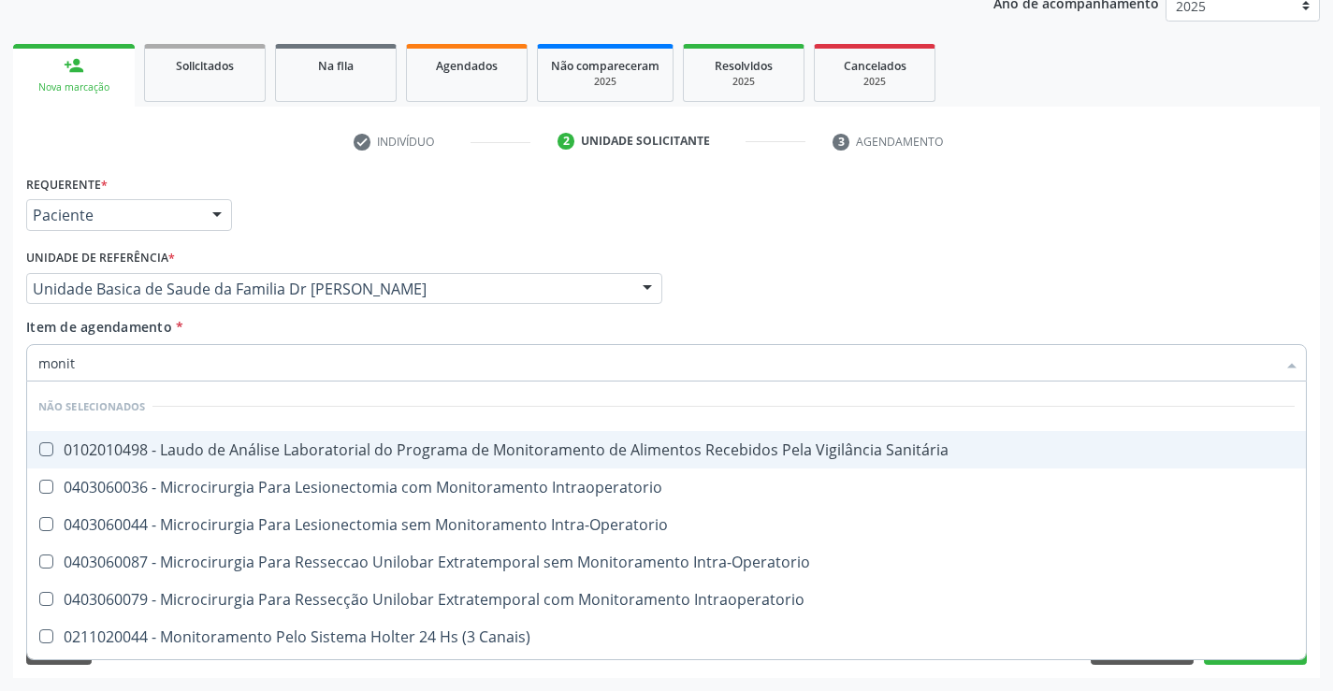
type input "monito"
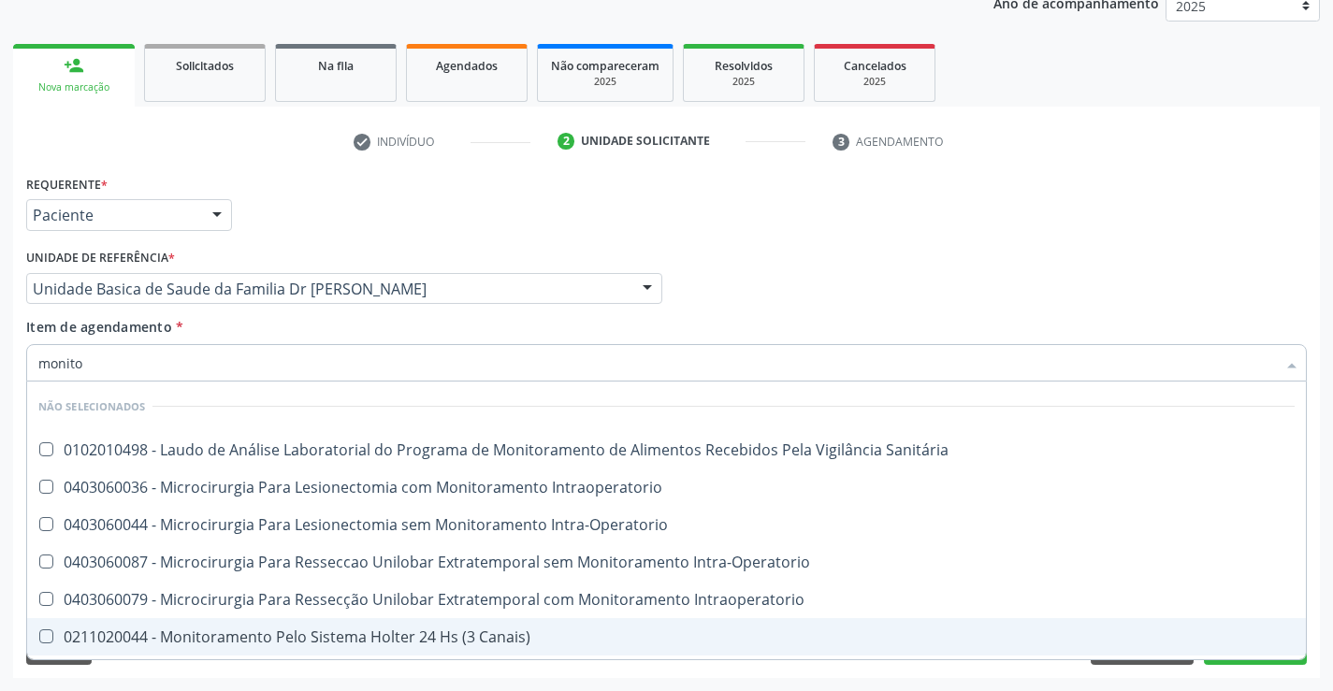
drag, startPoint x: 429, startPoint y: 626, endPoint x: 510, endPoint y: 603, distance: 83.5
click at [431, 626] on span "0211020044 - Monitoramento Pelo Sistema Holter 24 Hs (3 Canais)" at bounding box center [666, 636] width 1279 height 37
checkbox Canais\) "true"
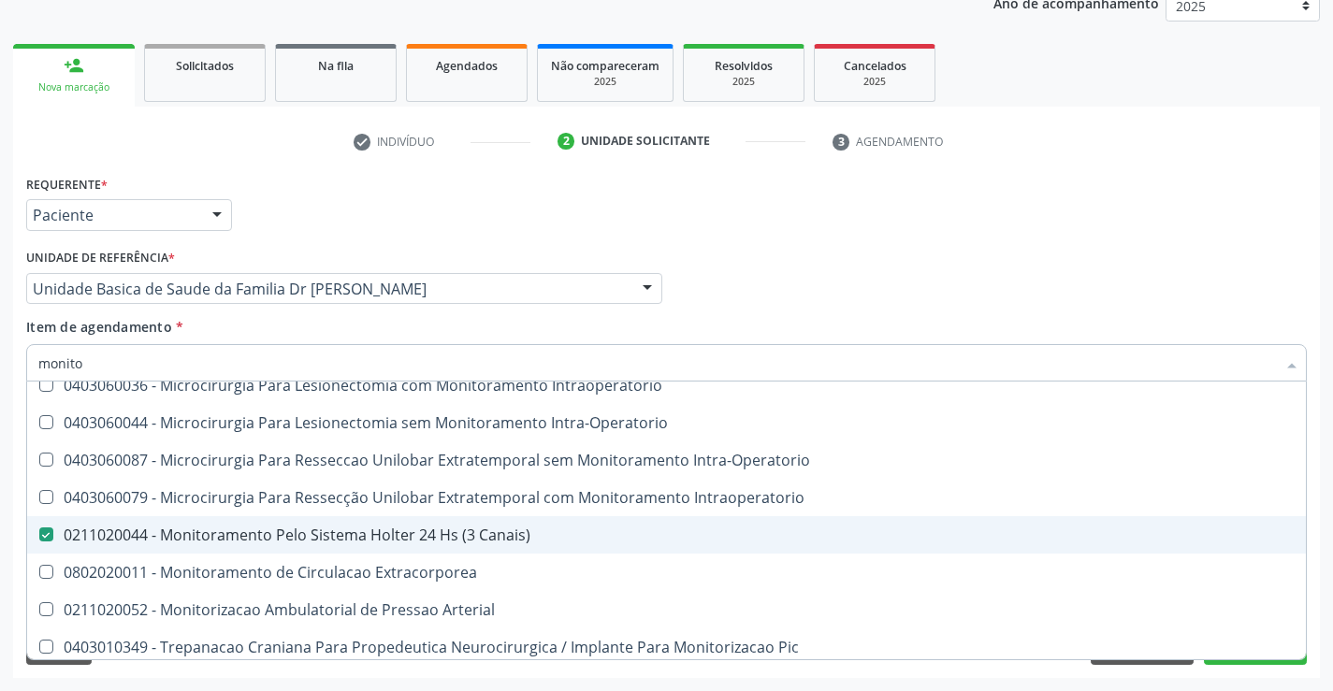
scroll to position [109, 0]
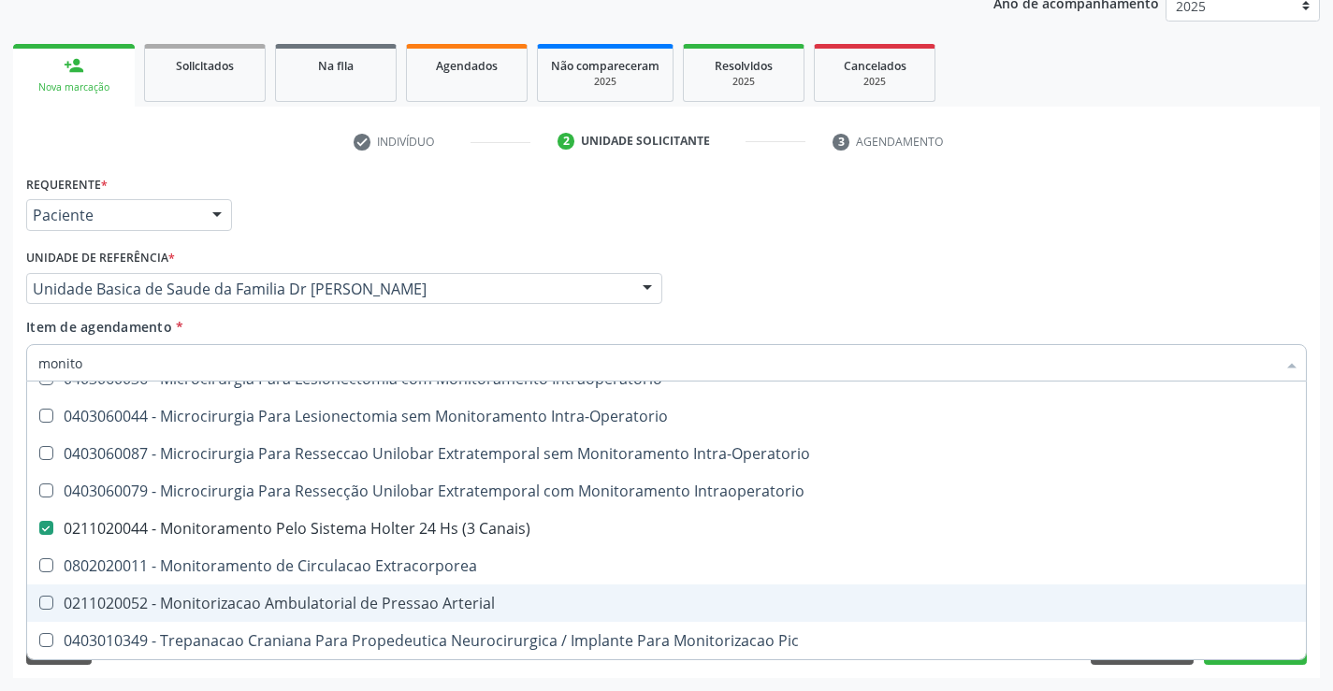
click at [485, 601] on div "0211020052 - Monitorizacao Ambulatorial de Pressao Arterial" at bounding box center [666, 603] width 1256 height 15
checkbox Arterial "true"
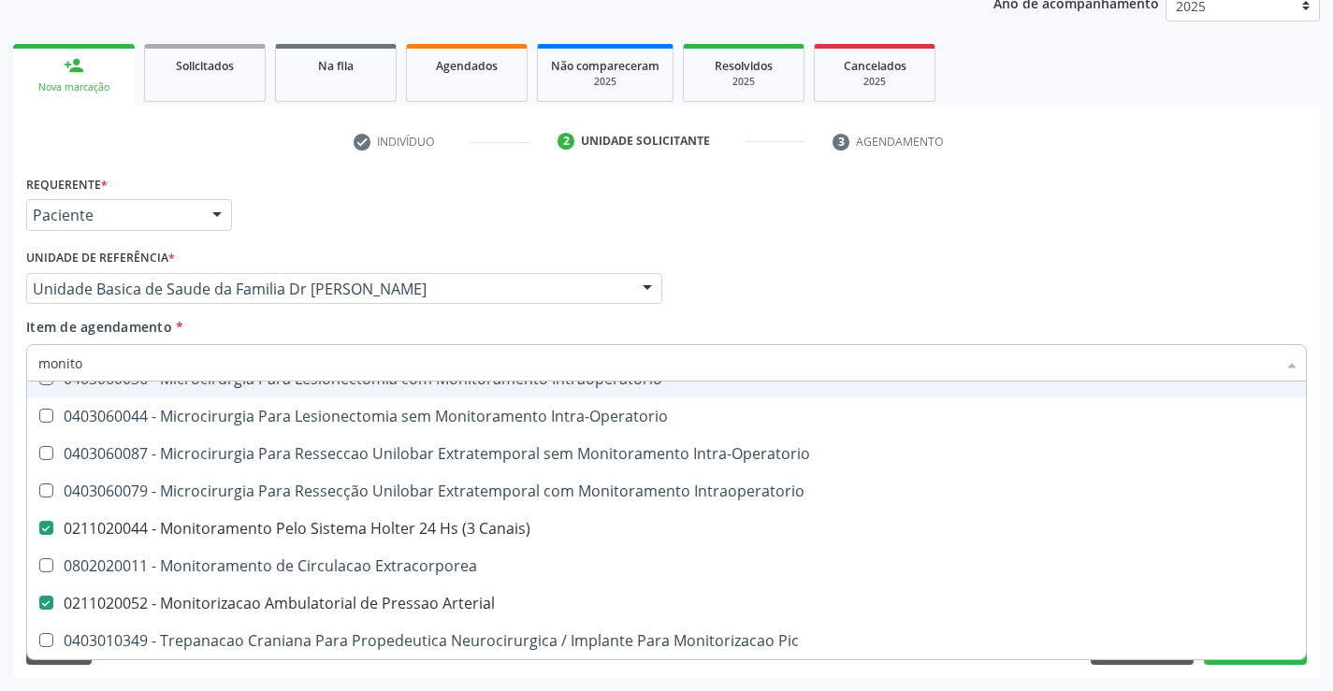
click at [235, 355] on input "monito" at bounding box center [657, 362] width 1238 height 37
type input "m"
checkbox Sanitária "true"
checkbox Canais\) "false"
checkbox Arterial "false"
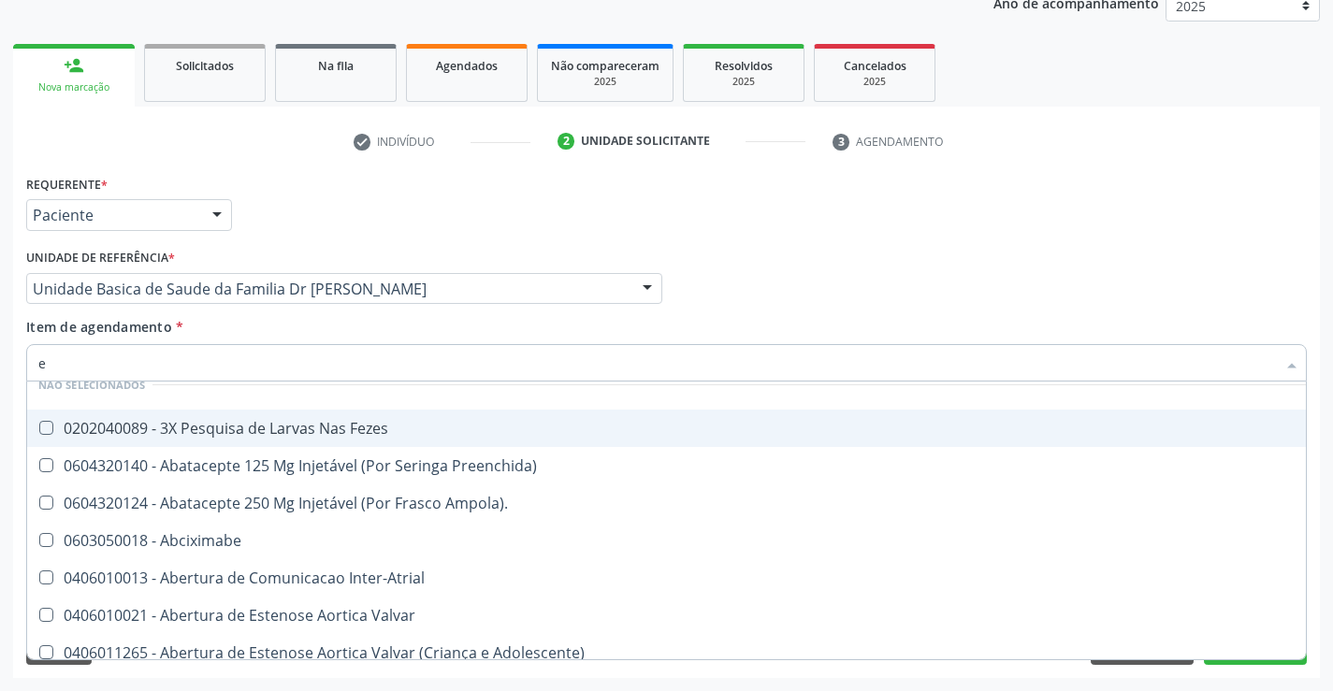
type input "es"
checkbox Transcutanea "true"
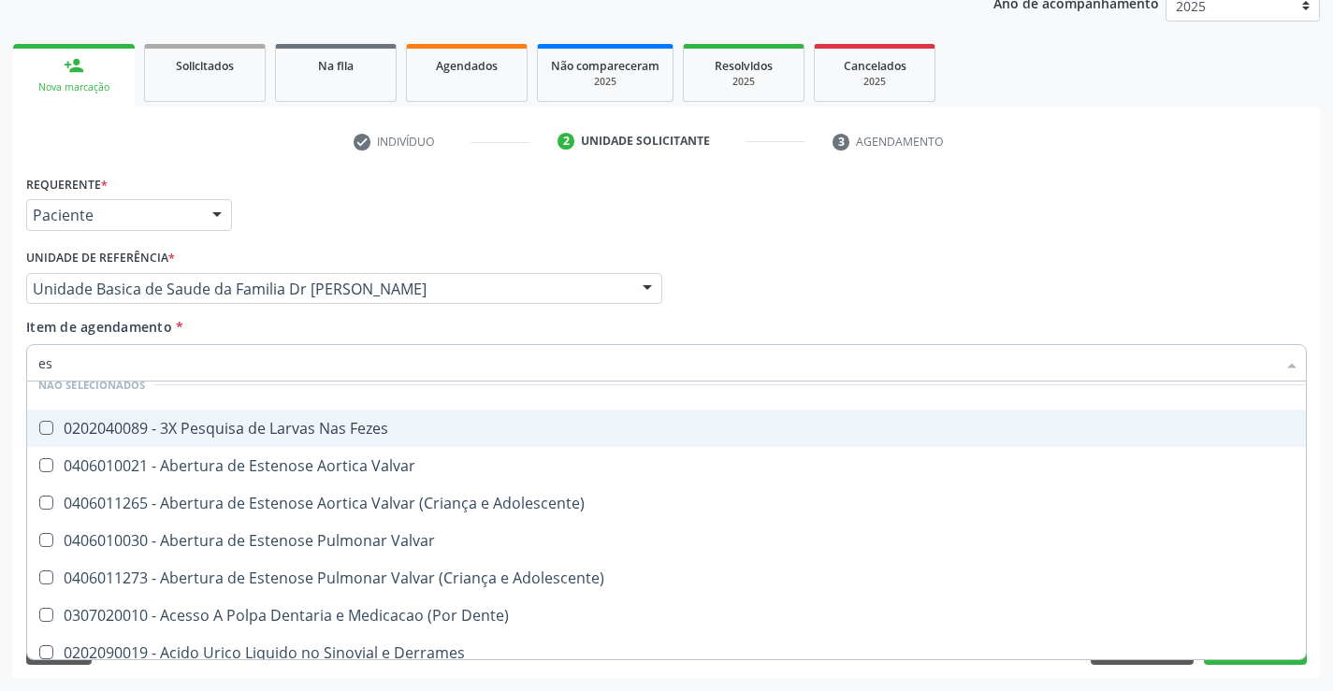
type input "esp"
checkbox Ergometrico "false"
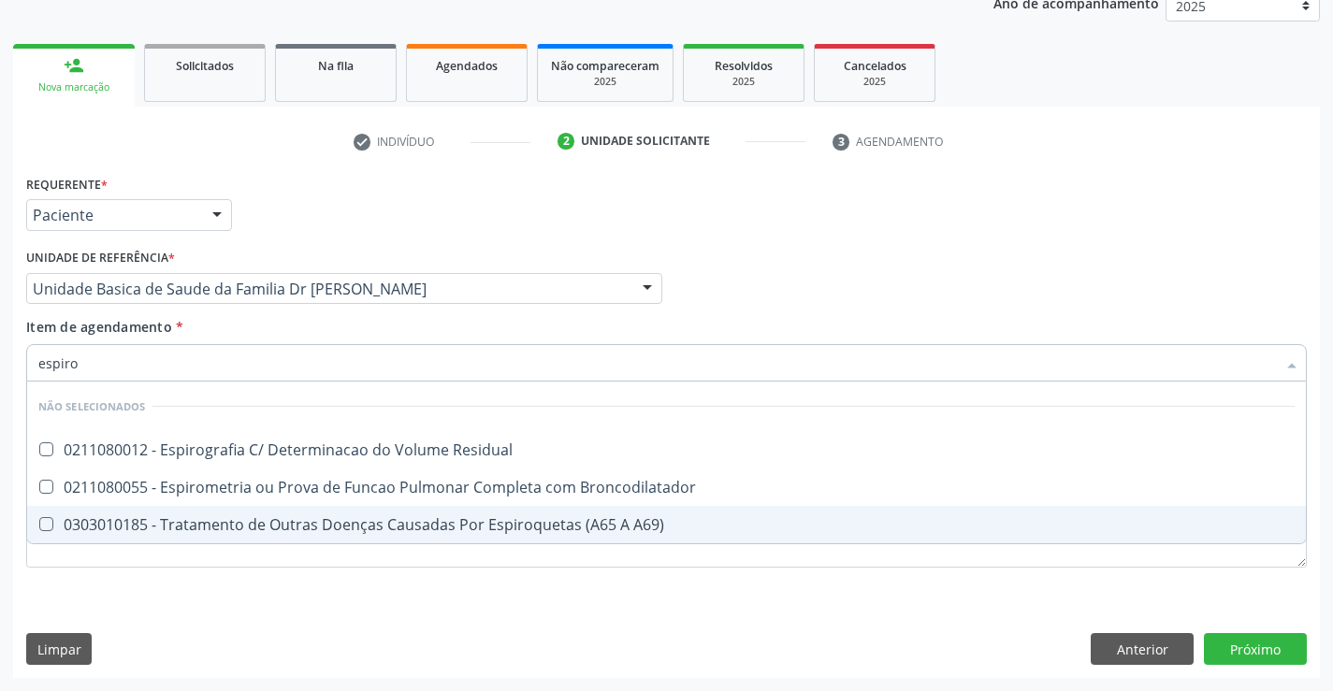
scroll to position [0, 0]
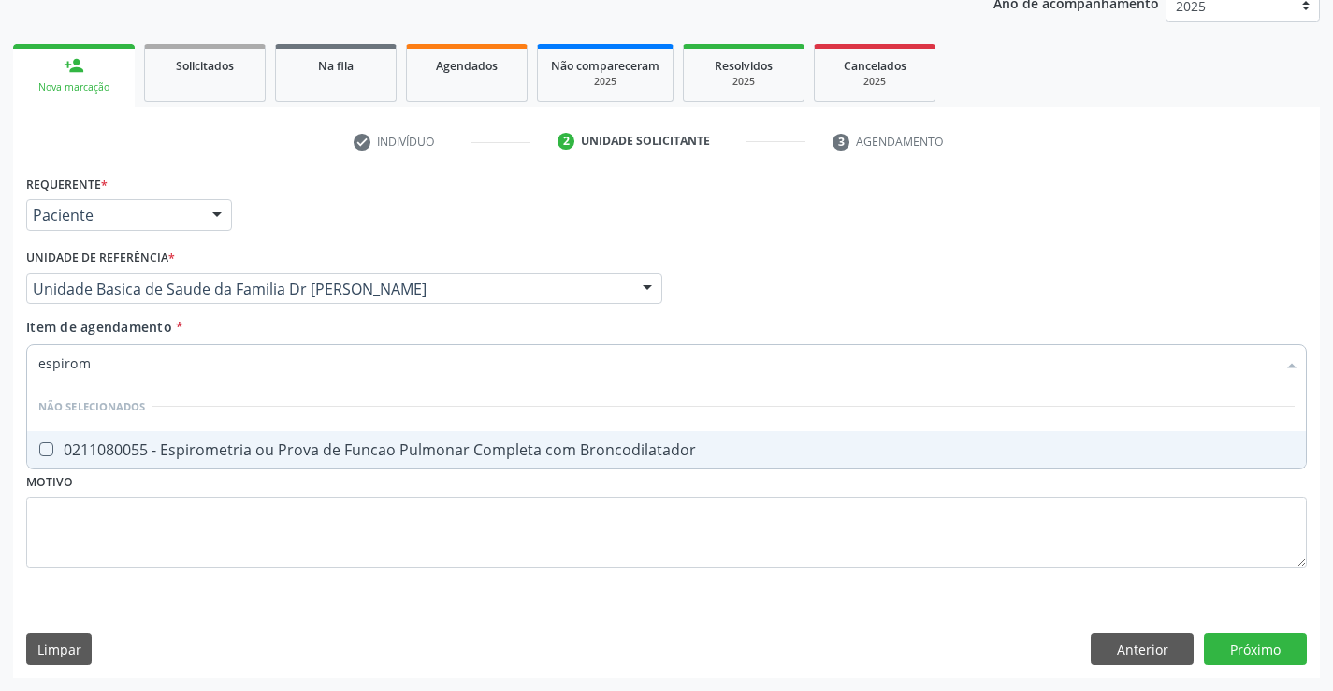
type input "espirome"
click at [369, 448] on div "0211080055 - Espirometria ou Prova de Funcao Pulmonar Completa com Broncodilata…" at bounding box center [666, 449] width 1256 height 15
checkbox Broncodilatador "true"
click at [369, 653] on div "Requerente * Paciente Profissional de Saúde Paciente Nenhum resultado encontrad…" at bounding box center [666, 424] width 1307 height 508
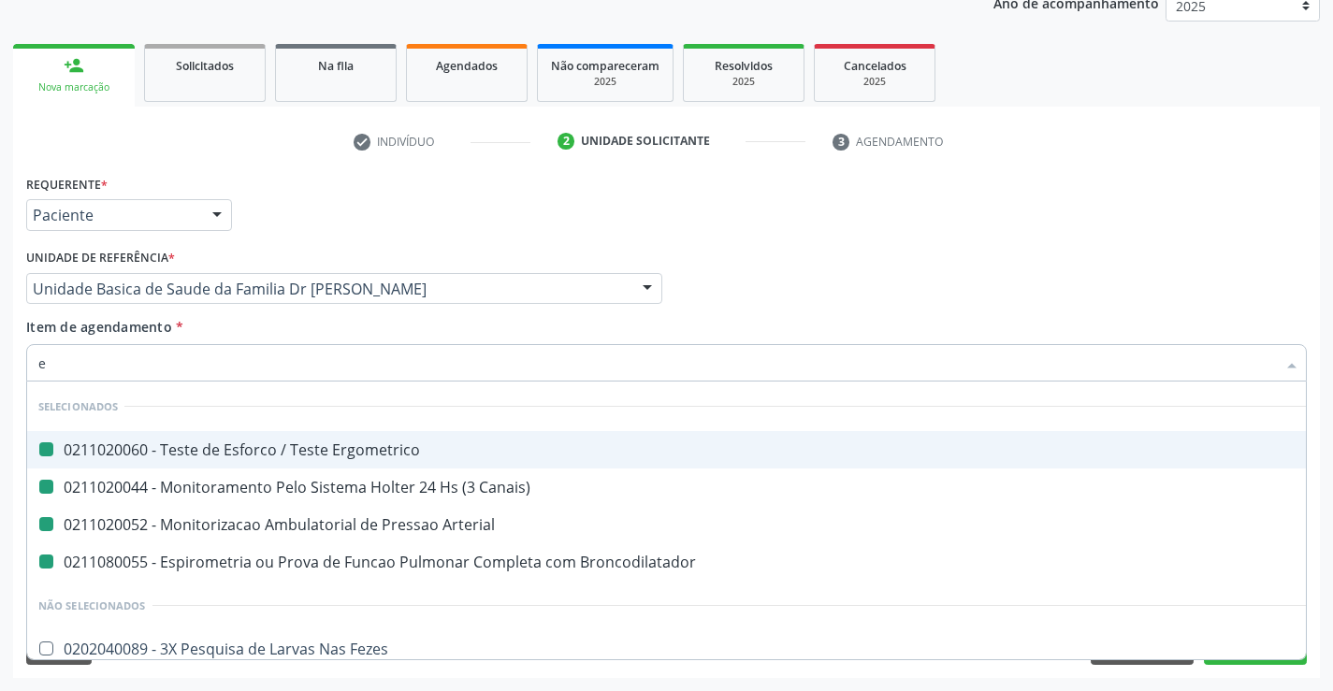
type input "ec"
checkbox Ergometrico "false"
checkbox Canais\) "false"
checkbox Arterial "false"
checkbox Broncodilatador "false"
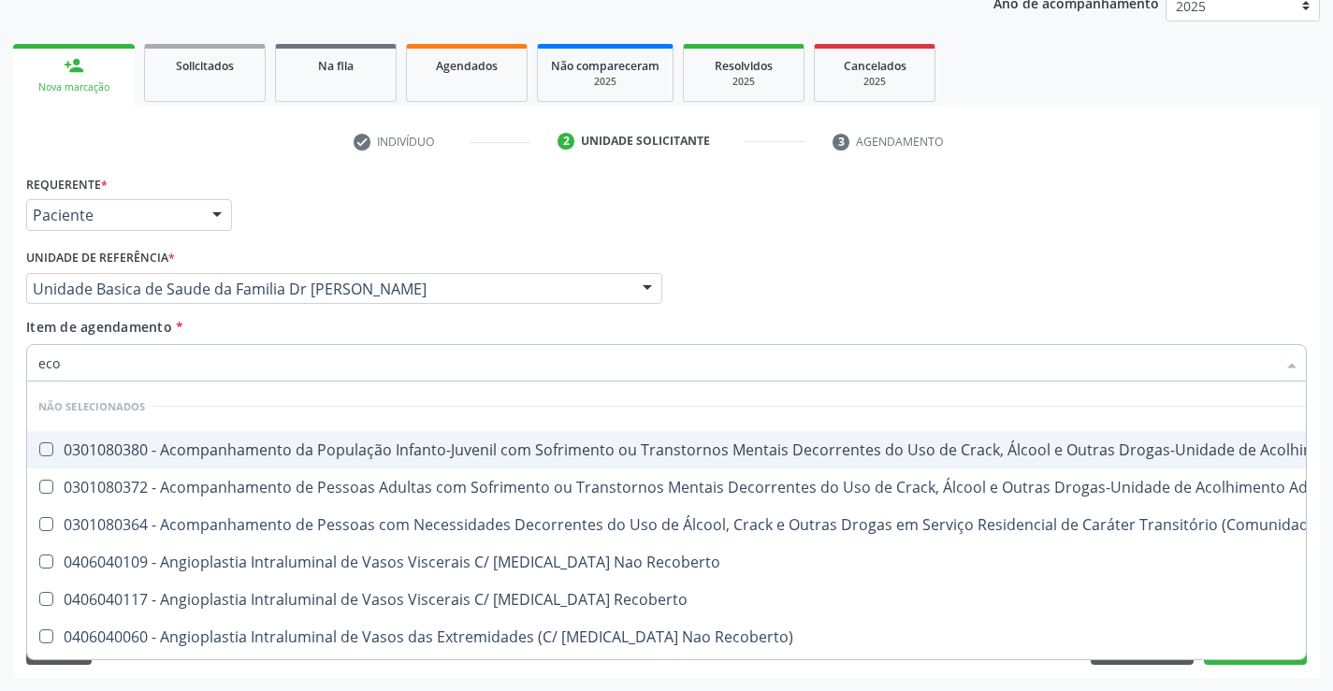
type input "ecoc"
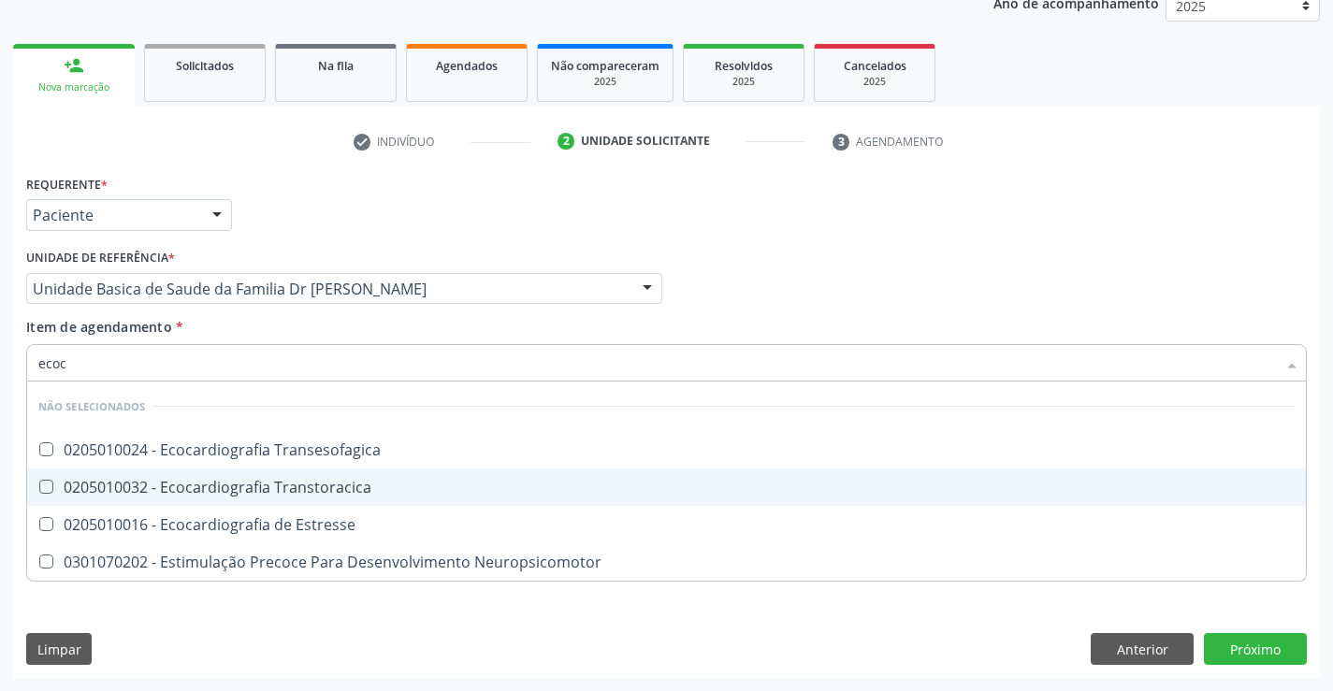
click at [318, 487] on div "0205010032 - Ecocardiografia Transtoracica" at bounding box center [666, 487] width 1256 height 15
checkbox Transtoracica "true"
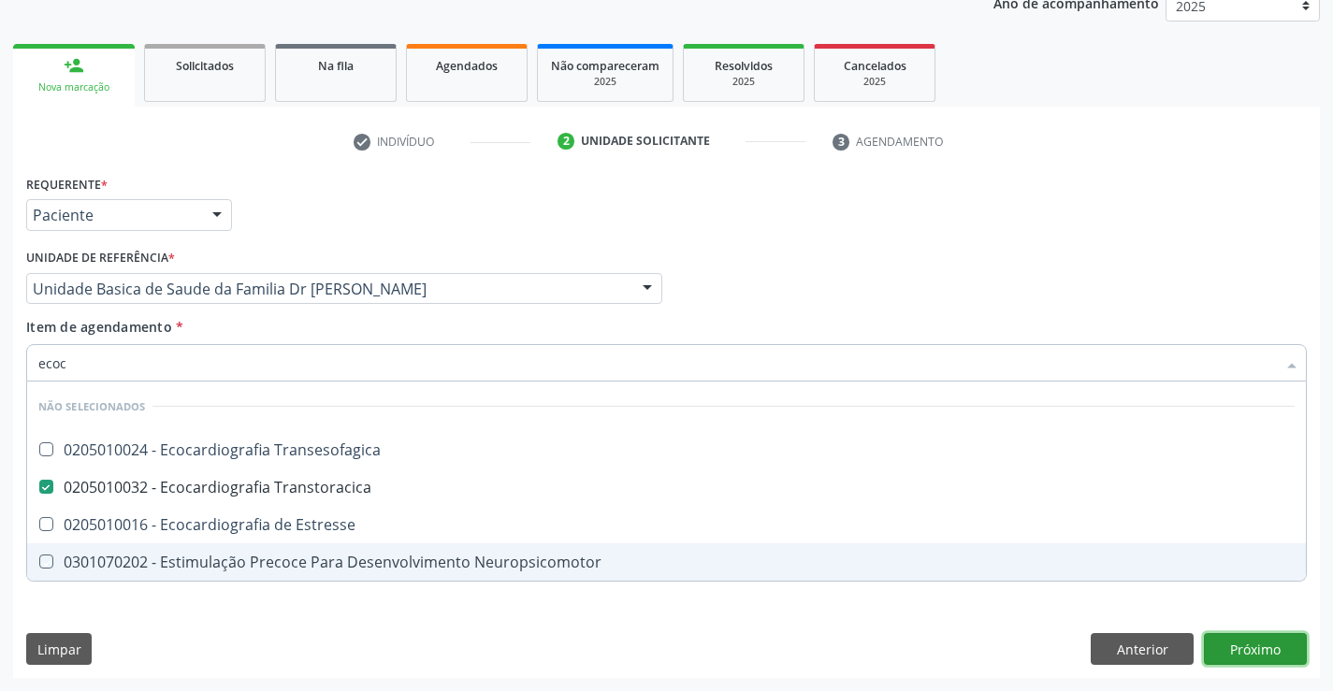
click at [1282, 652] on div "Requerente * Paciente Profissional de Saúde Paciente Nenhum resultado encontrad…" at bounding box center [666, 424] width 1307 height 508
checkbox Transesofagica "true"
checkbox Estresse "true"
checkbox Neuropsicomotor "true"
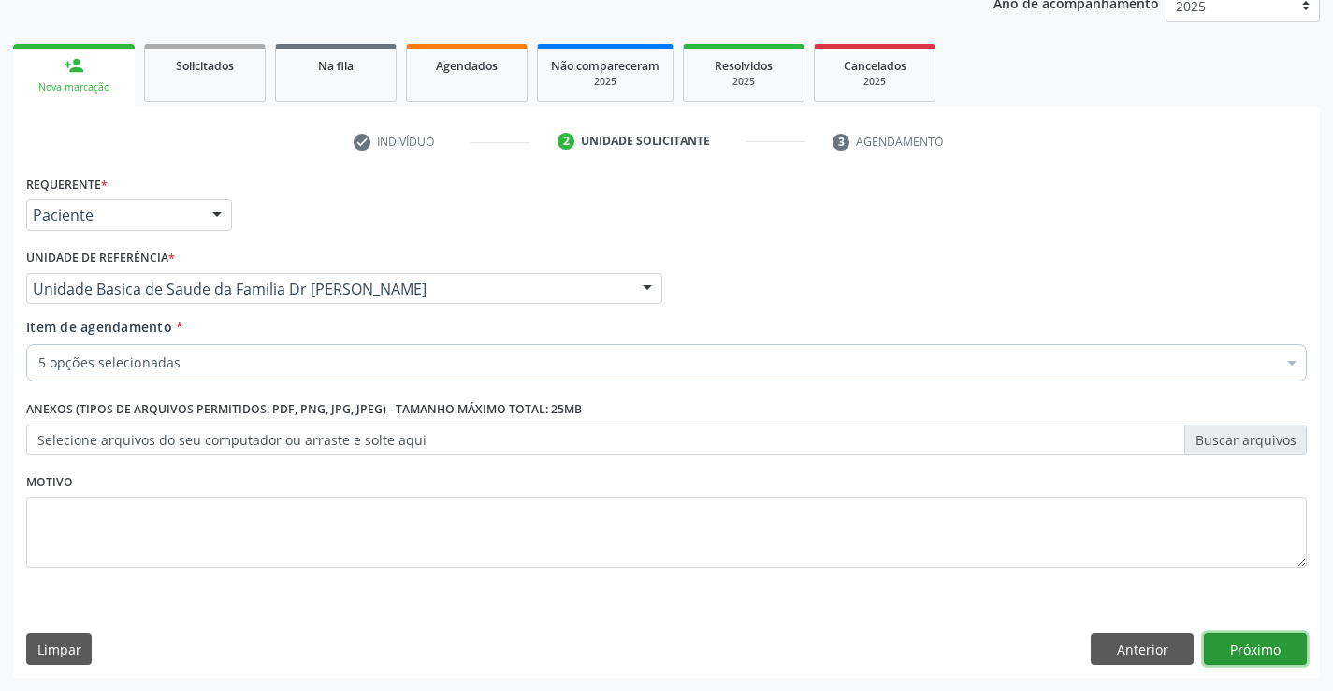
click at [1282, 652] on button "Próximo" at bounding box center [1255, 649] width 103 height 32
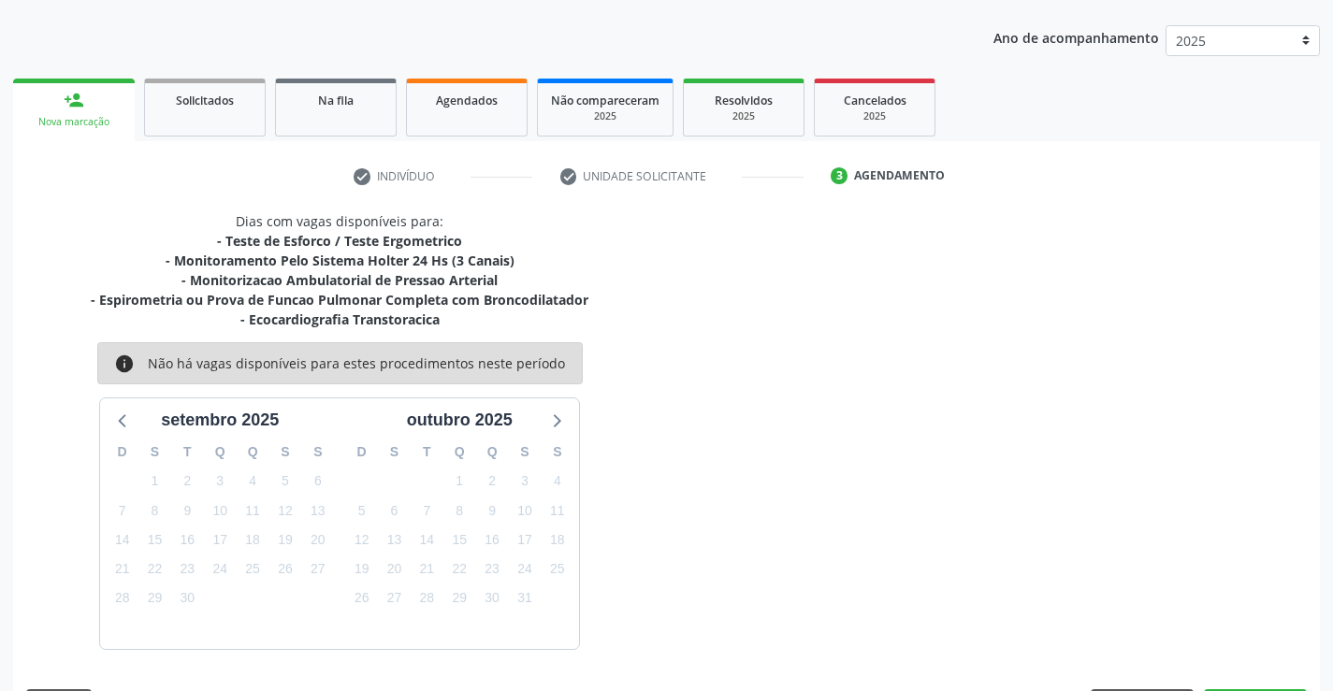
scroll to position [236, 0]
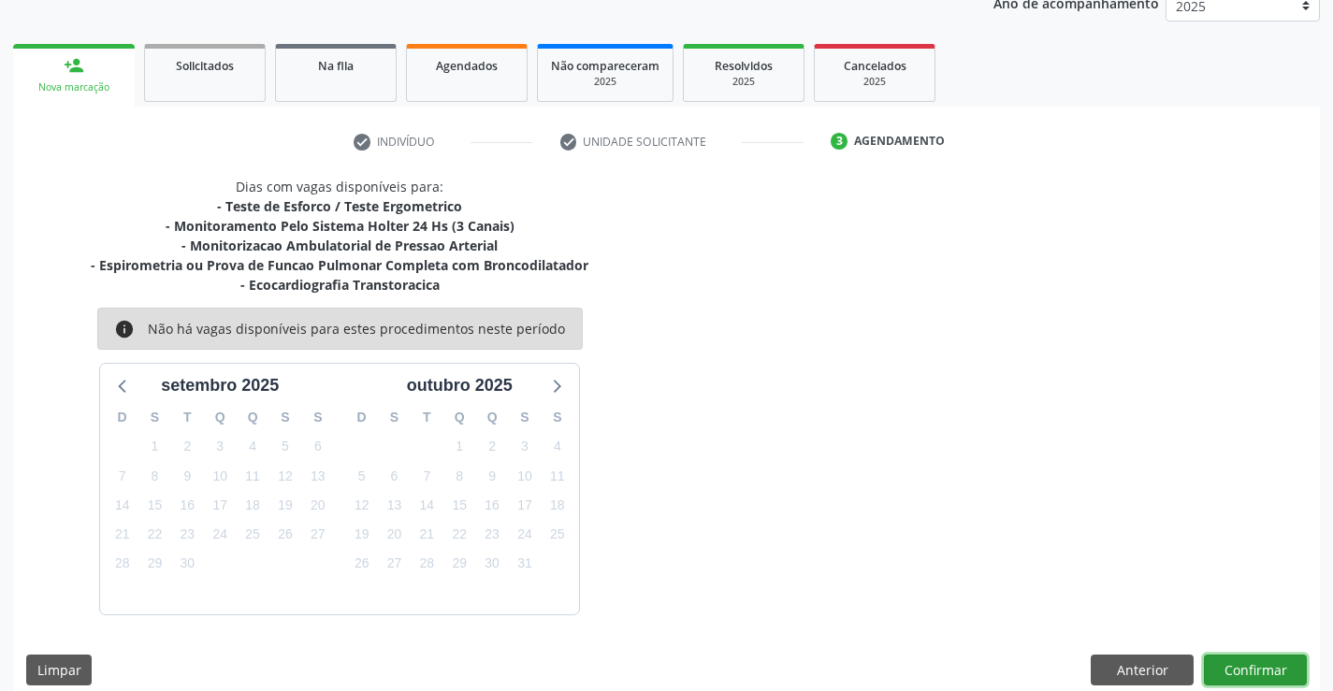
click at [1258, 659] on button "Confirmar" at bounding box center [1255, 671] width 103 height 32
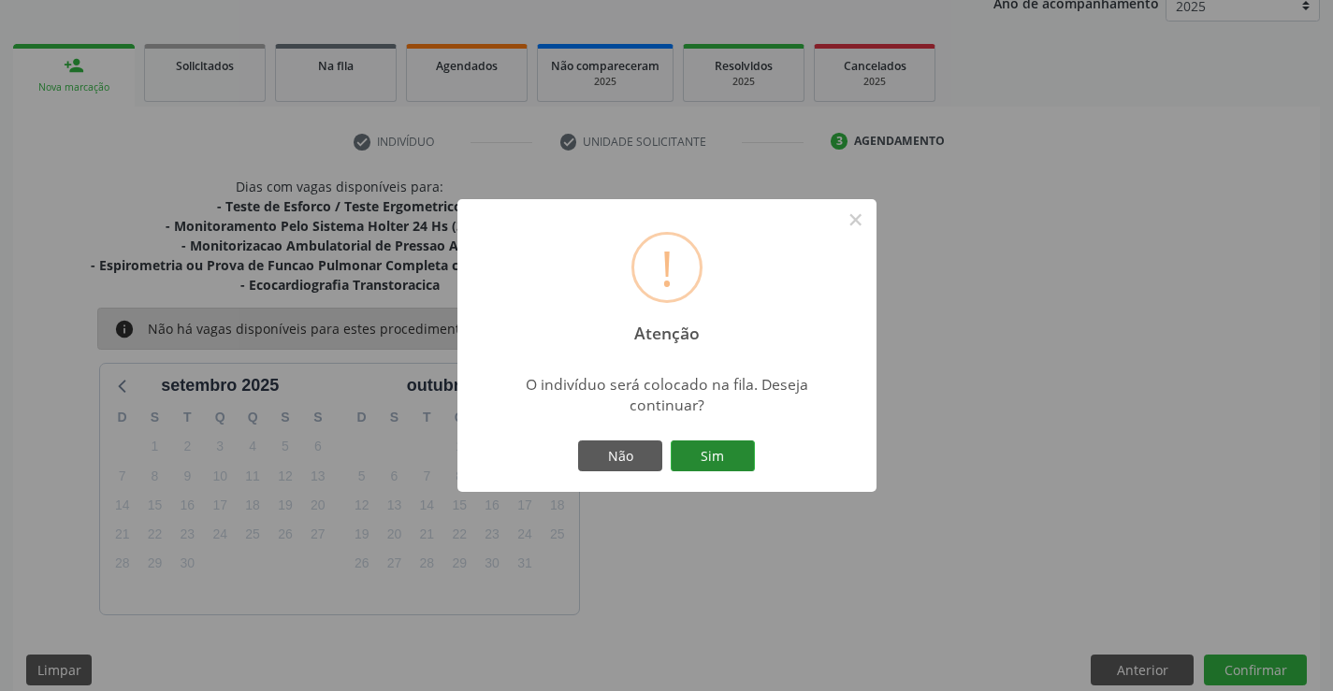
click at [722, 463] on button "Sim" at bounding box center [713, 457] width 84 height 32
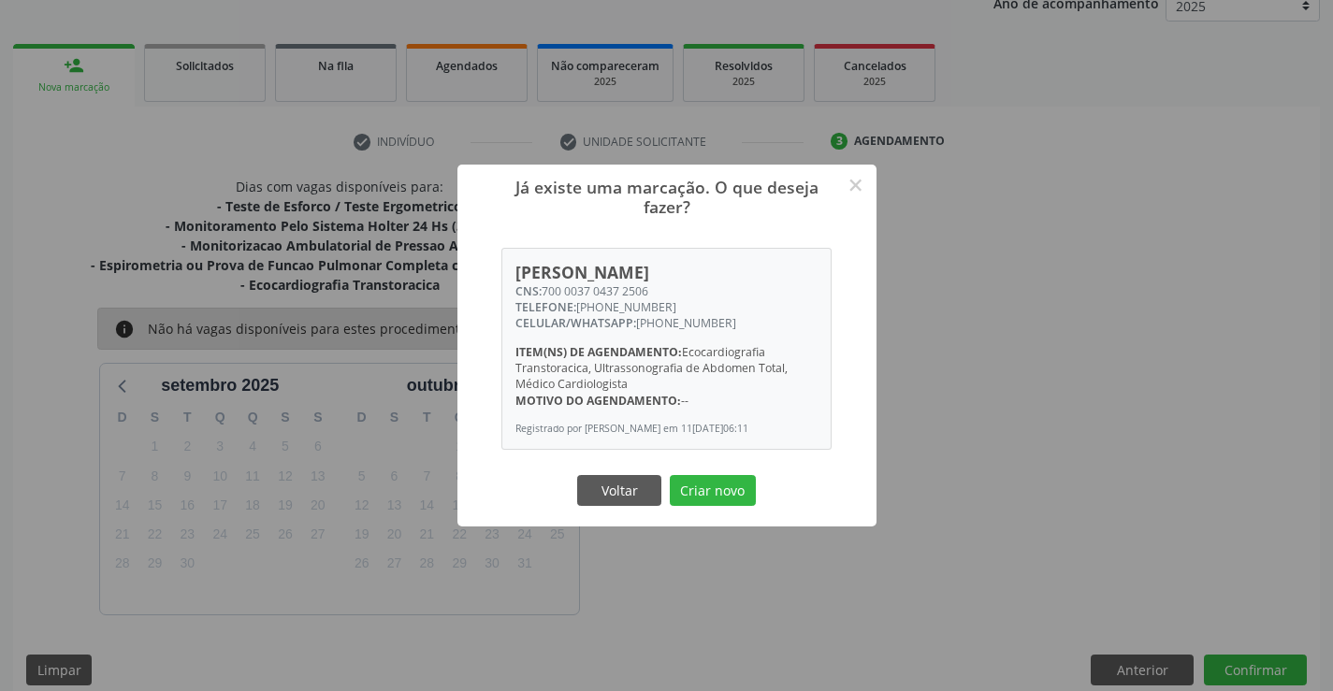
click at [722, 463] on div "Já existe uma marcação. O que deseja fazer? × [PERSON_NAME] CNS: 700 0037 0437 …" at bounding box center [666, 346] width 419 height 362
click at [718, 479] on button "Criar novo" at bounding box center [713, 491] width 86 height 32
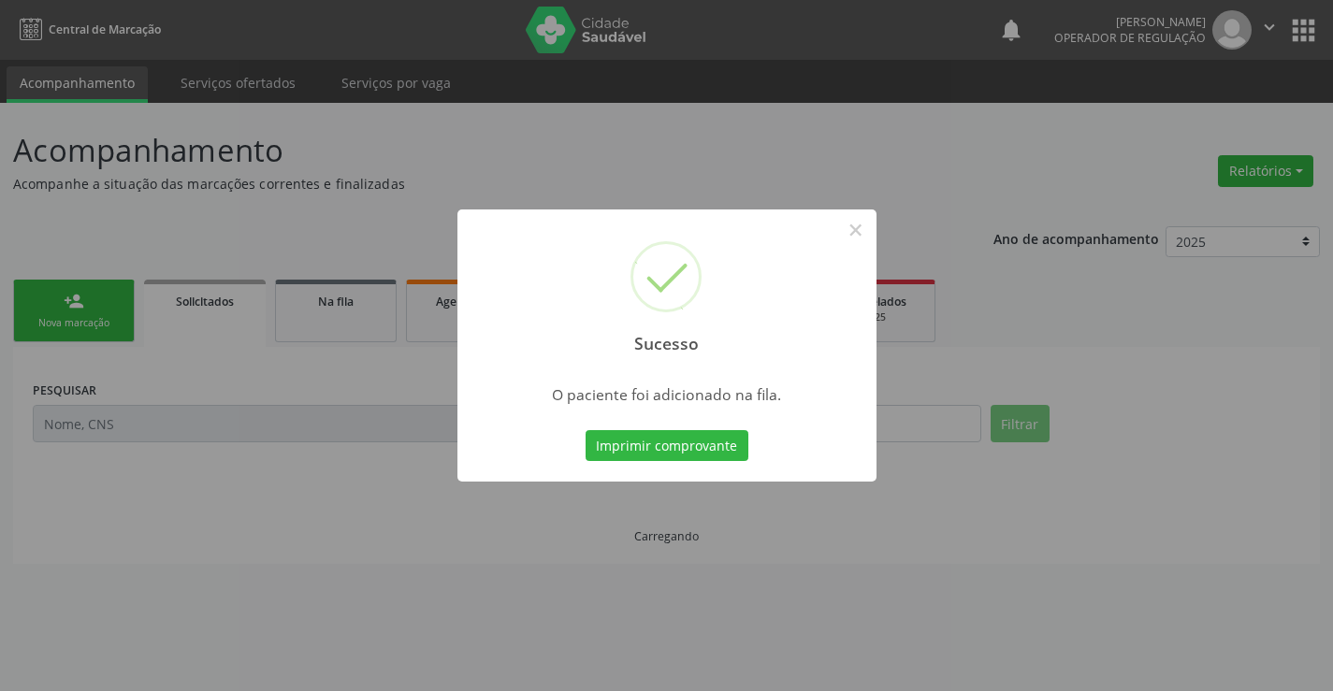
scroll to position [0, 0]
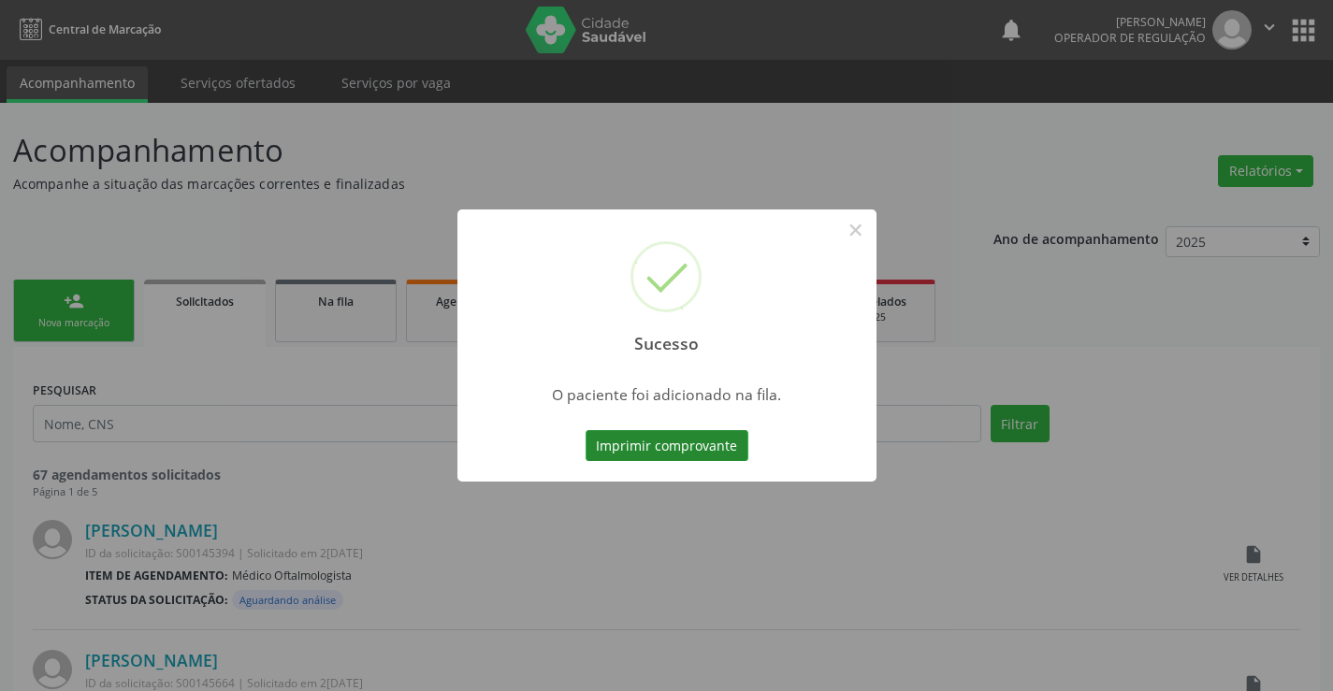
click at [737, 449] on button "Imprimir comprovante" at bounding box center [667, 446] width 163 height 32
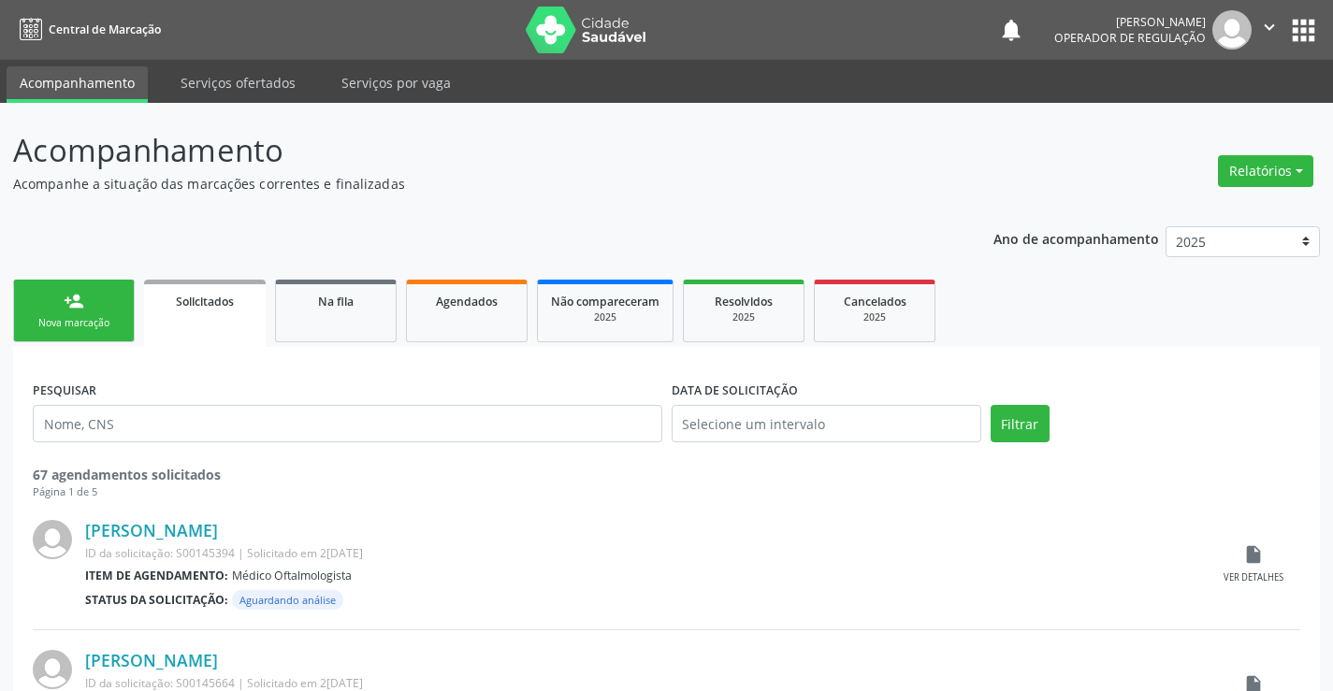
click at [1265, 31] on icon "" at bounding box center [1269, 27] width 21 height 21
click at [1209, 111] on link "Sair" at bounding box center [1221, 114] width 129 height 26
